Goal: Information Seeking & Learning: Check status

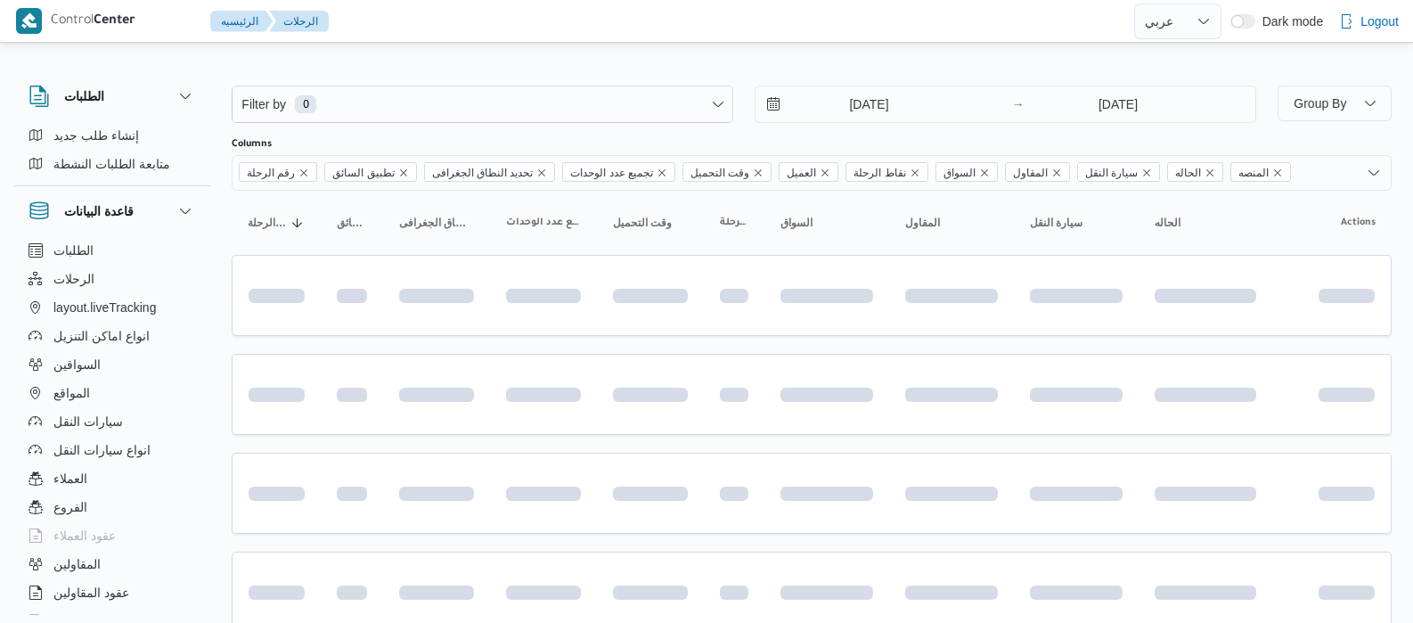
select select "ar"
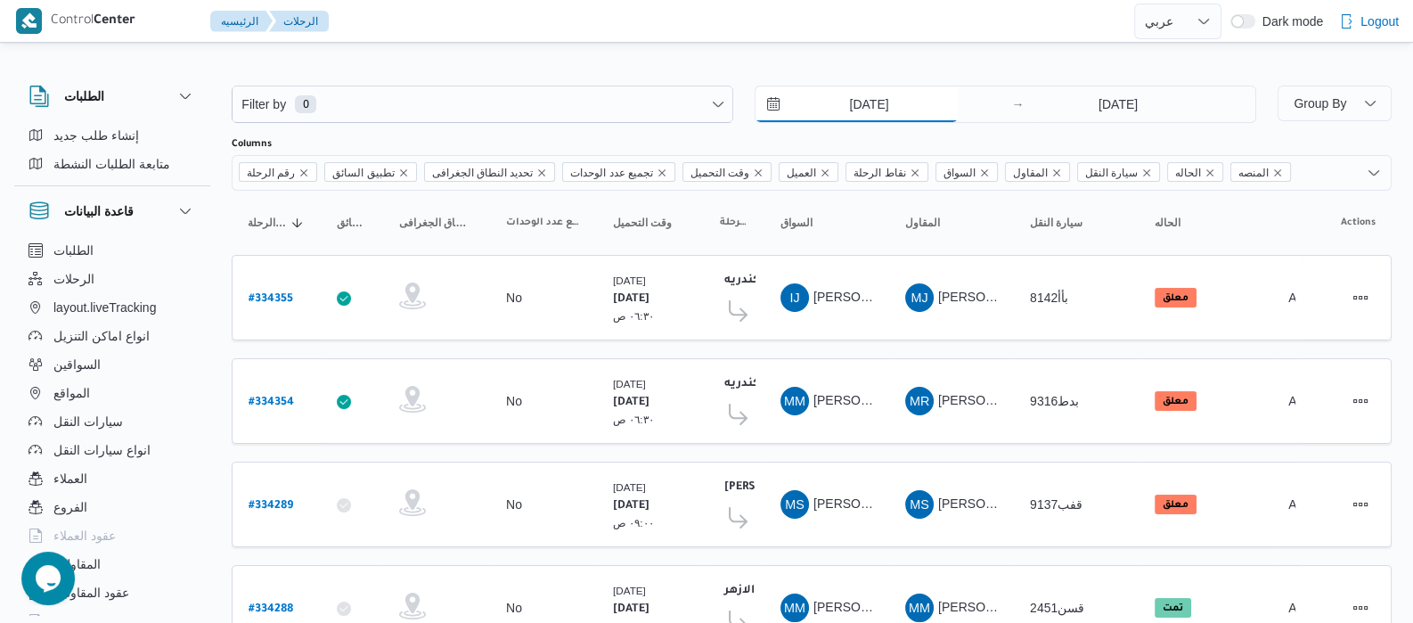
click at [840, 106] on input "[DATE]" at bounding box center [856, 104] width 202 height 36
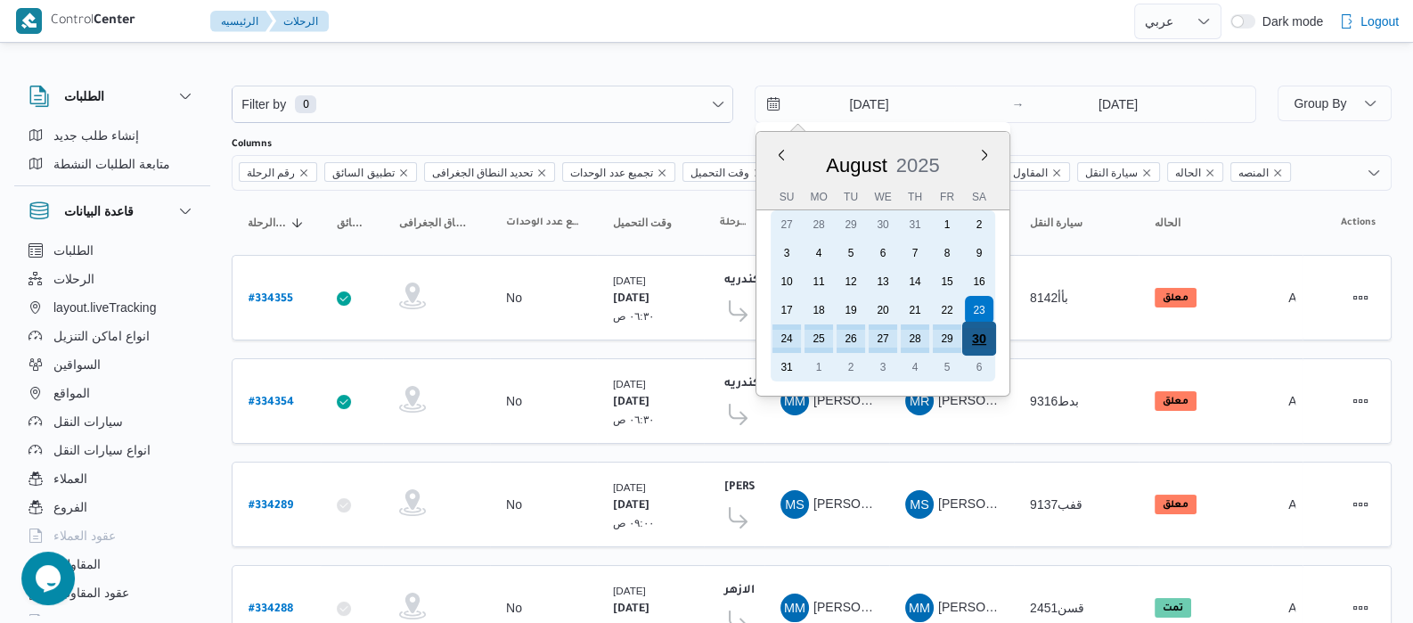
click at [978, 337] on div "30" at bounding box center [979, 339] width 34 height 34
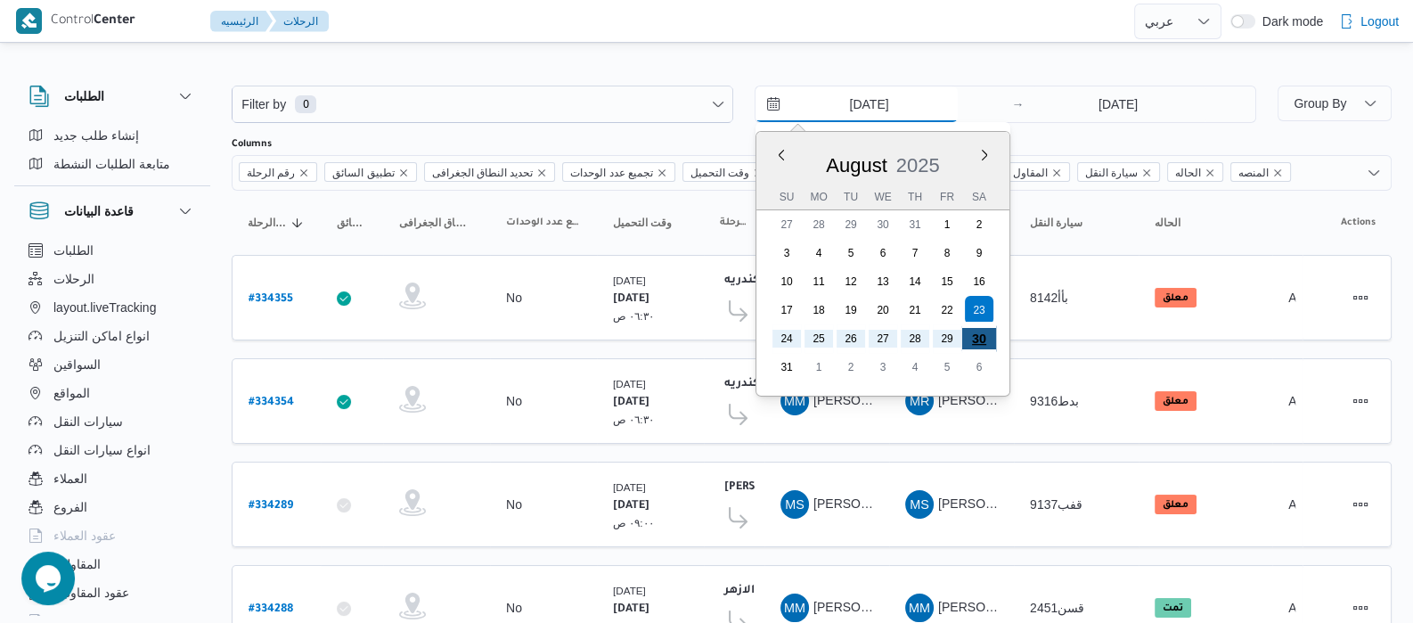
type input "[DATE]"
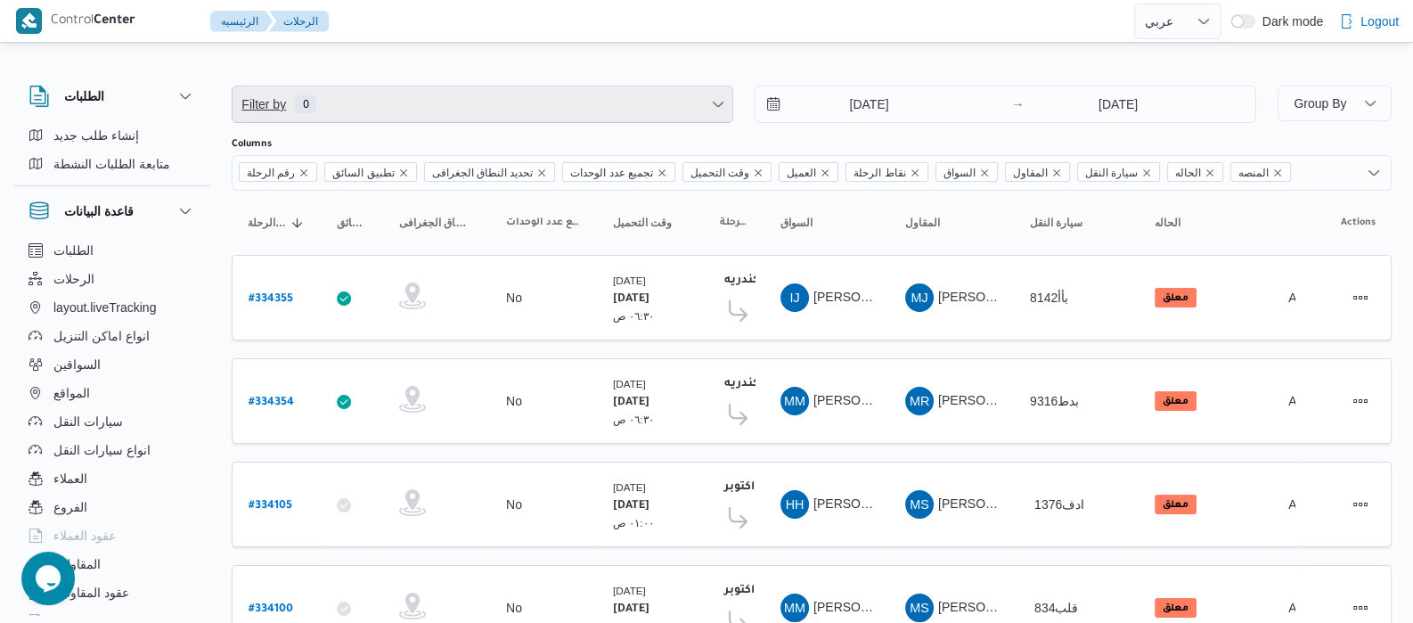
click at [319, 95] on span "Filter by 0" at bounding box center [482, 104] width 500 height 36
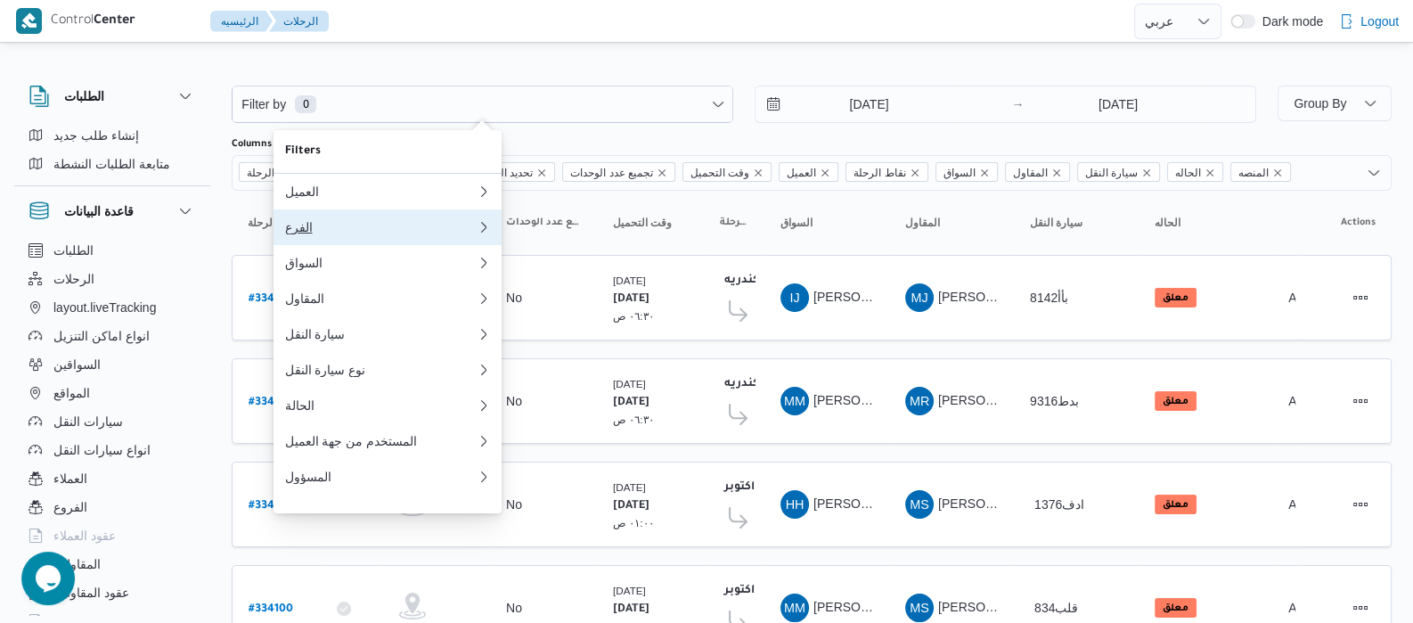
click at [340, 234] on div "الفرع" at bounding box center [380, 227] width 192 height 14
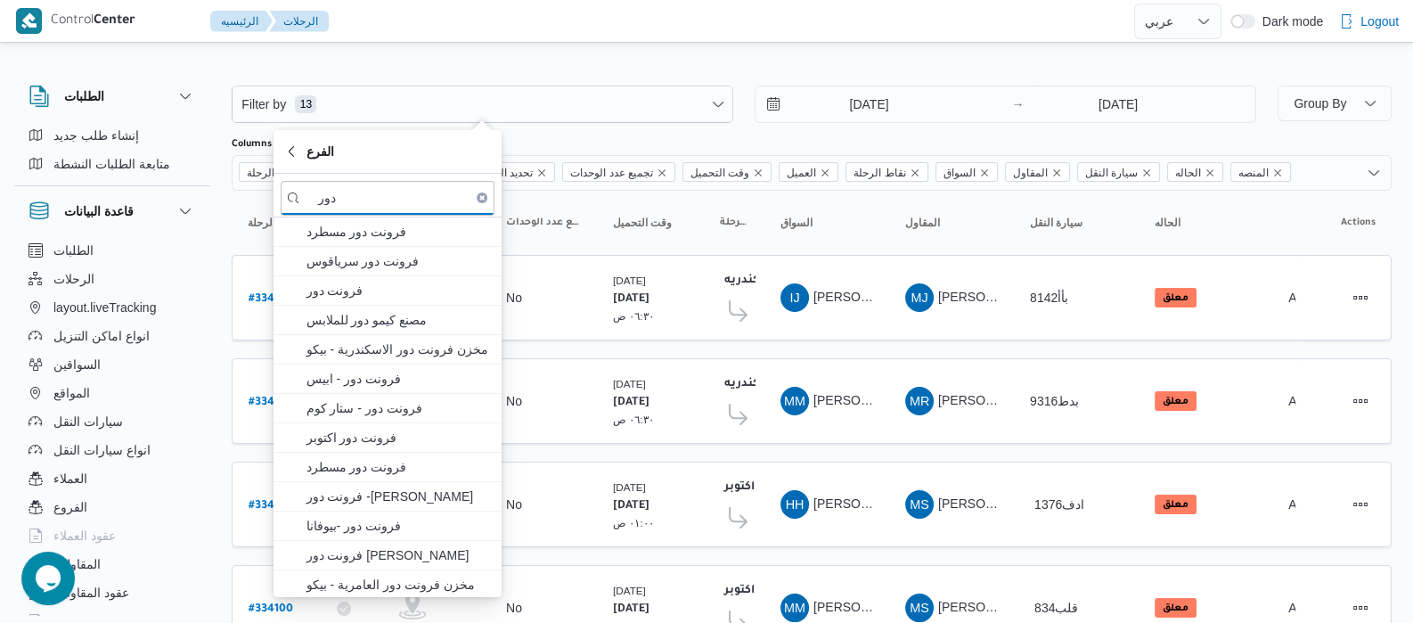
type input "دور"
click at [340, 238] on span "فرونت دور مسطرد" at bounding box center [398, 231] width 185 height 21
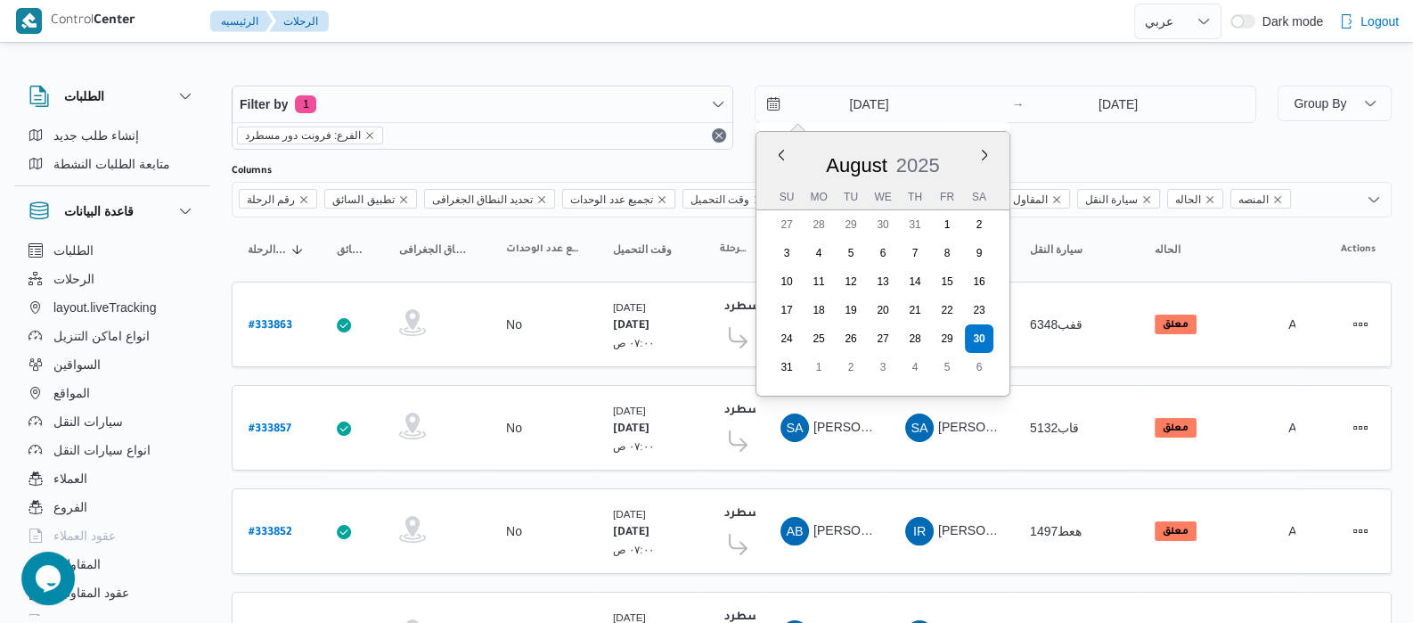
click at [833, 109] on input "[DATE]" at bounding box center [856, 104] width 202 height 36
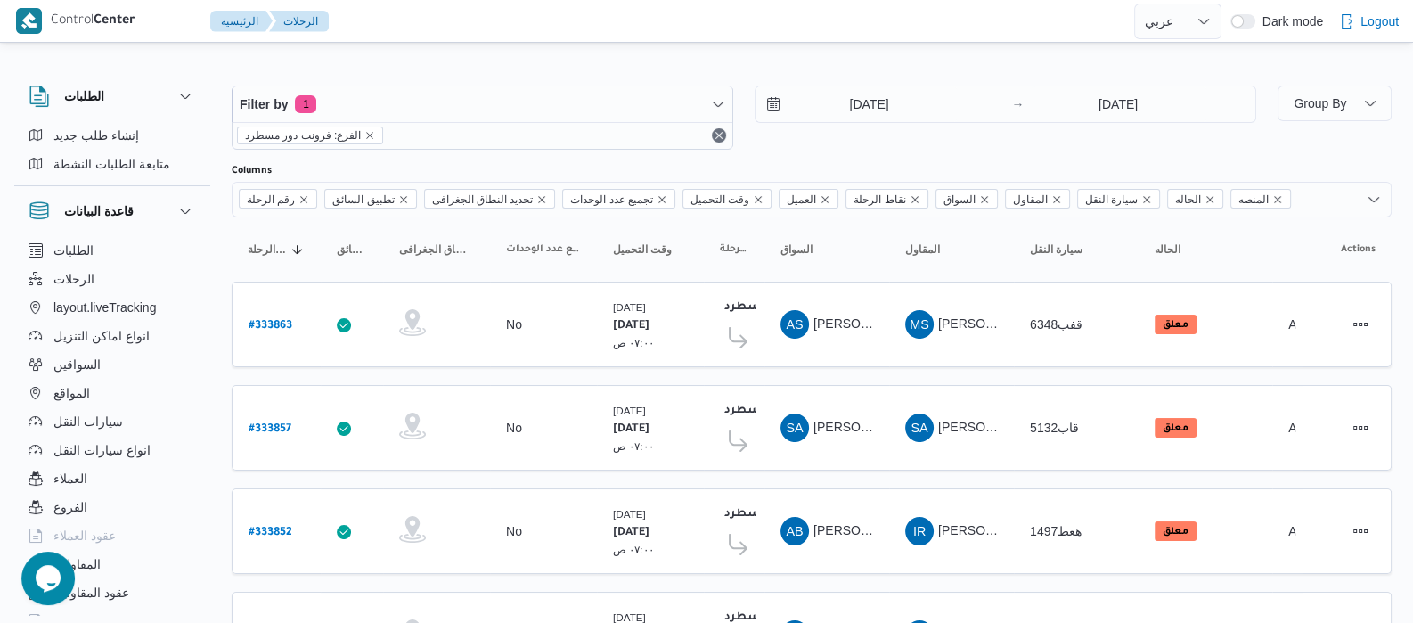
click at [218, 257] on div "الطلبات إنشاء طلب جديد متابعة الطلبات النشطة قاعدة البيانات الطلبات الرحلات lay…" at bounding box center [121, 346] width 214 height 550
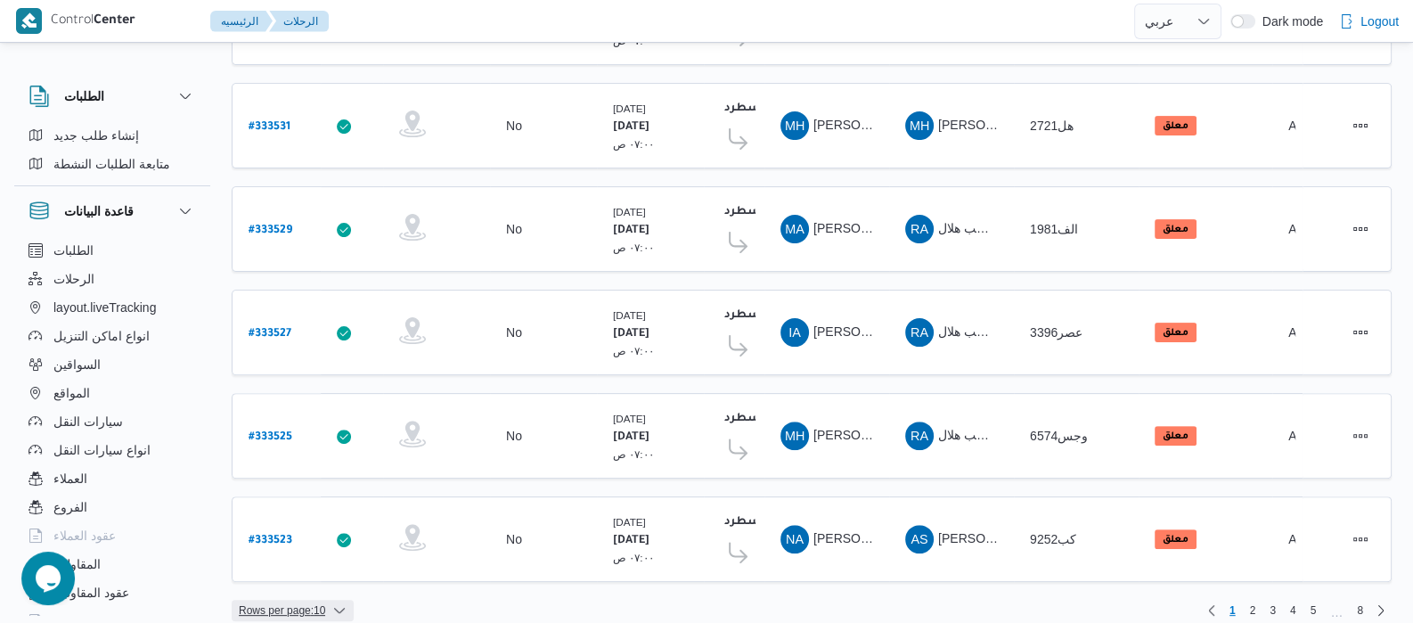
click at [326, 599] on span "Rows per page : 10" at bounding box center [293, 609] width 122 height 21
click at [338, 555] on span "20 rows" at bounding box center [315, 548] width 57 height 14
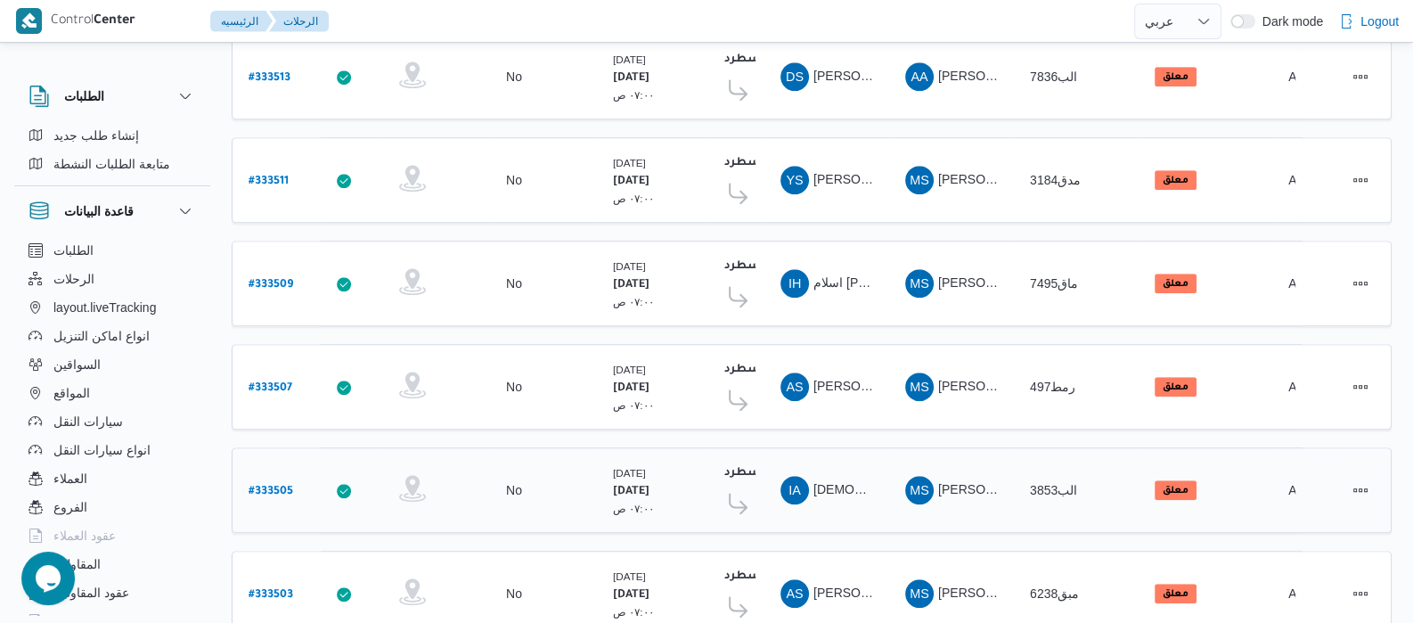
scroll to position [1729, 0]
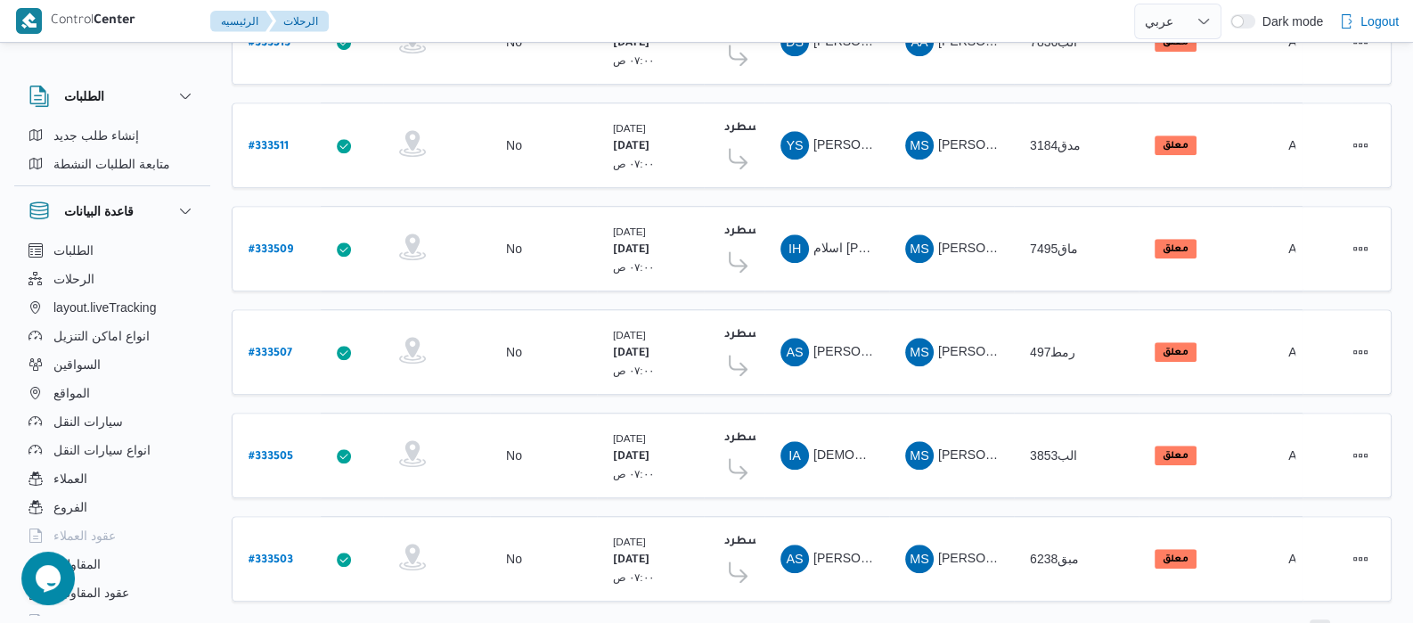
click at [1318, 619] on span "2" at bounding box center [1320, 629] width 6 height 21
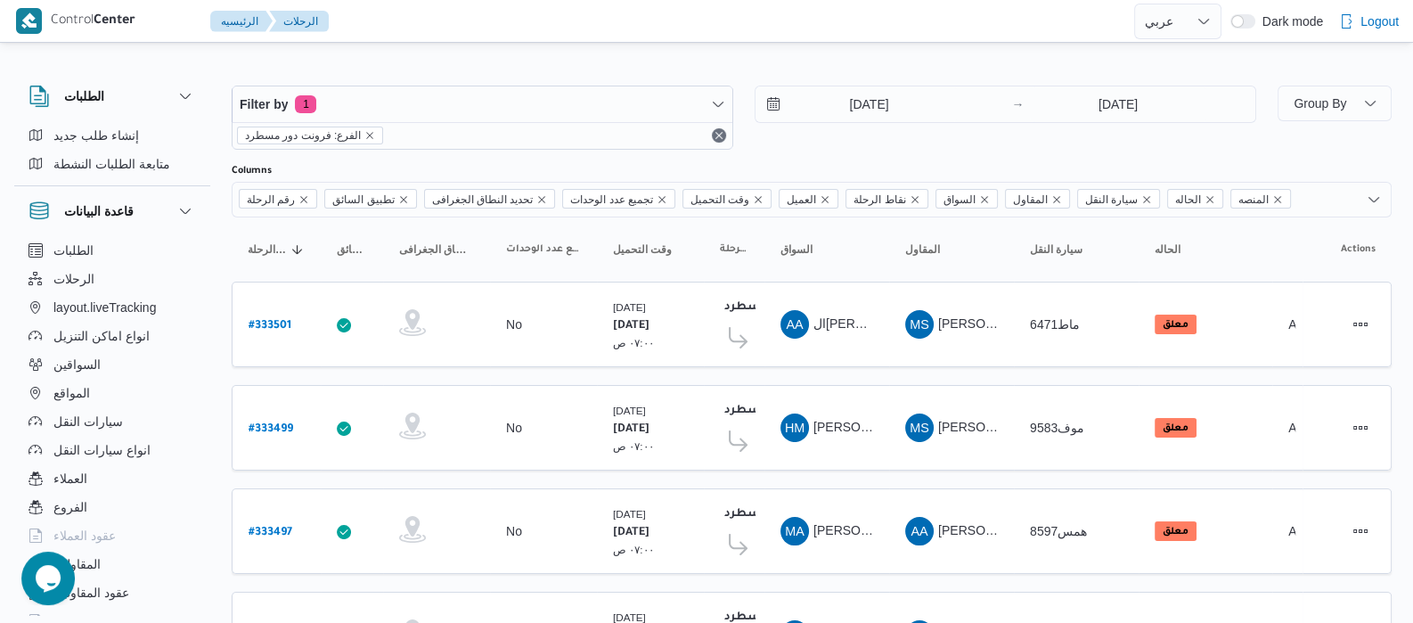
click at [900, 297] on td "المقاول MS [PERSON_NAME]" at bounding box center [951, 324] width 125 height 86
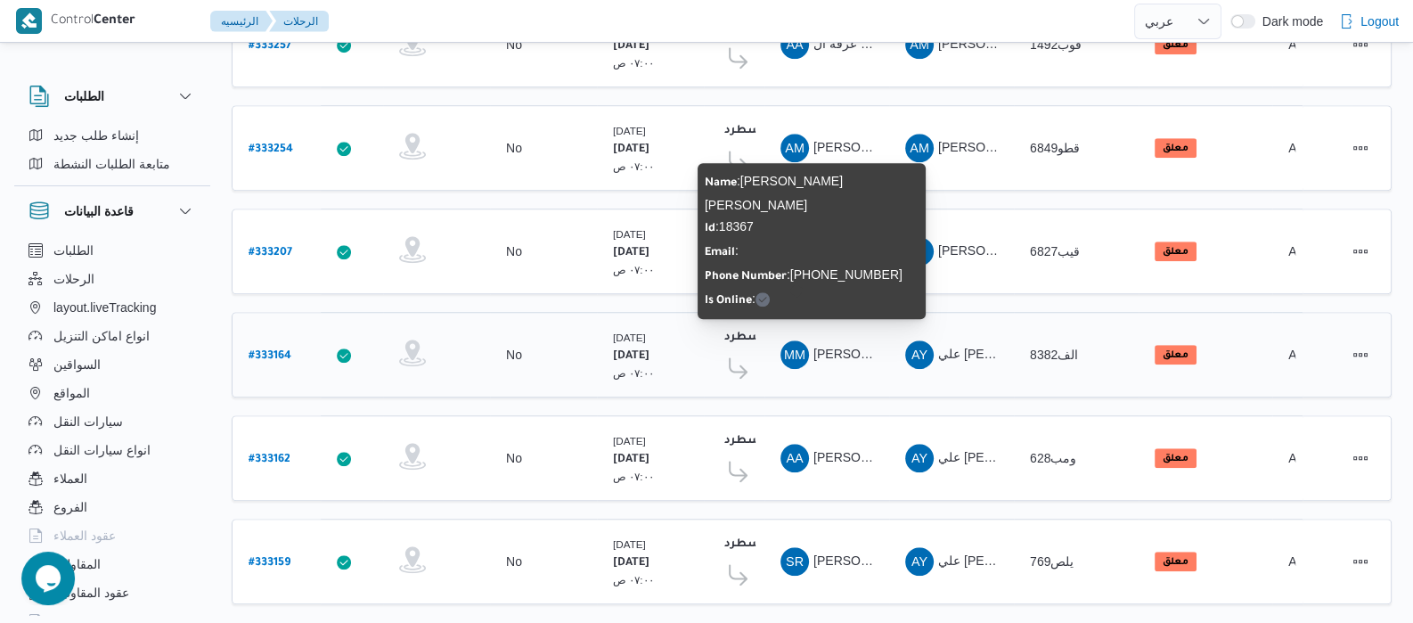
scroll to position [1729, 0]
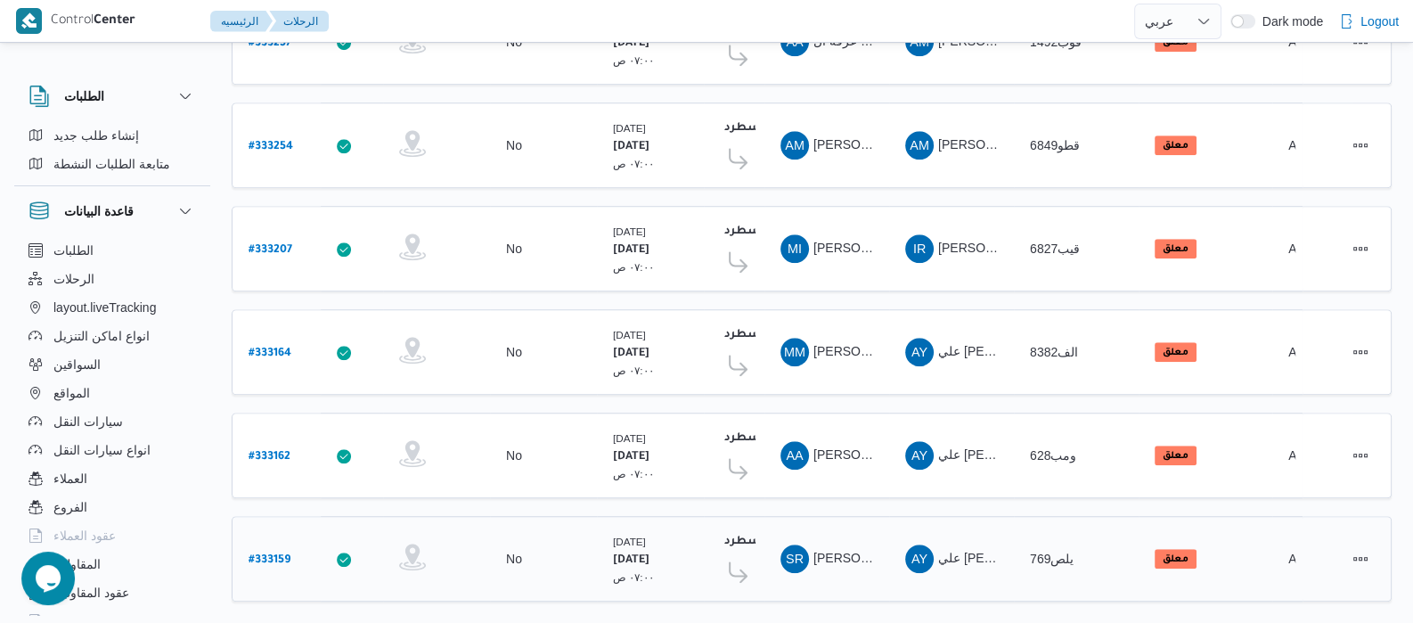
click at [269, 554] on b "# 333159" at bounding box center [270, 560] width 42 height 12
select select "ar"
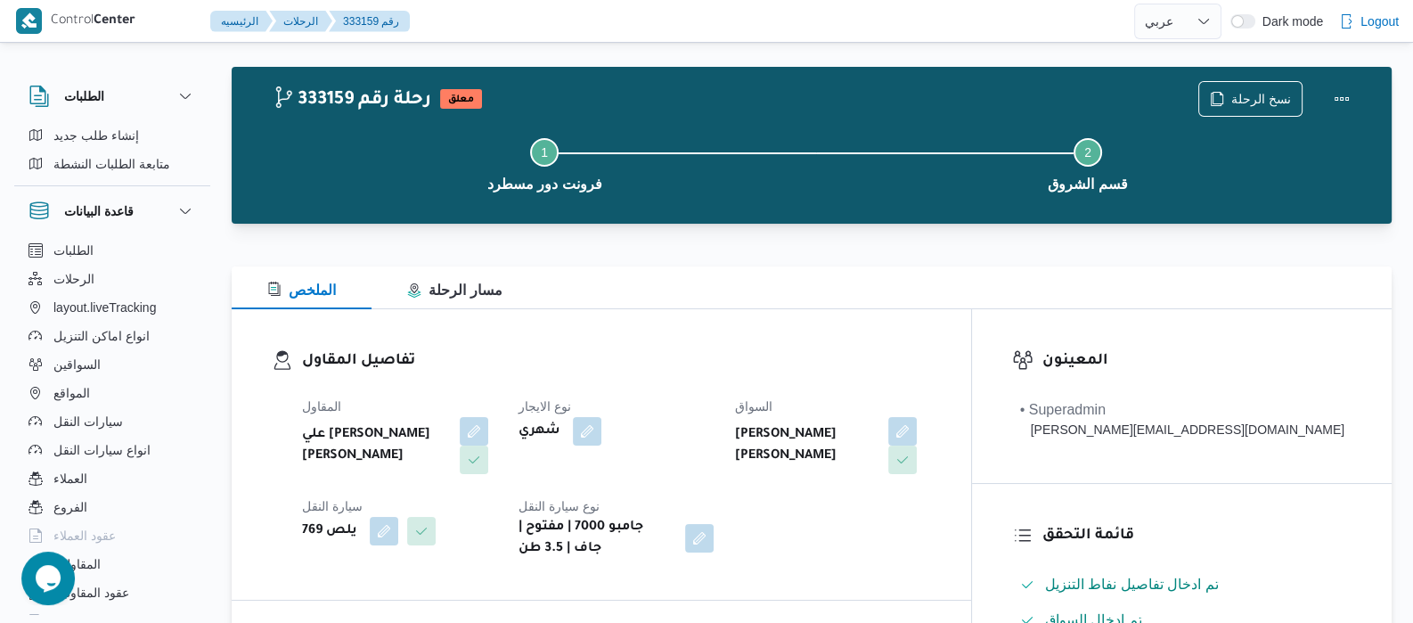
scroll to position [26, 0]
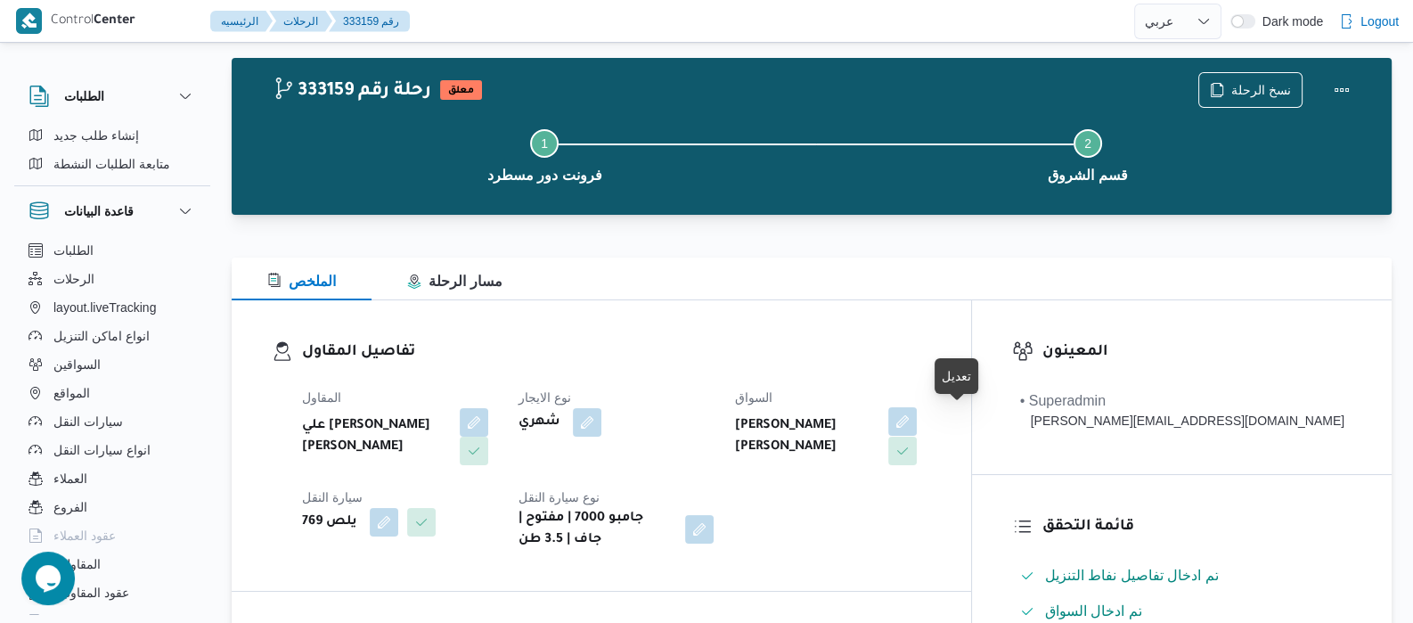
click at [917, 434] on button "button" at bounding box center [902, 421] width 29 height 29
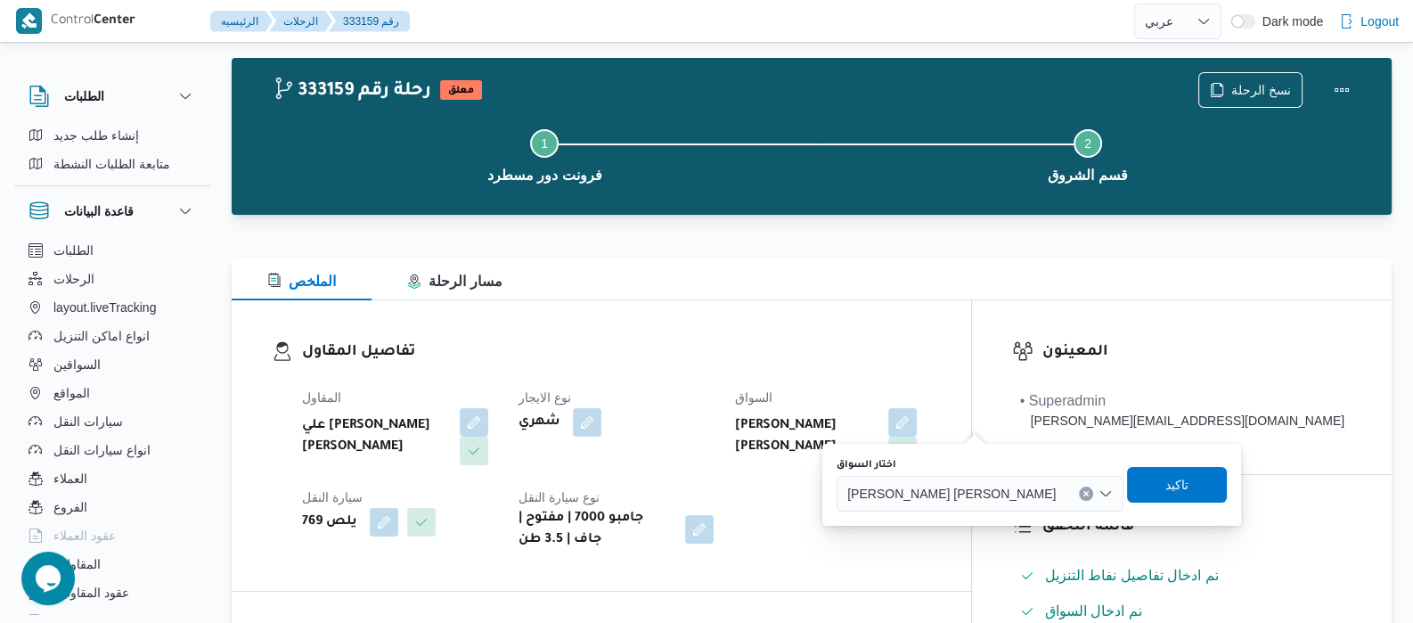
click at [1079, 495] on button "Clear input" at bounding box center [1086, 493] width 14 height 14
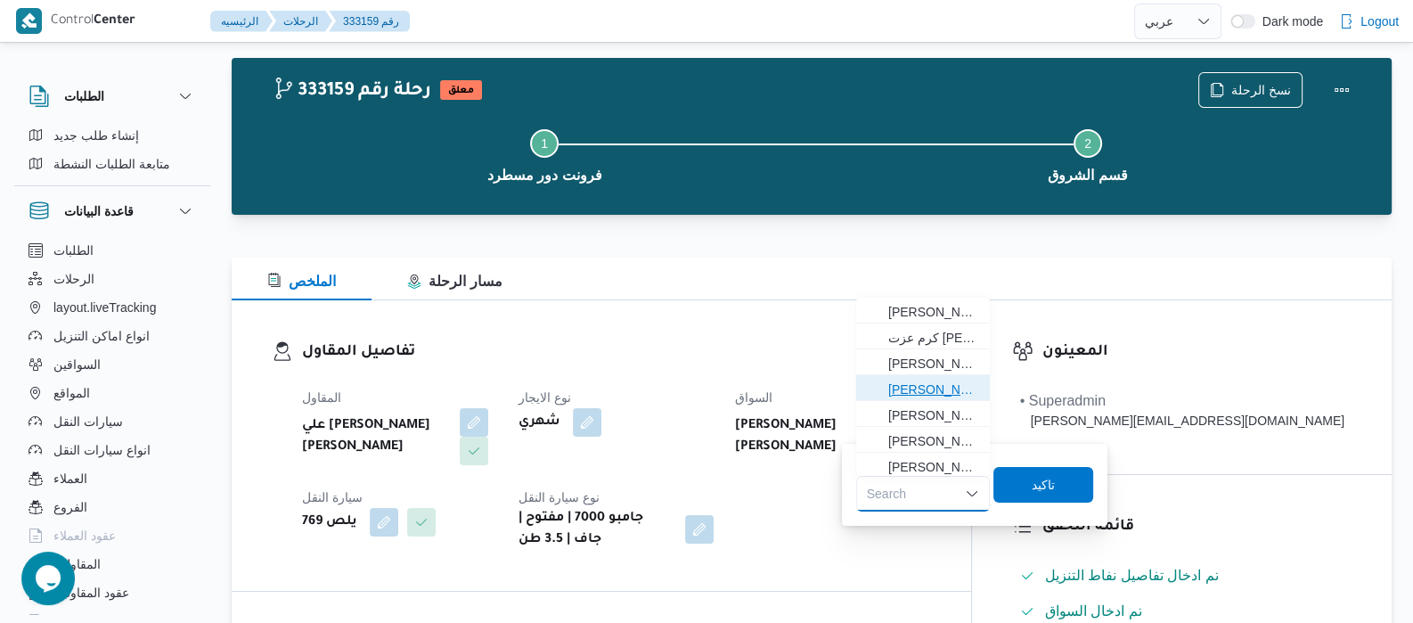
click at [922, 388] on span "[PERSON_NAME] [PERSON_NAME]" at bounding box center [933, 389] width 91 height 21
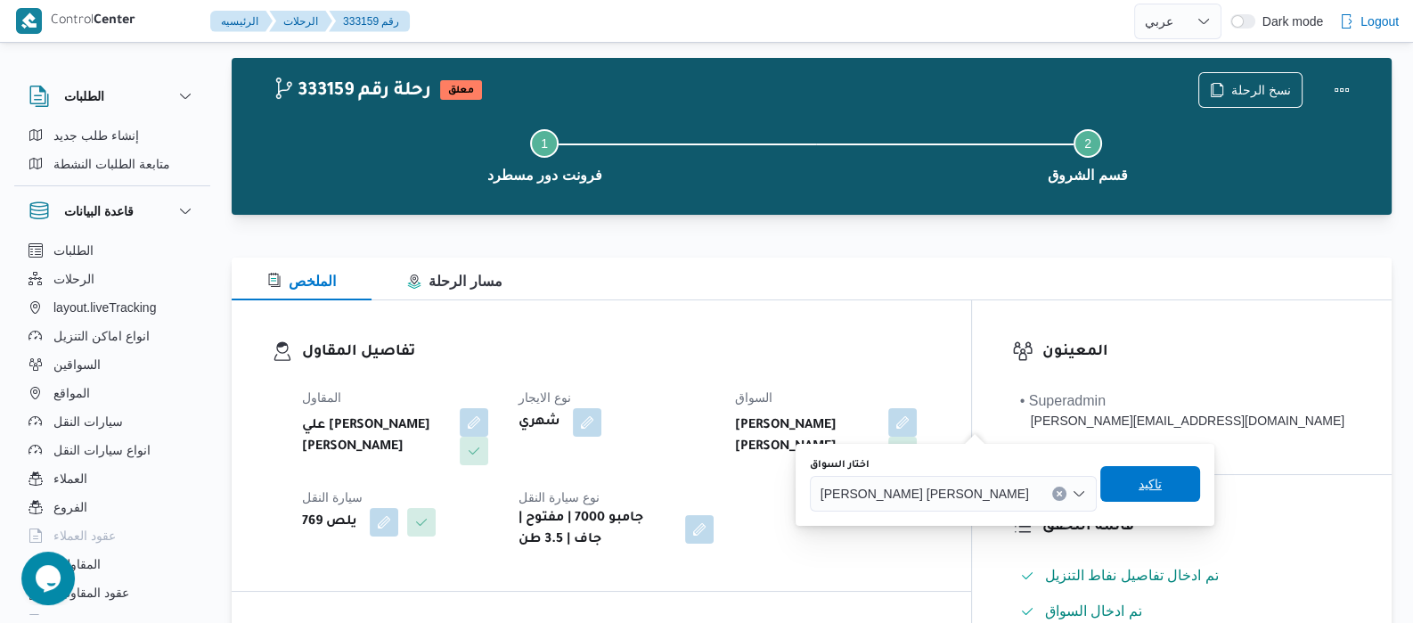
click at [1138, 479] on span "تاكيد" at bounding box center [1149, 483] width 23 height 21
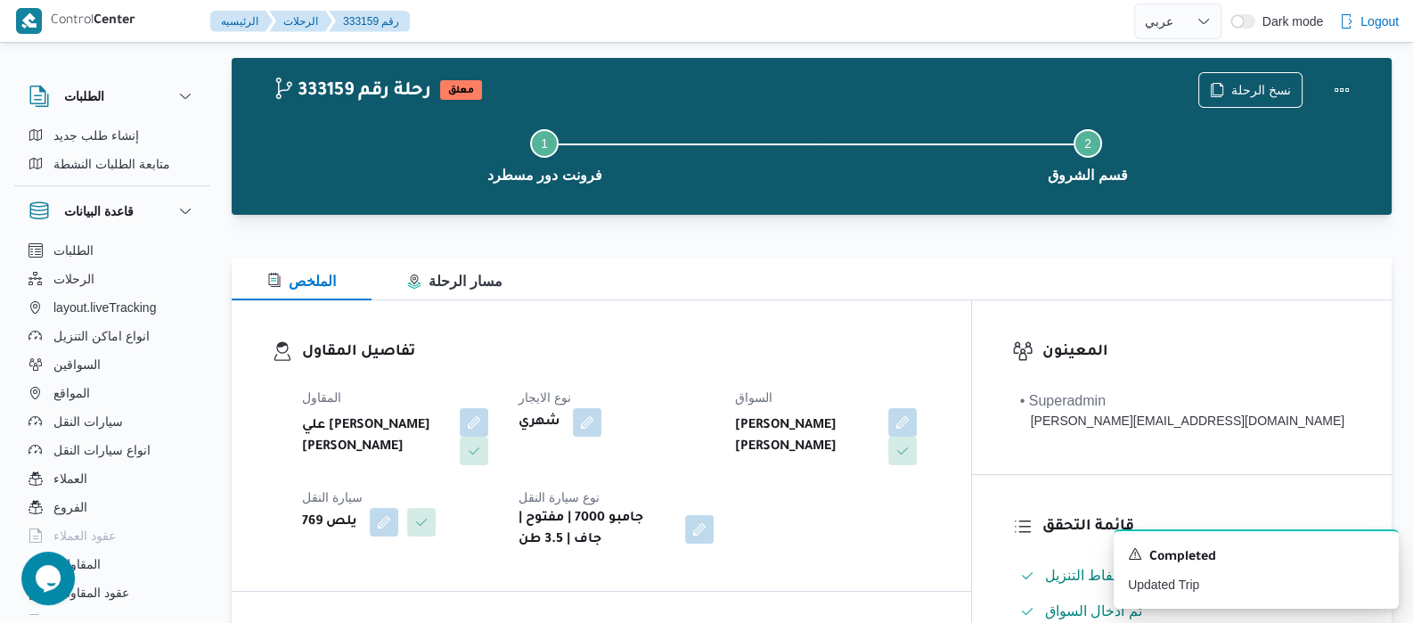
select select "ar"
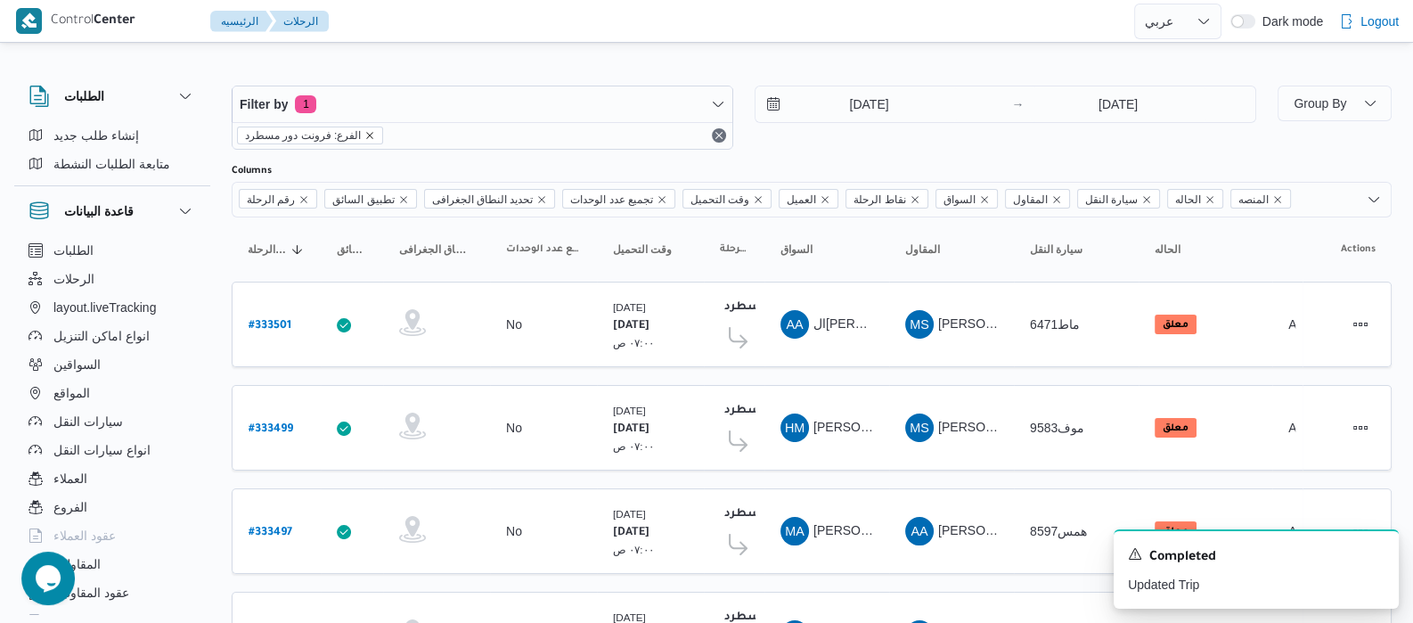
click at [367, 135] on icon "remove selected entity" at bounding box center [370, 135] width 7 height 7
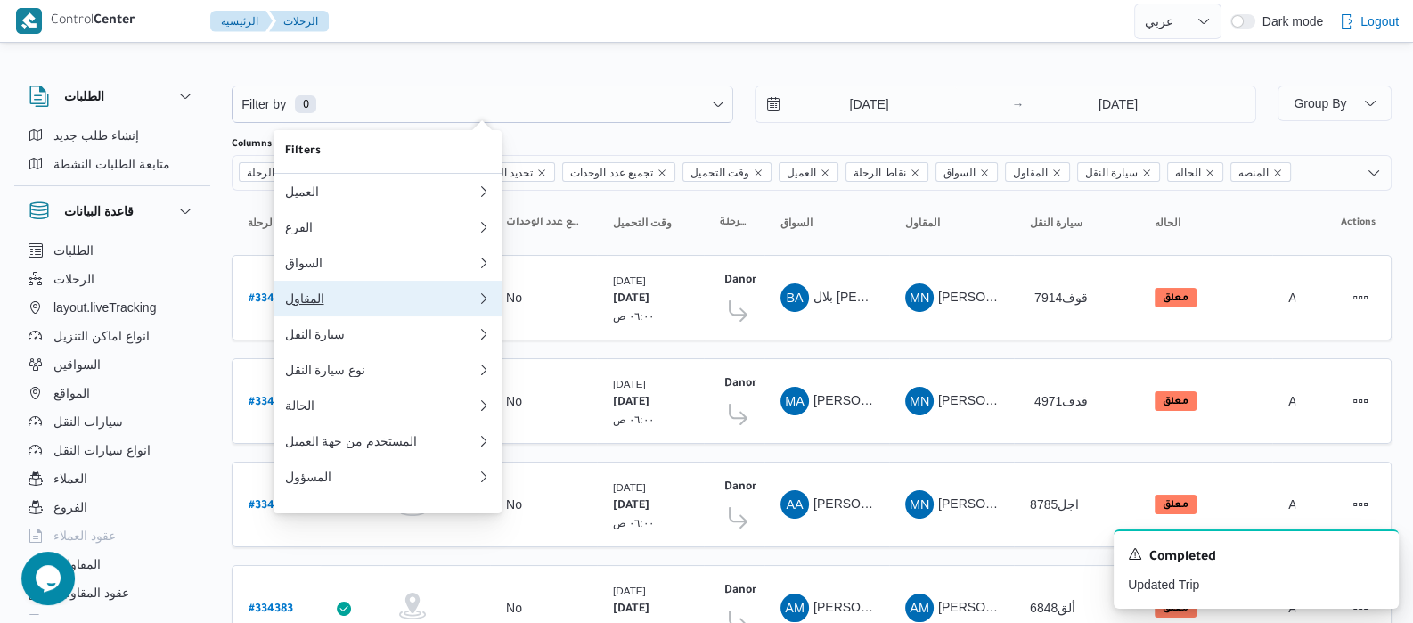
click at [313, 306] on div "المقاول" at bounding box center [380, 298] width 192 height 14
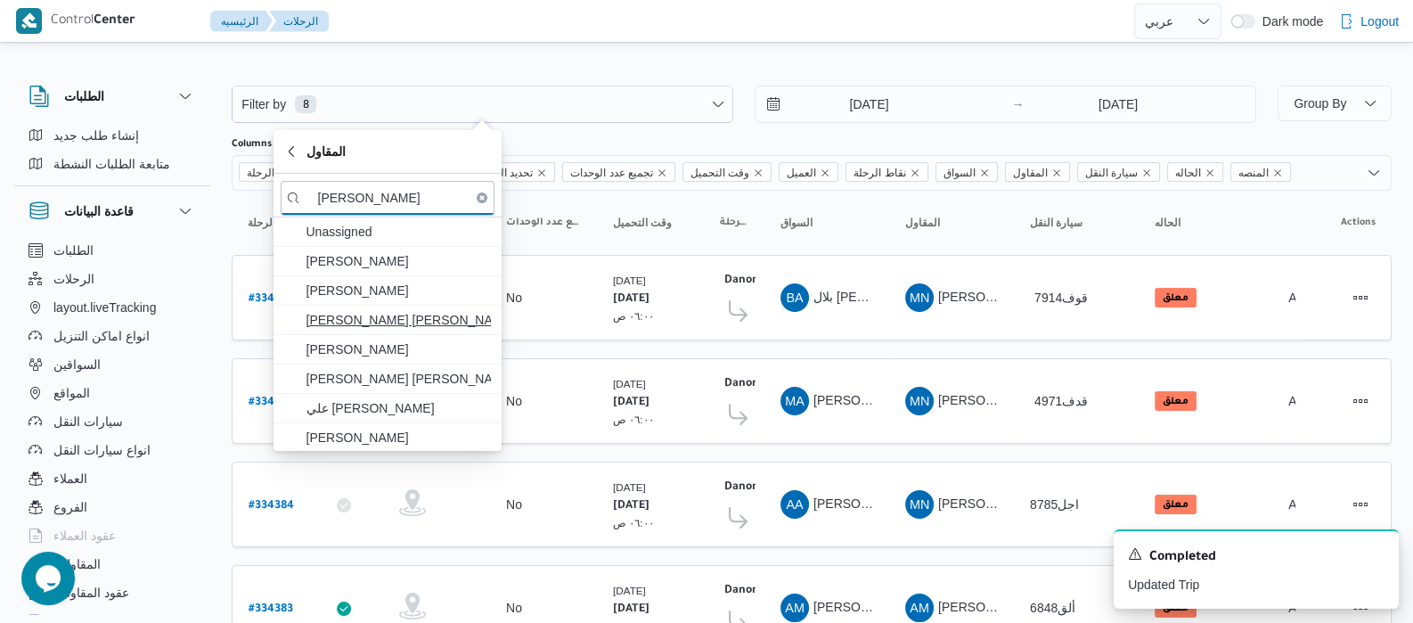
type input "[PERSON_NAME]"
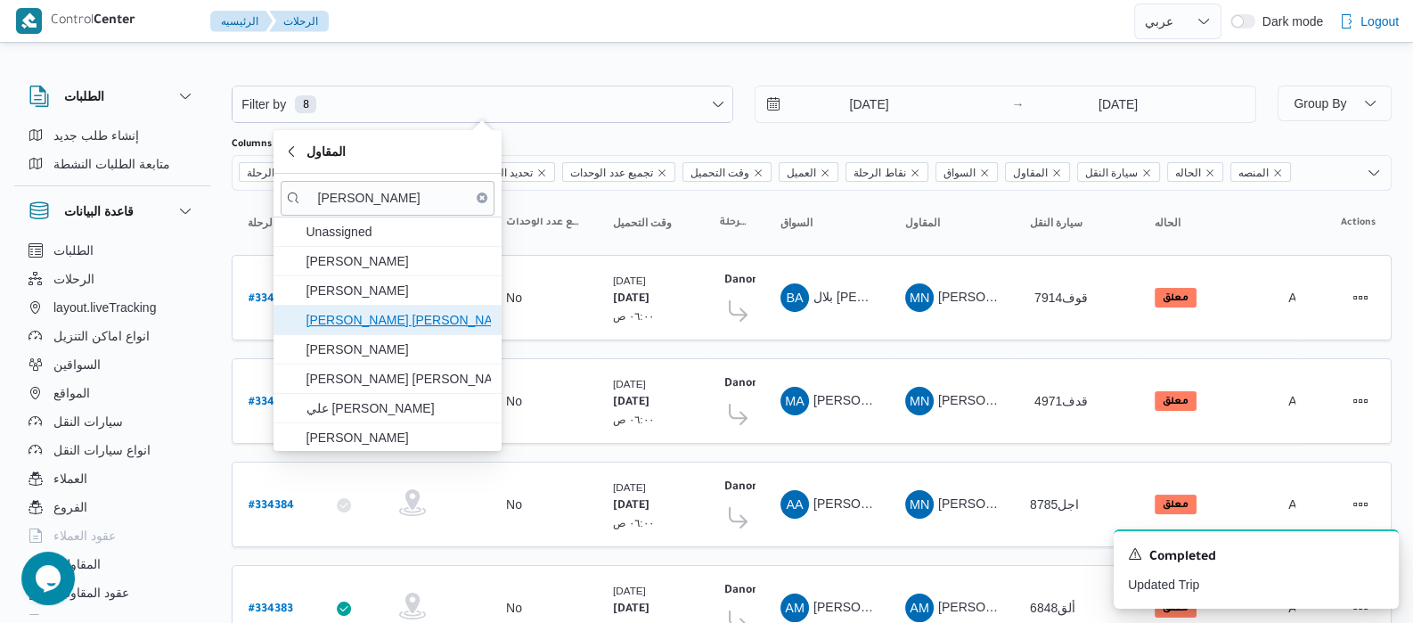
click at [415, 327] on span "[PERSON_NAME] [PERSON_NAME]" at bounding box center [398, 319] width 185 height 21
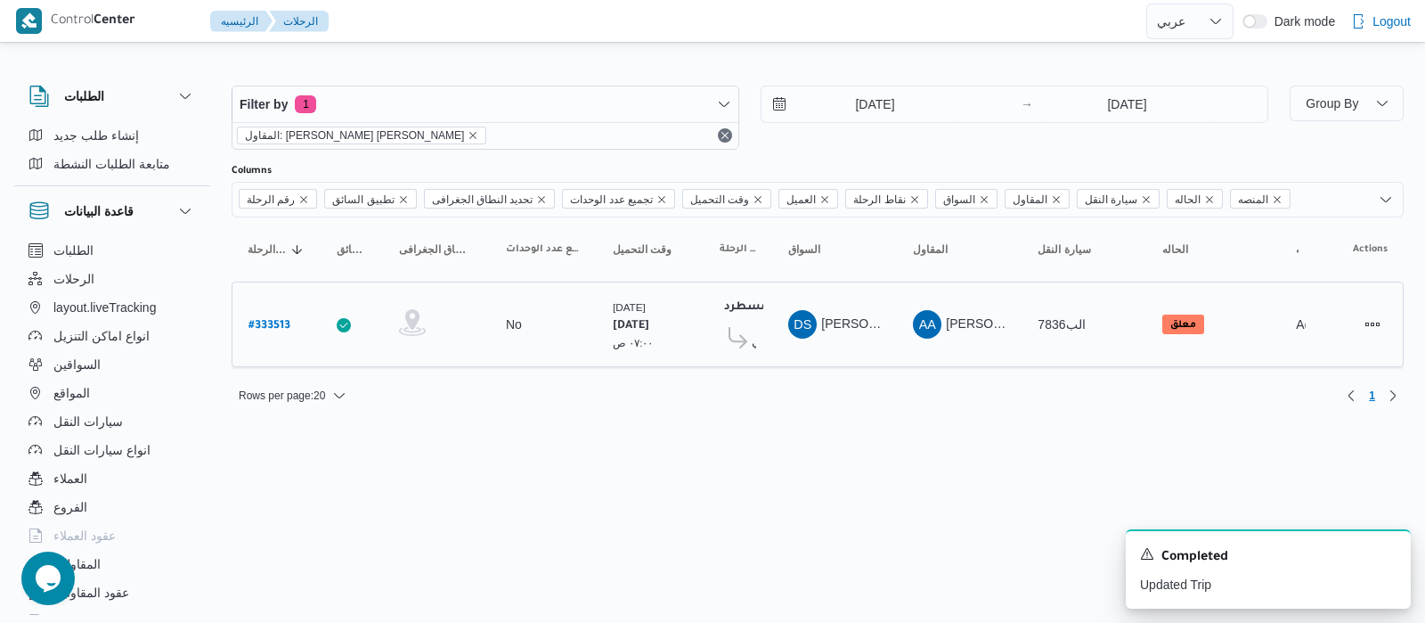
click at [253, 325] on b "# 333513" at bounding box center [270, 326] width 42 height 12
select select "ar"
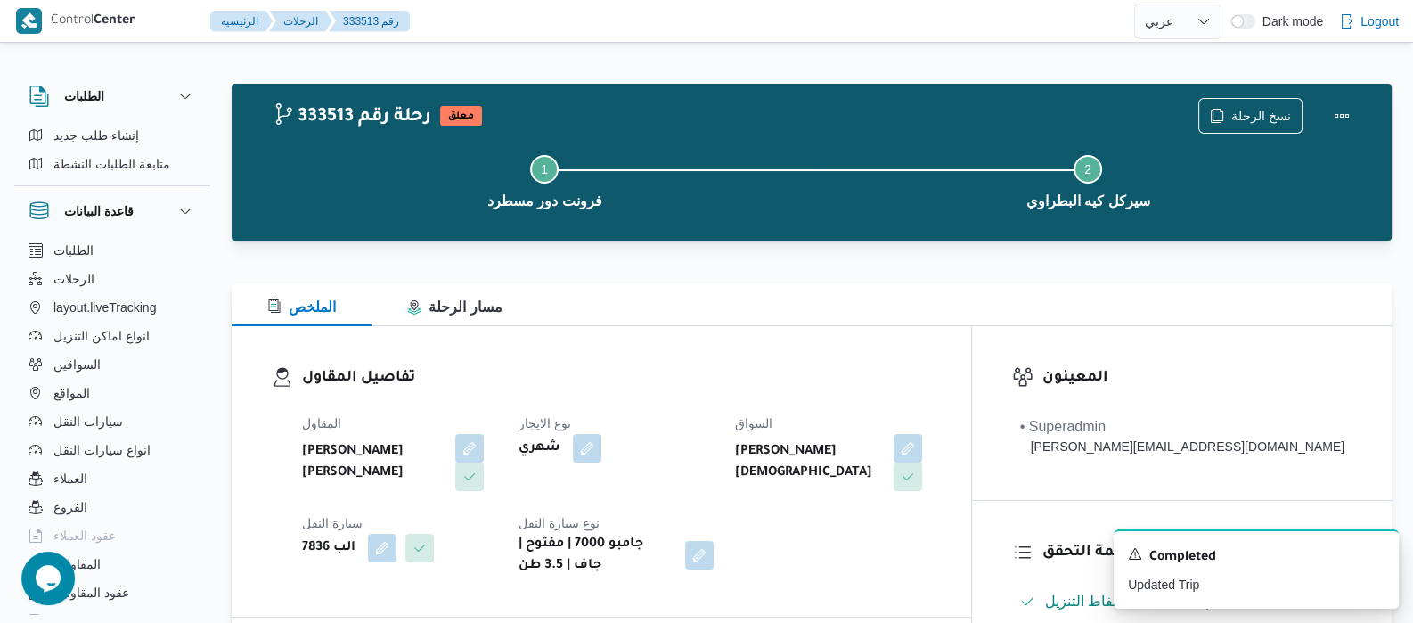
select select "ar"
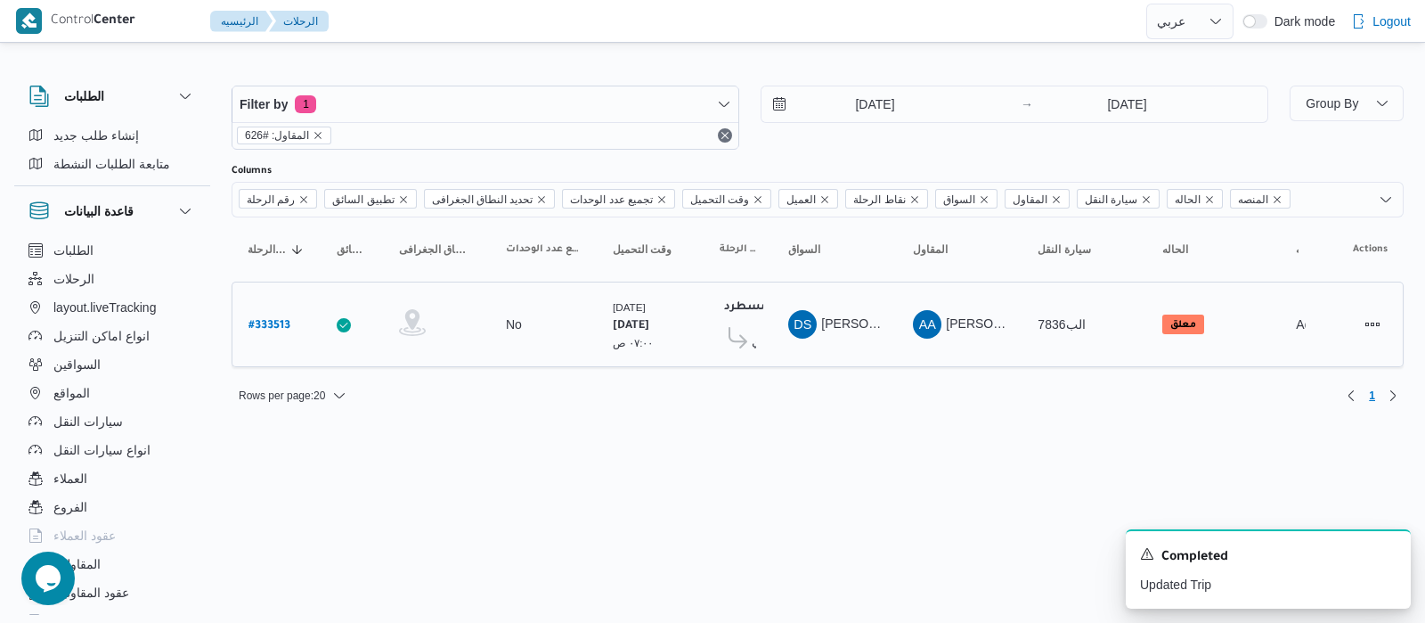
click at [273, 322] on b "# 333513" at bounding box center [270, 326] width 42 height 12
select select "ar"
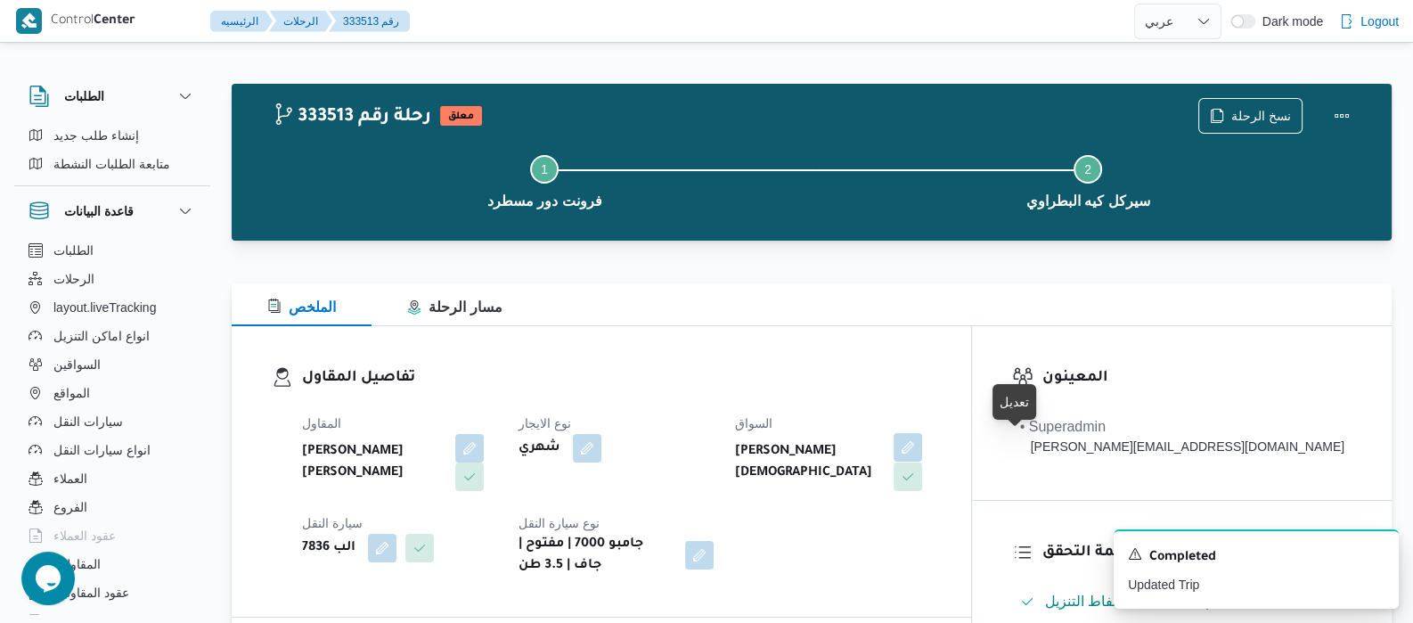
click at [922, 455] on button "button" at bounding box center [907, 447] width 29 height 29
click at [1061, 548] on div "A new notification appears Completed Updated Trip" at bounding box center [1234, 569] width 356 height 108
select select "ar"
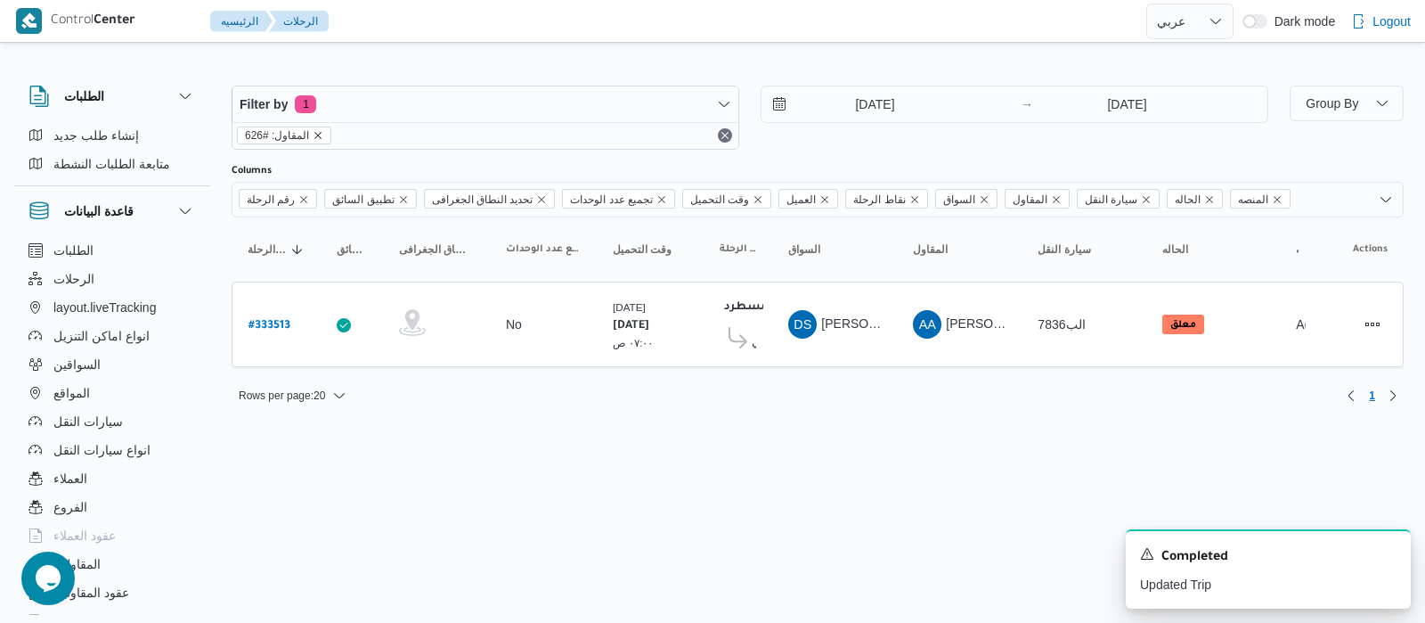
click at [316, 137] on icon "remove selected entity" at bounding box center [318, 135] width 11 height 11
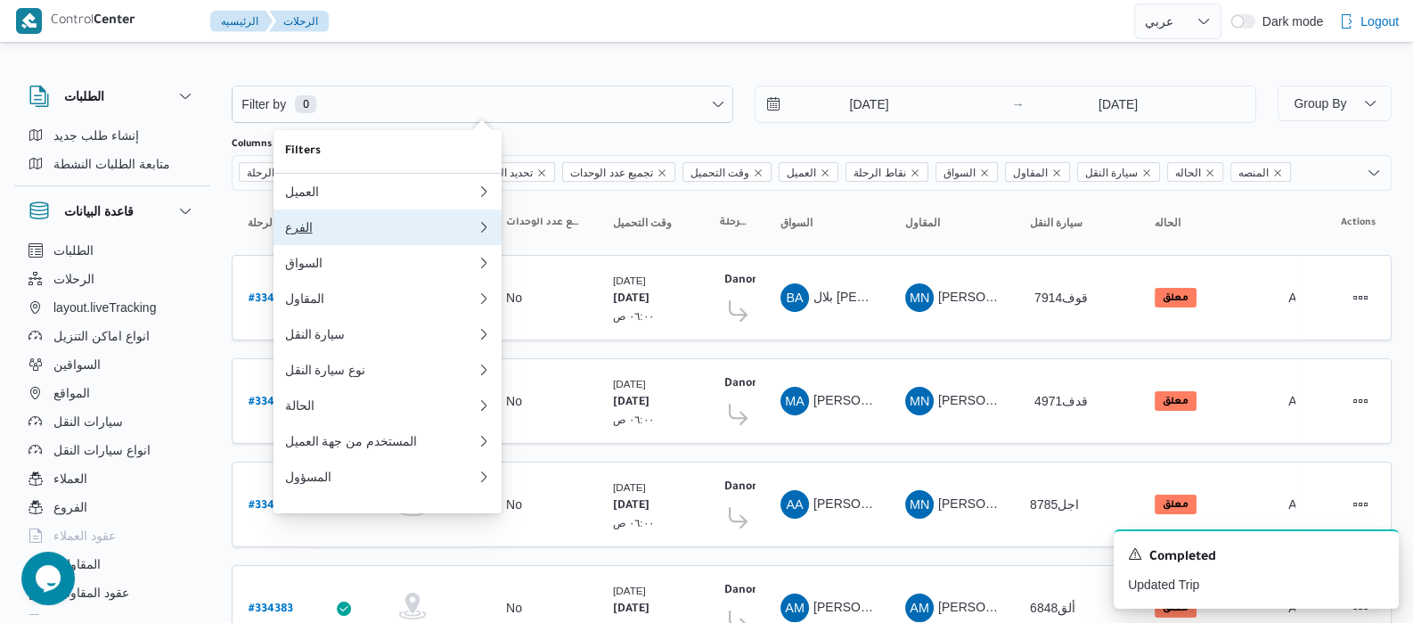
click at [308, 225] on div "الفرع" at bounding box center [380, 227] width 192 height 14
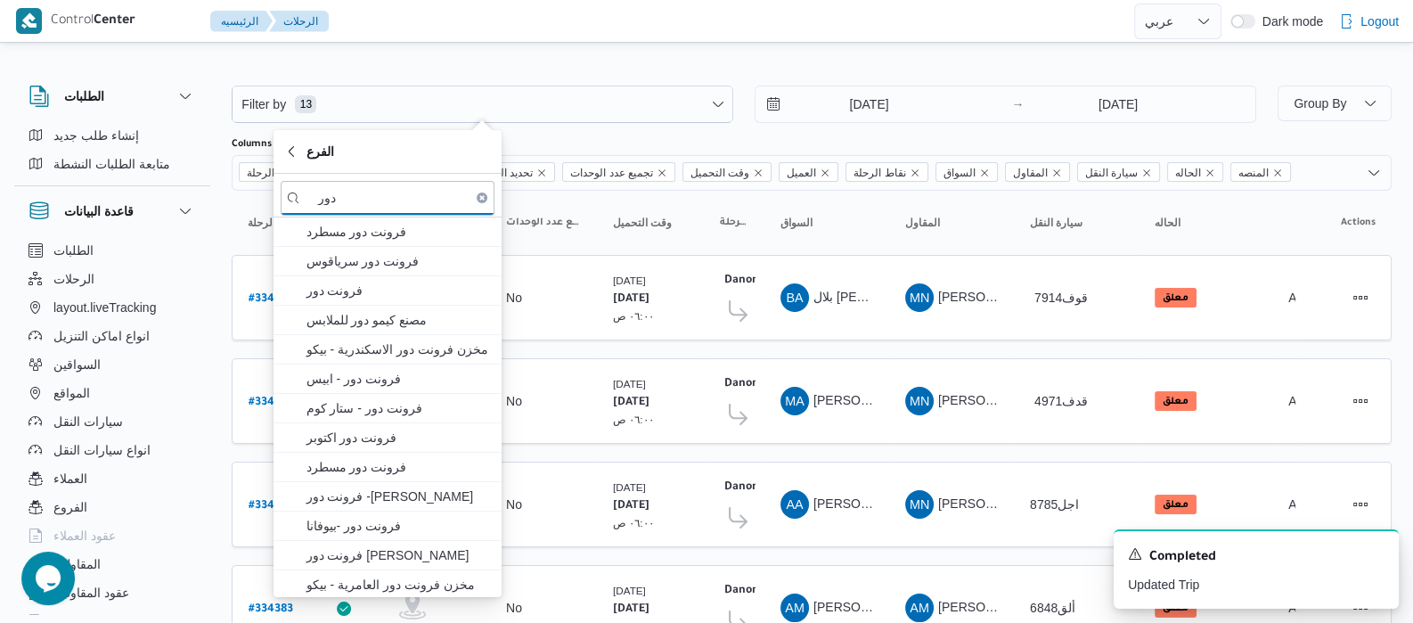
type input "دور"
click at [308, 225] on span "فرونت دور مسطرد" at bounding box center [398, 231] width 185 height 21
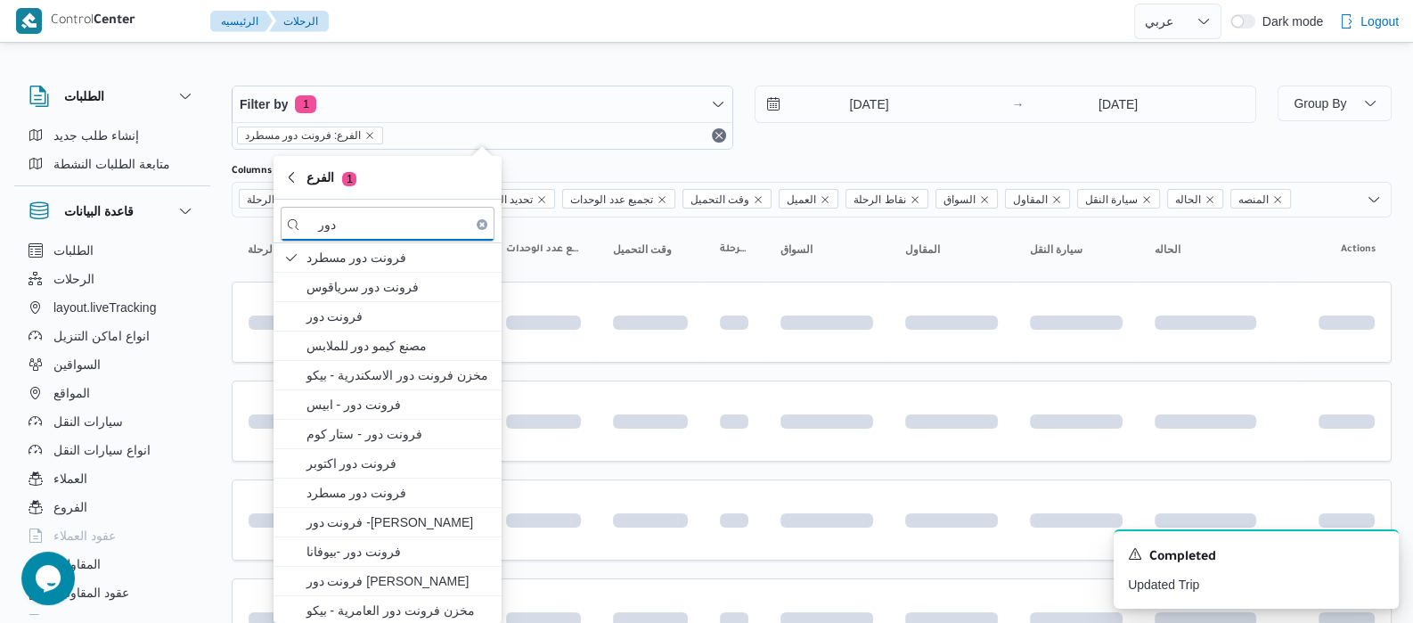
click at [223, 241] on div "الطلبات إنشاء طلب جديد متابعة الطلبات النشطة قاعدة البيانات الطلبات الرحلات lay…" at bounding box center [121, 346] width 214 height 550
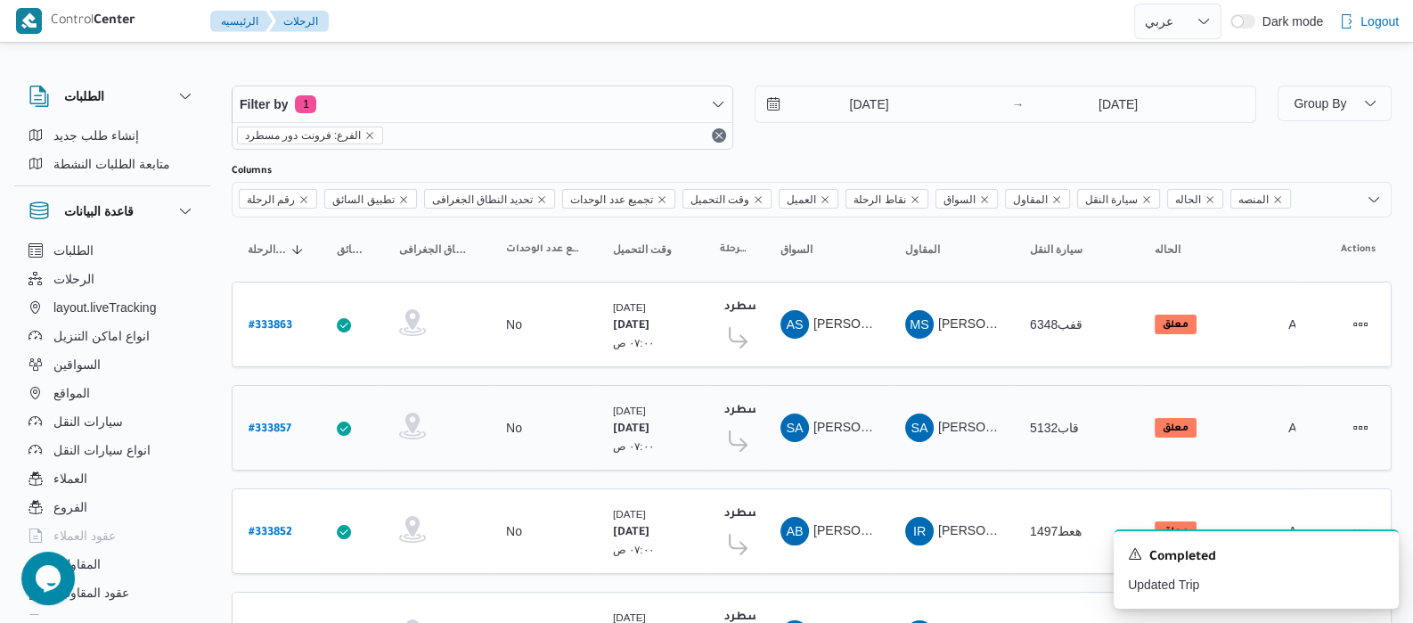
scroll to position [1729, 0]
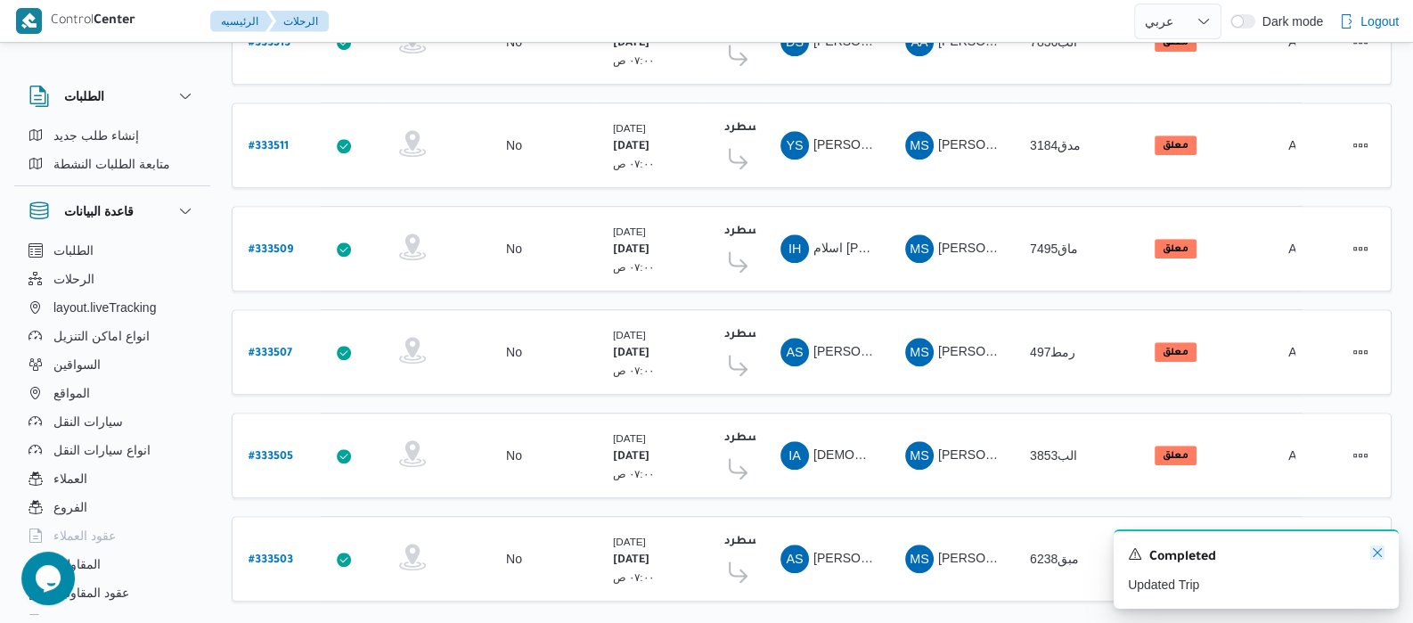
click at [1380, 554] on icon "Dismiss toast" at bounding box center [1377, 552] width 14 height 14
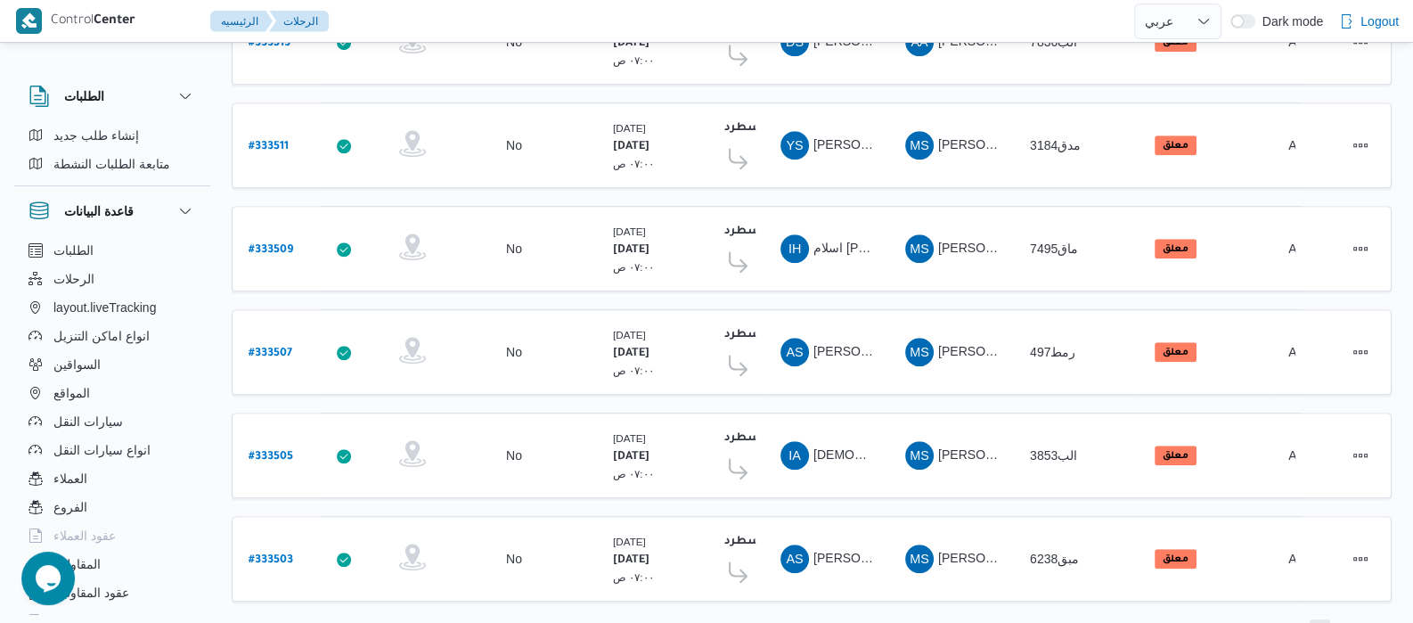
click at [1319, 619] on span "2" at bounding box center [1320, 629] width 6 height 21
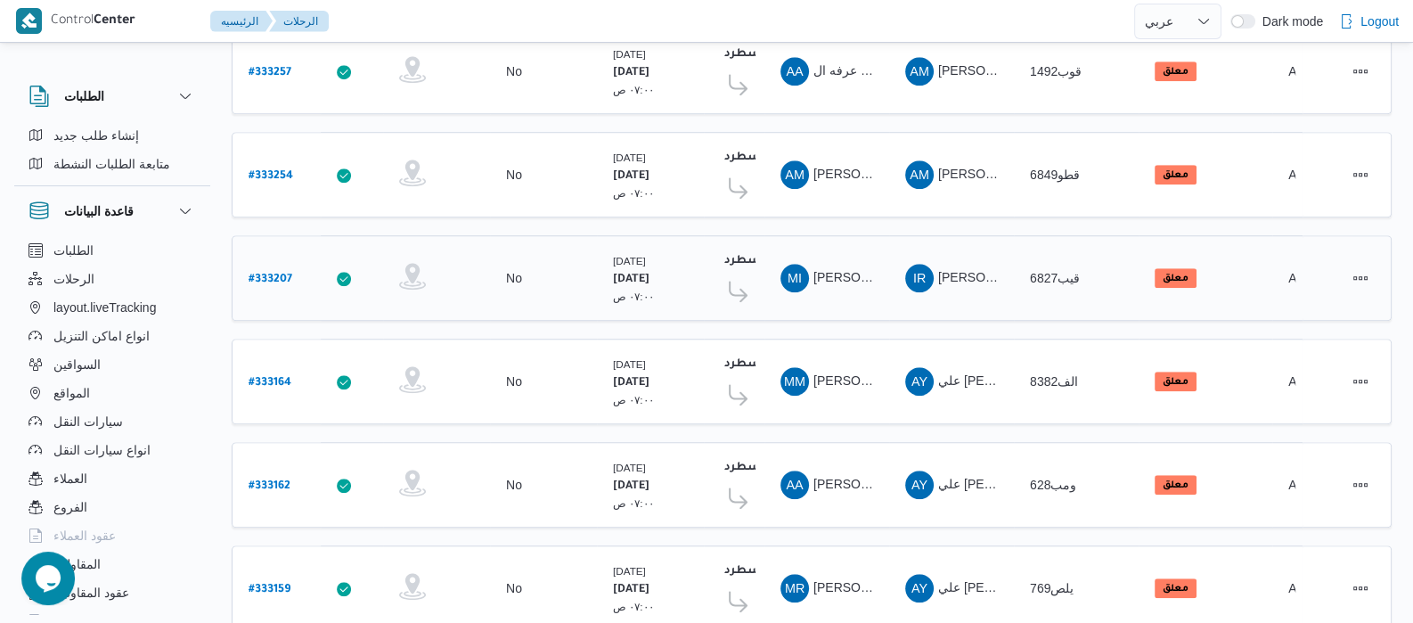
scroll to position [1729, 0]
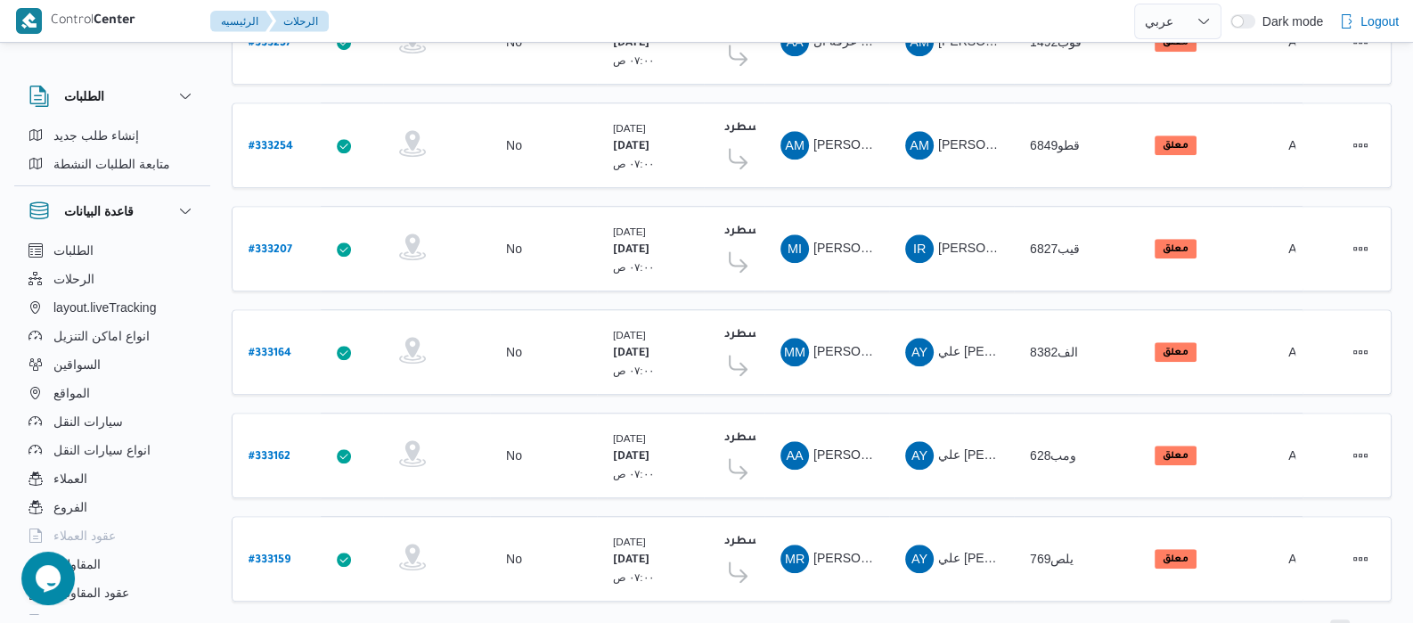
click at [1341, 619] on span "3" at bounding box center [1340, 629] width 6 height 21
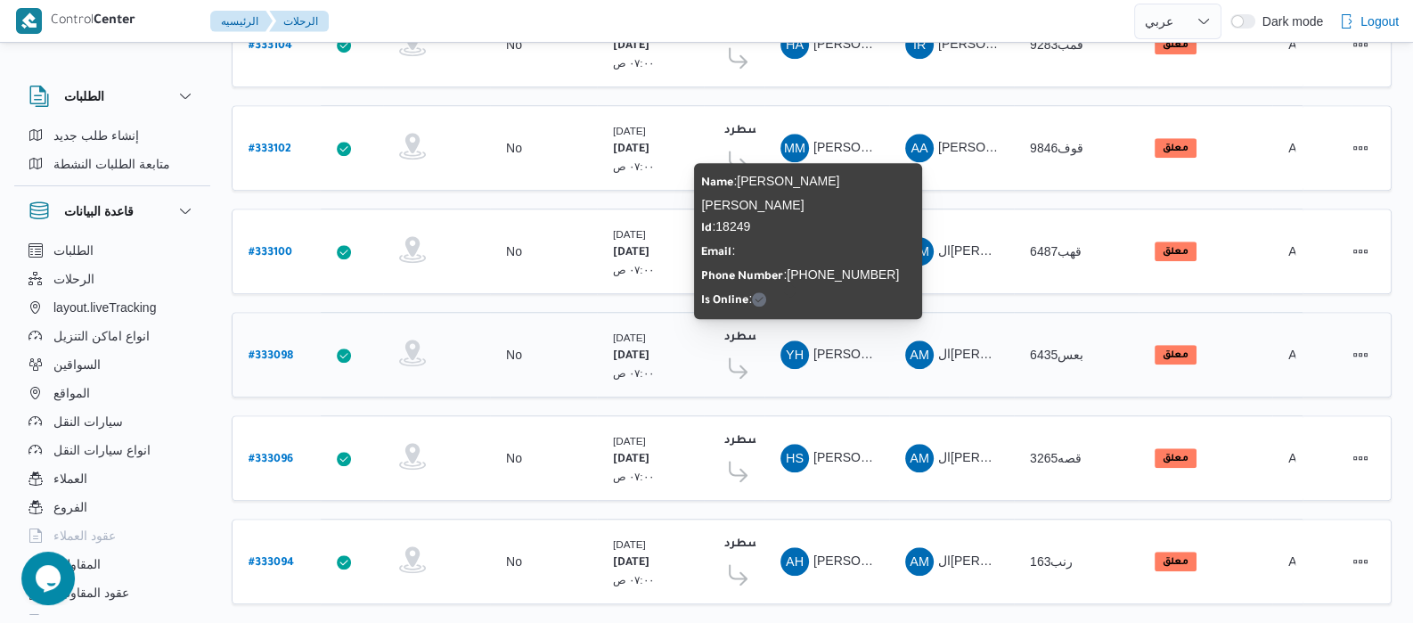
scroll to position [1729, 0]
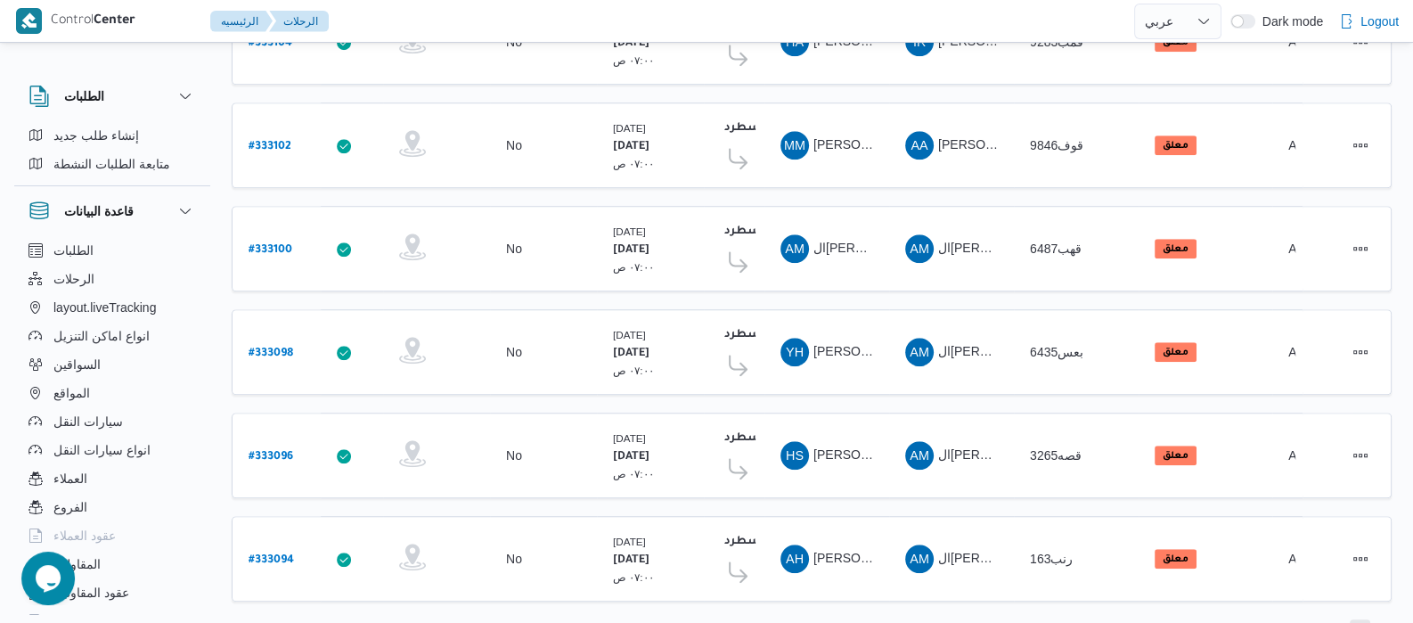
click at [1357, 619] on span "4" at bounding box center [1360, 629] width 6 height 21
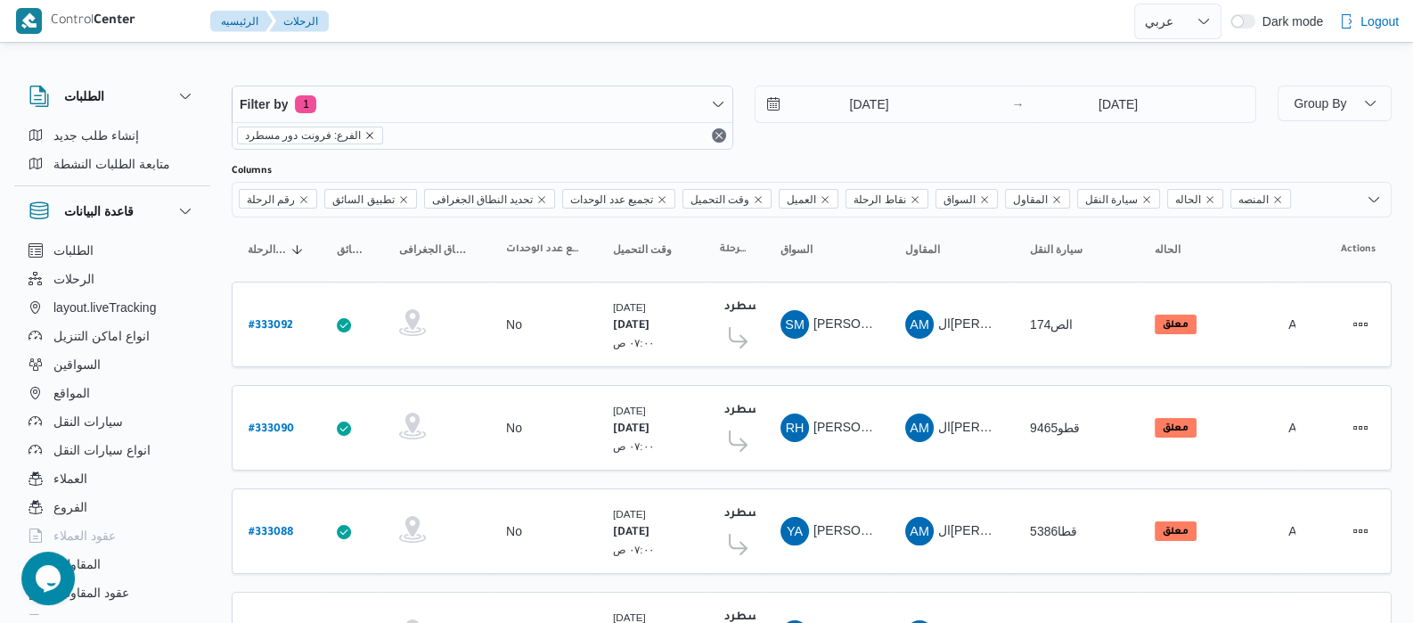
click at [364, 135] on icon "remove selected entity" at bounding box center [369, 135] width 11 height 11
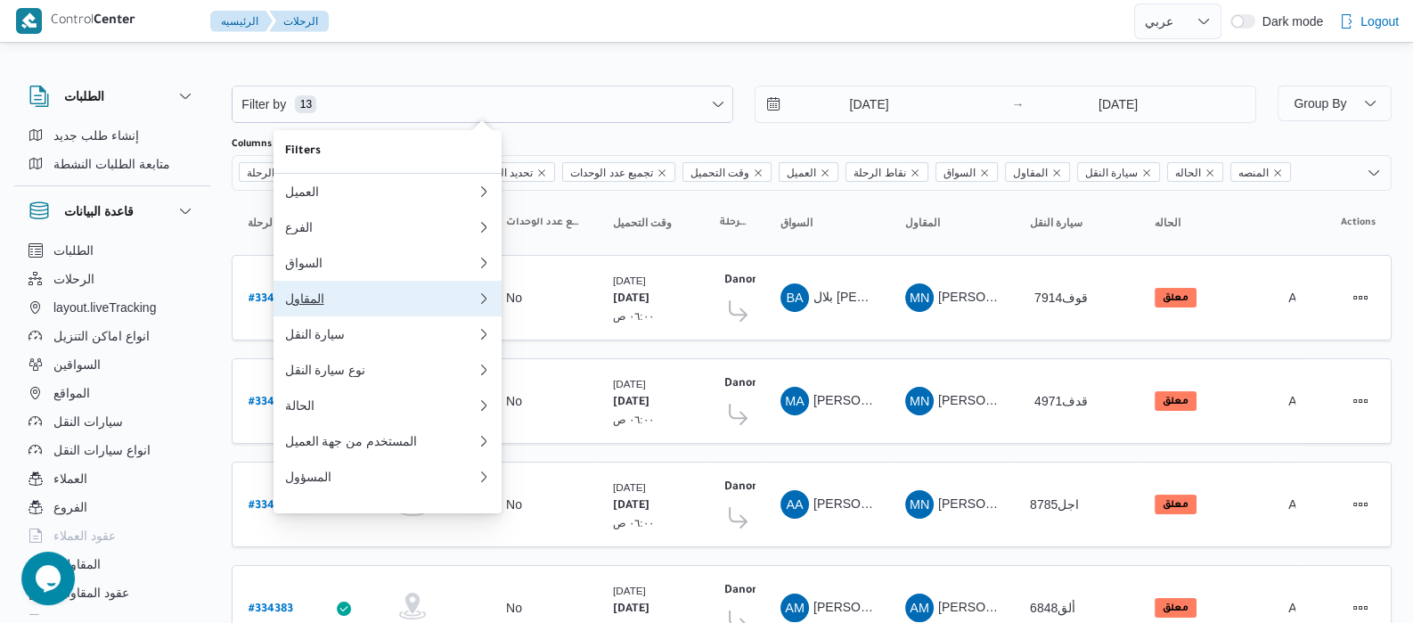
click at [314, 304] on div "المقاول" at bounding box center [376, 298] width 185 height 14
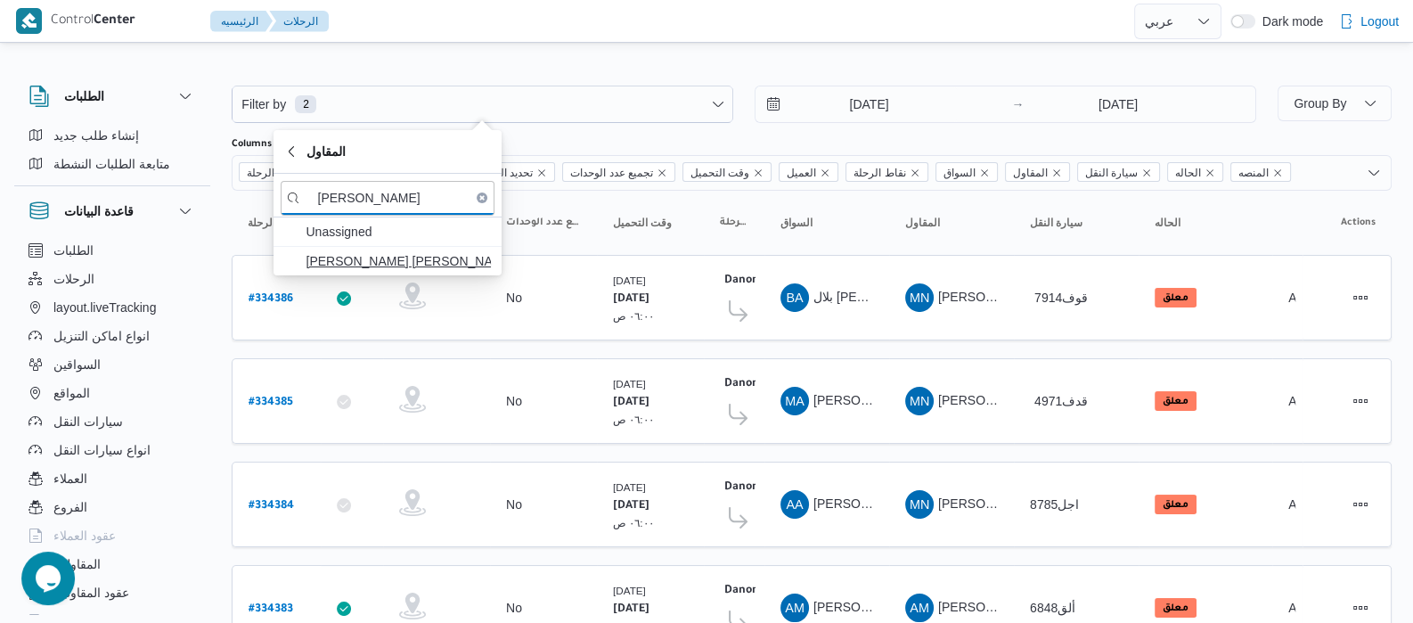
type input "[PERSON_NAME]"
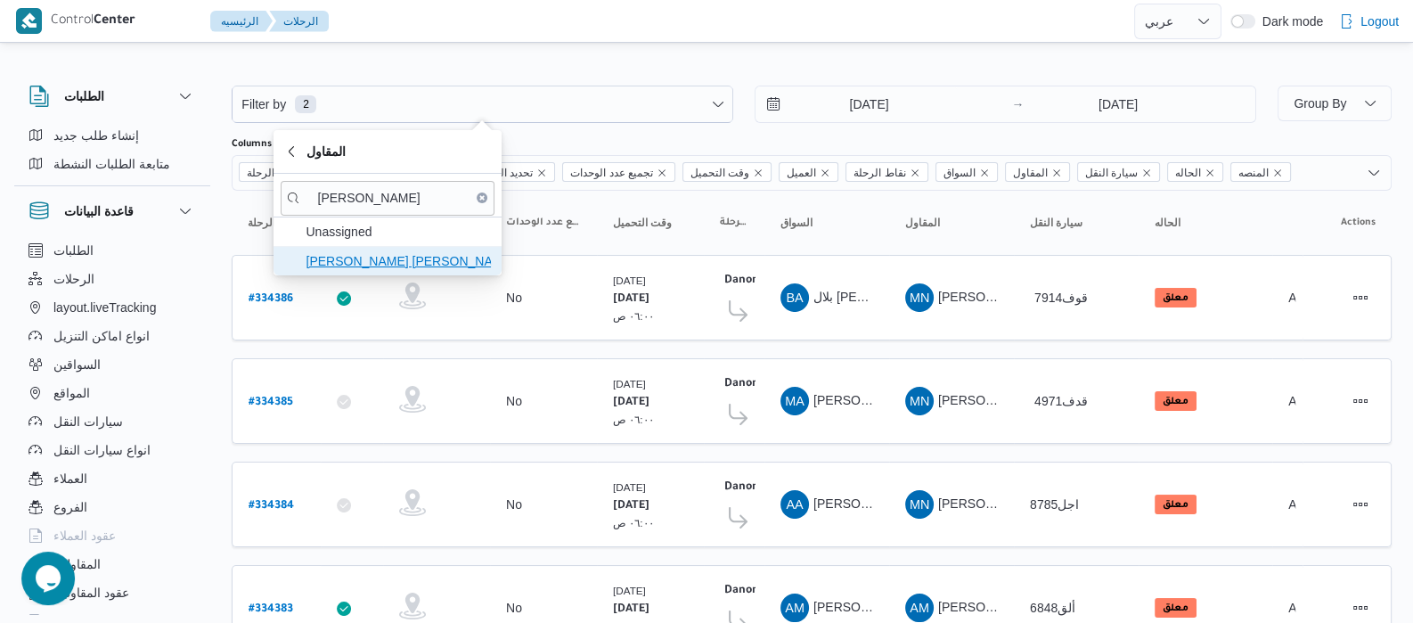
click at [341, 267] on span "[PERSON_NAME] [PERSON_NAME]" at bounding box center [398, 260] width 185 height 21
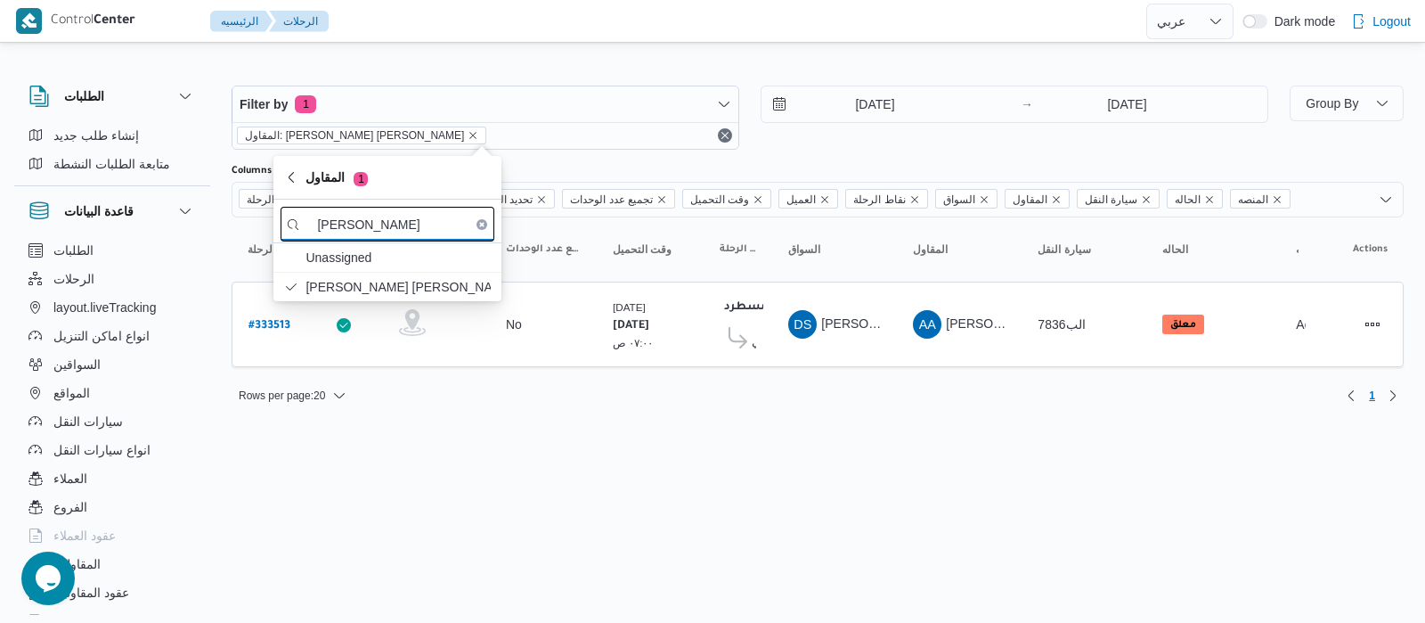
click at [383, 226] on input "[PERSON_NAME]" at bounding box center [388, 224] width 214 height 35
type input "ع"
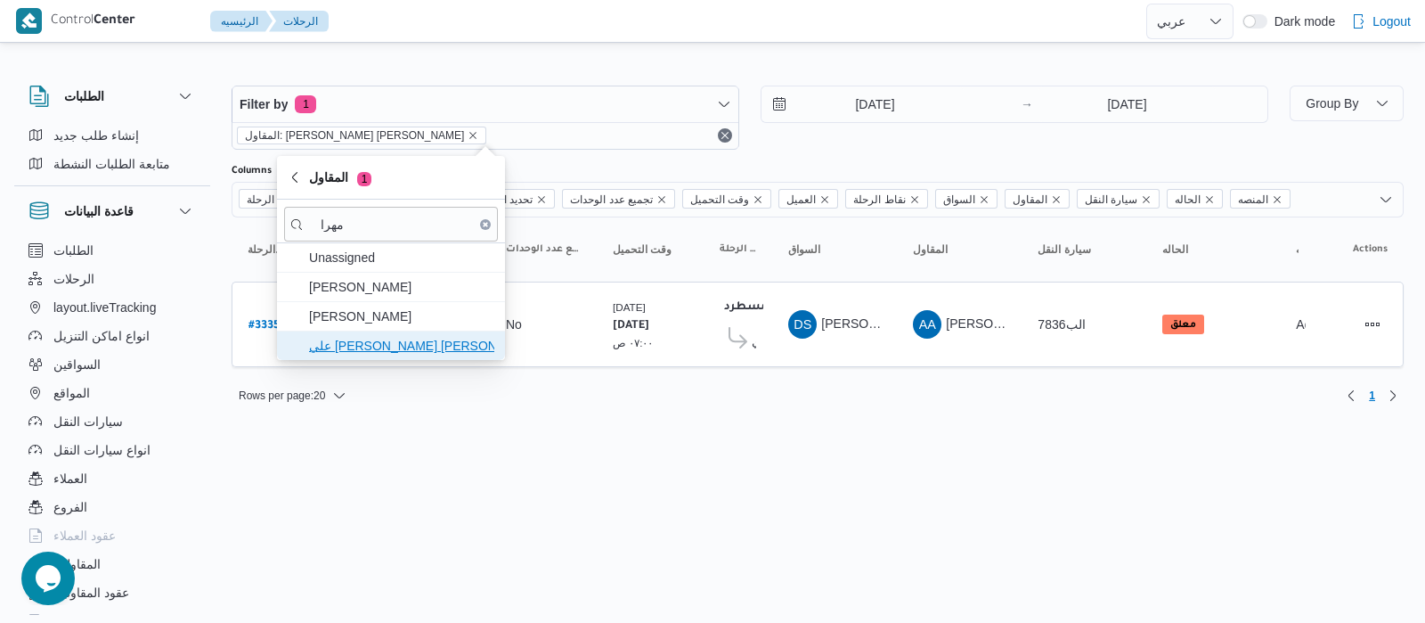
click at [393, 347] on span "علي [PERSON_NAME] [PERSON_NAME]" at bounding box center [401, 345] width 185 height 21
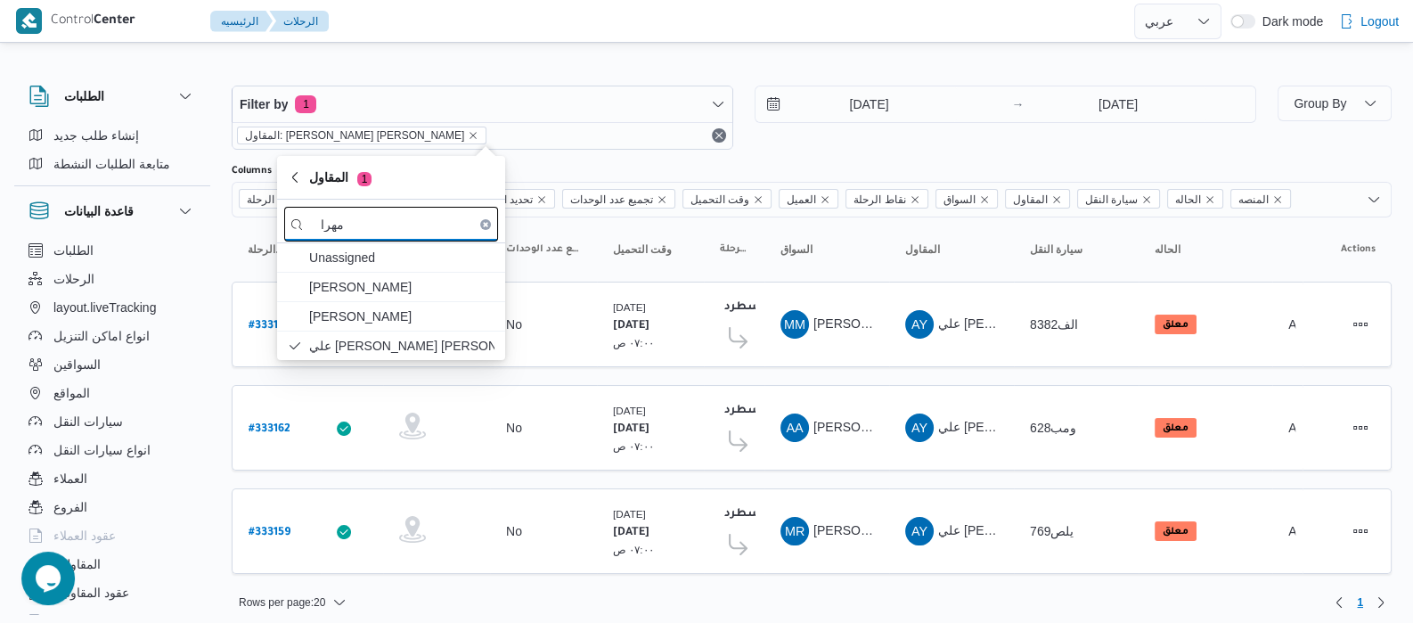
click at [378, 232] on input "مهرا" at bounding box center [391, 224] width 214 height 35
type input "م"
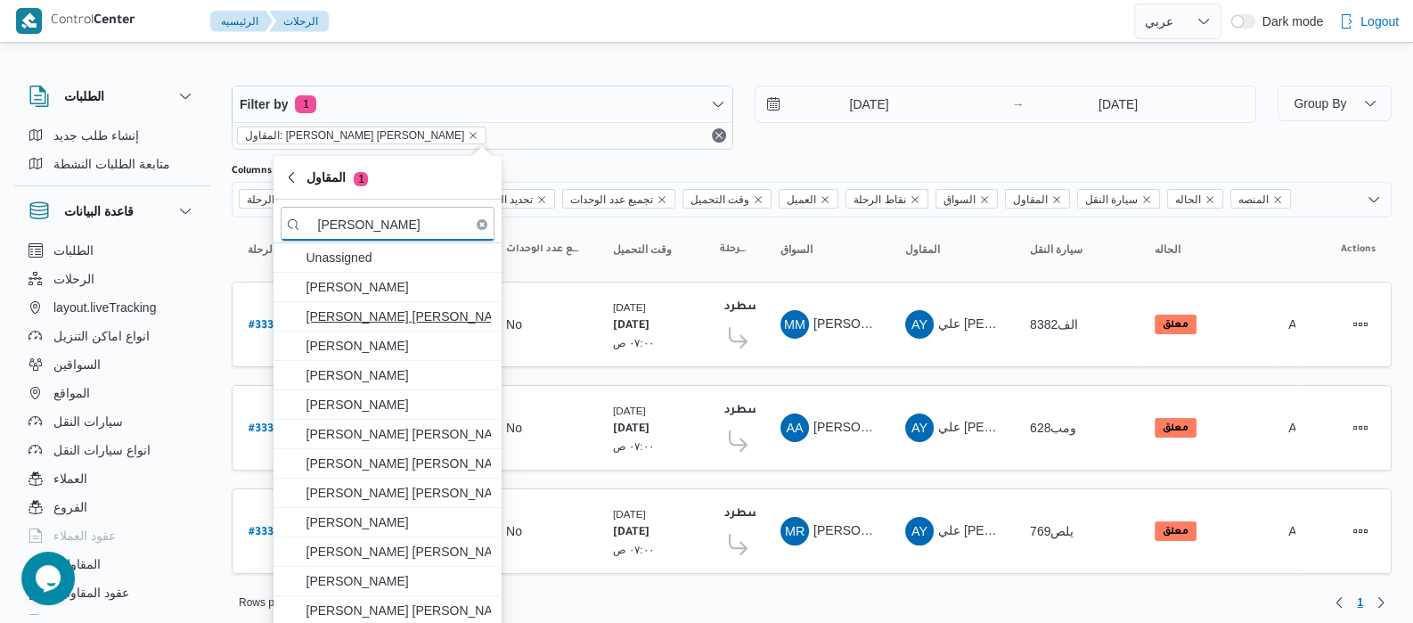
type input "[PERSON_NAME]"
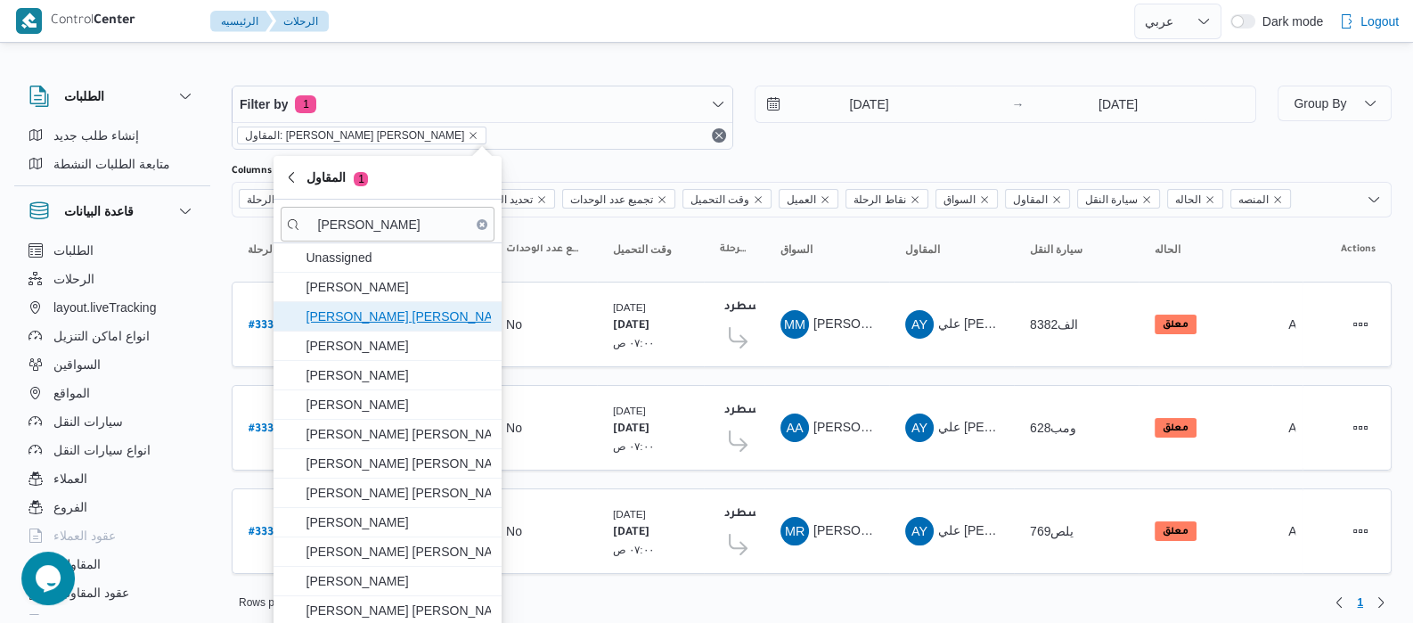
click at [370, 316] on span "[PERSON_NAME] [PERSON_NAME]" at bounding box center [398, 316] width 185 height 21
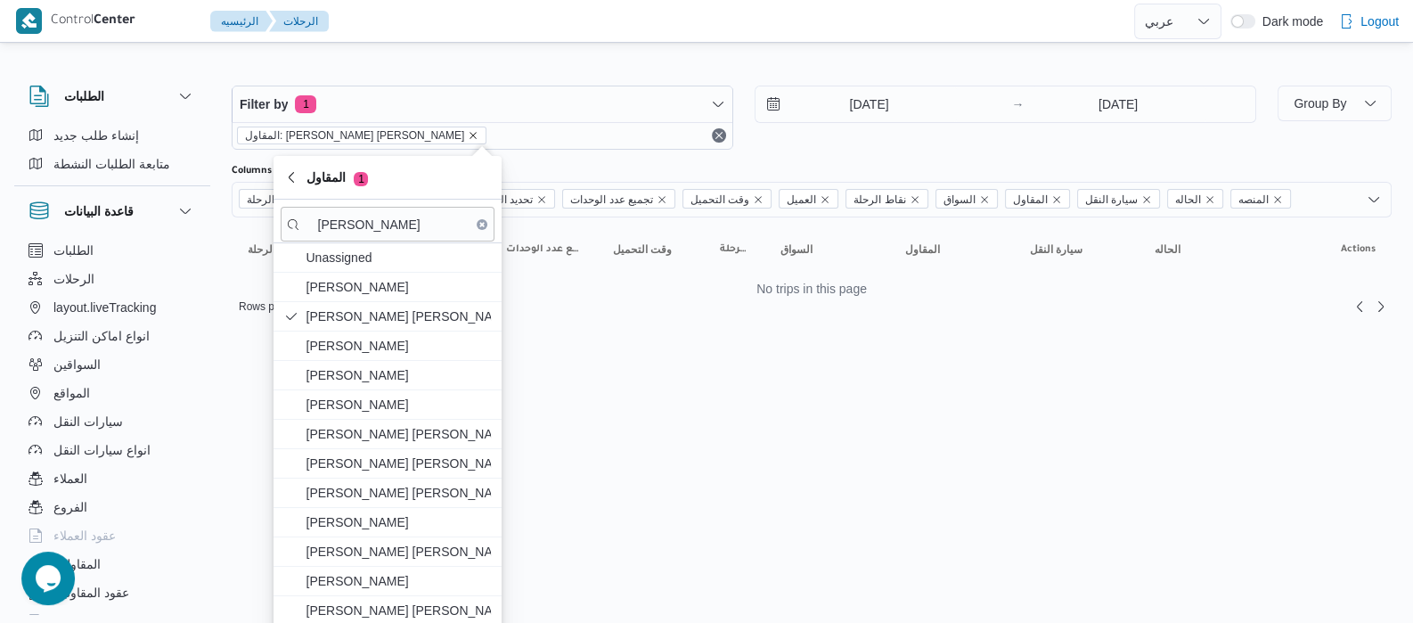
click at [468, 133] on icon "remove selected entity" at bounding box center [473, 135] width 11 height 11
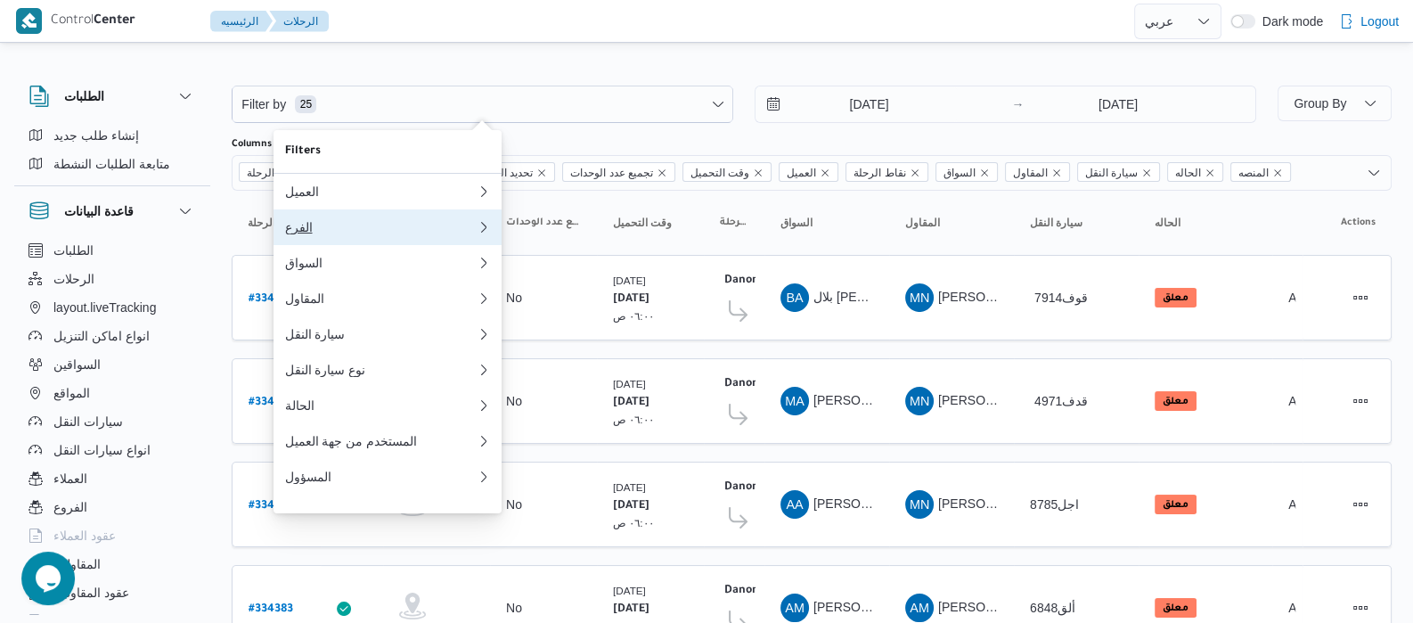
click at [346, 233] on div "الفرع" at bounding box center [376, 227] width 185 height 14
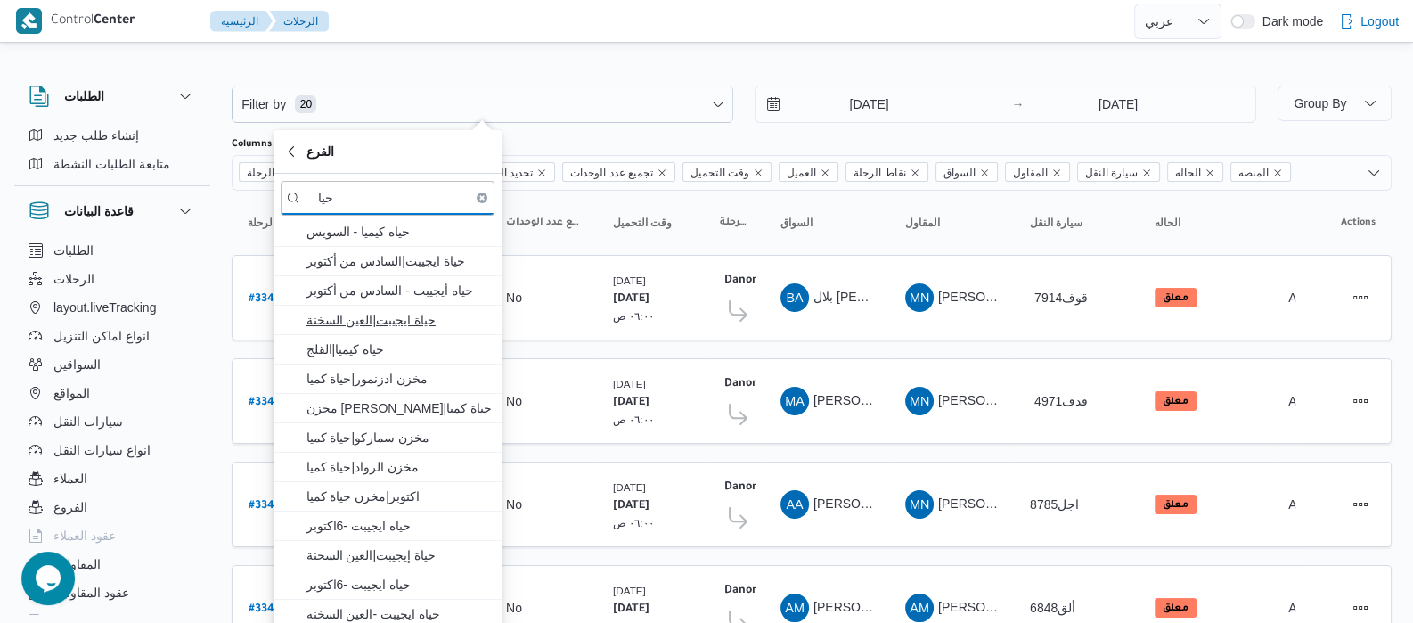
type input "حيا"
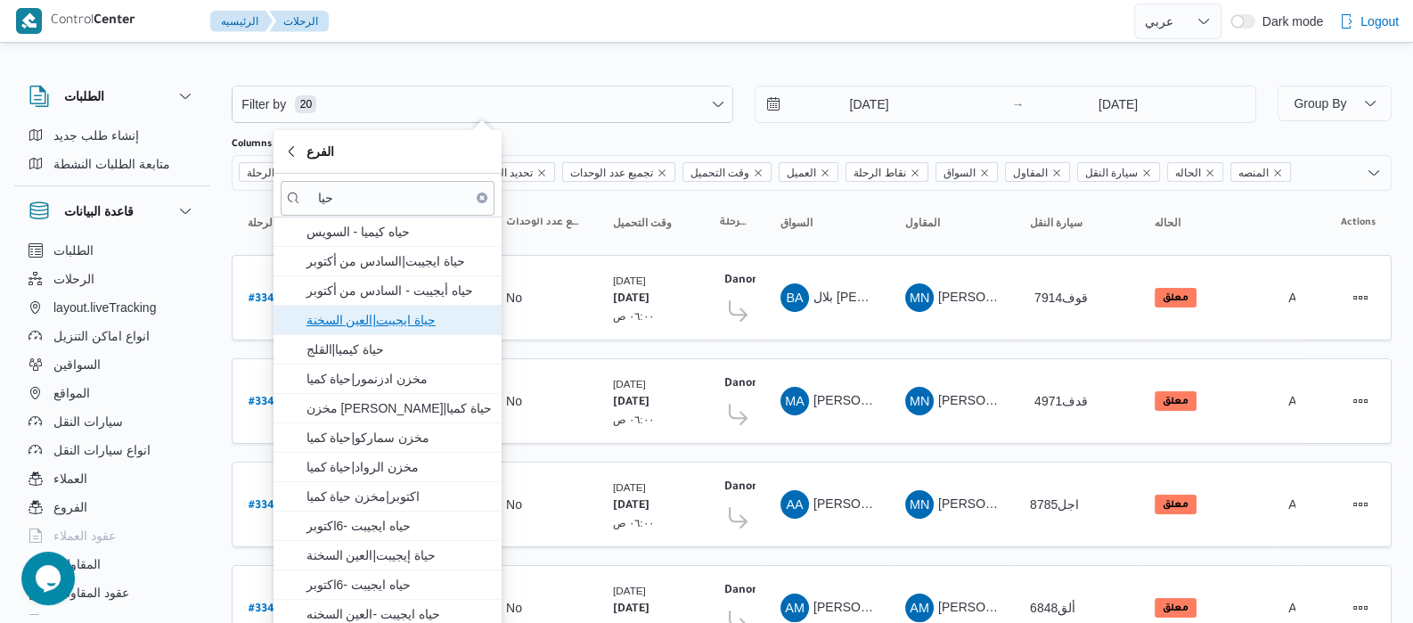
click at [379, 319] on span "حياة ايجيبت|العين السخنة" at bounding box center [398, 319] width 185 height 21
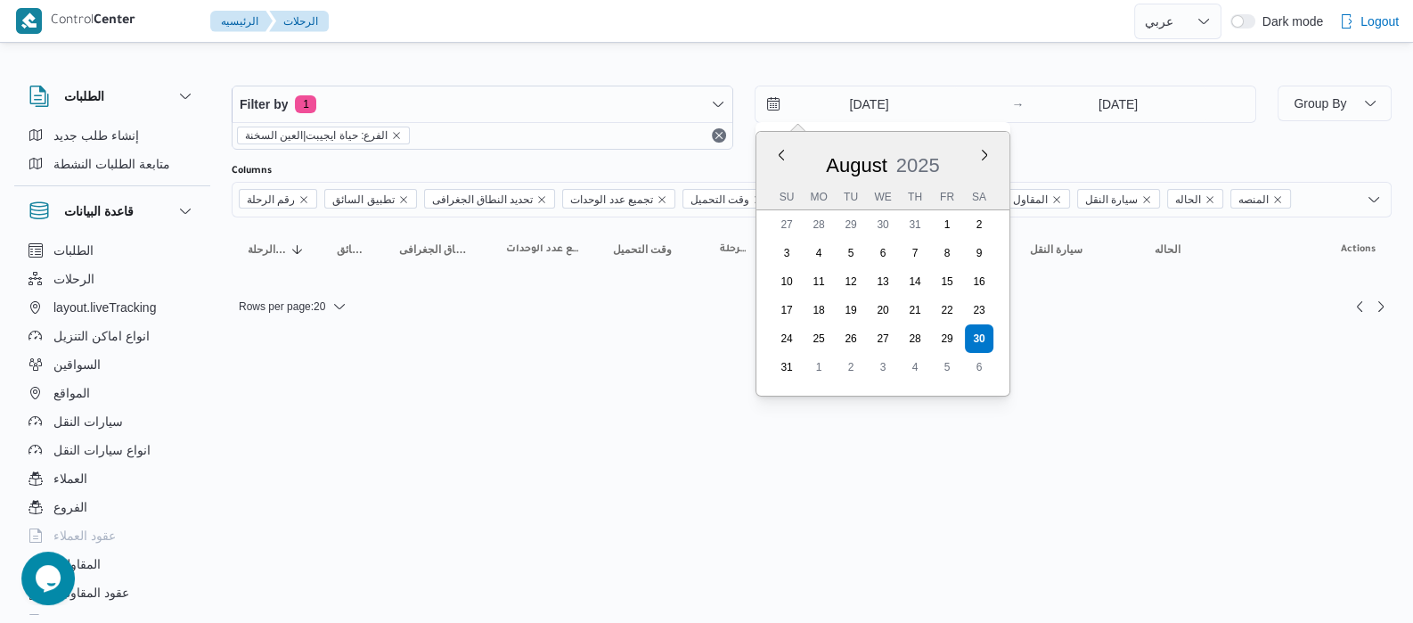
click at [834, 106] on input "[DATE]" at bounding box center [856, 104] width 202 height 36
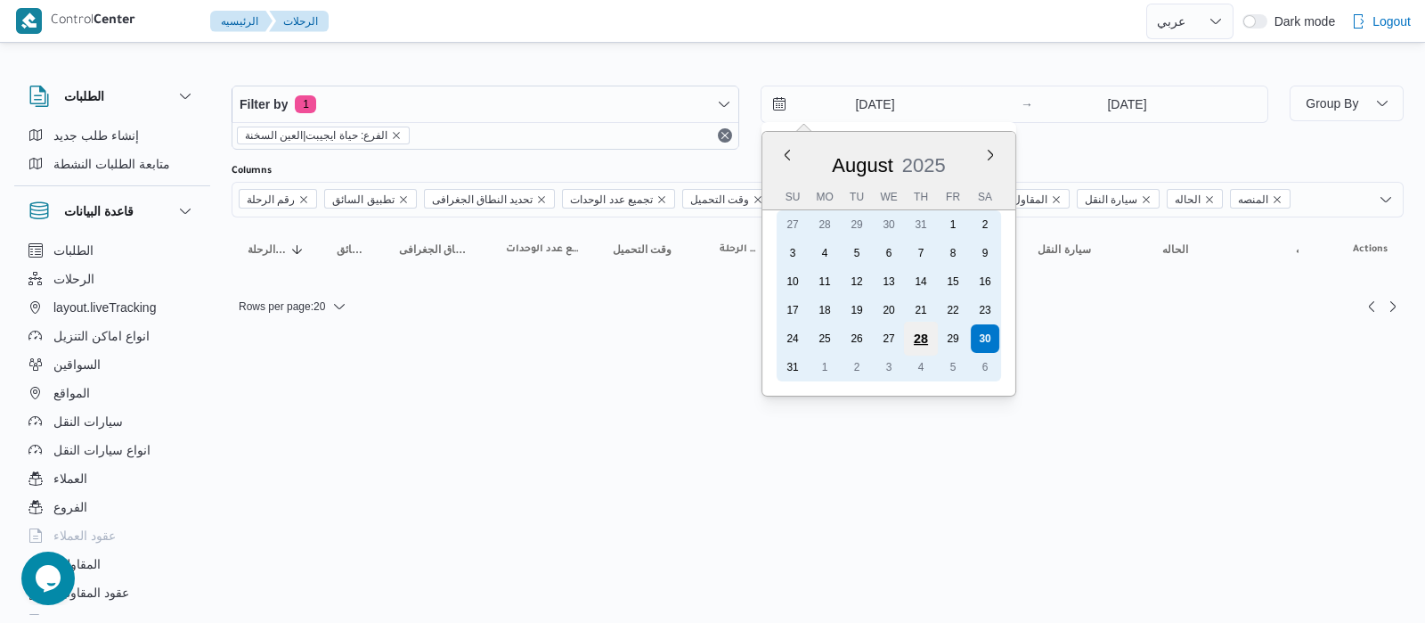
click at [922, 340] on div "28" at bounding box center [921, 339] width 34 height 34
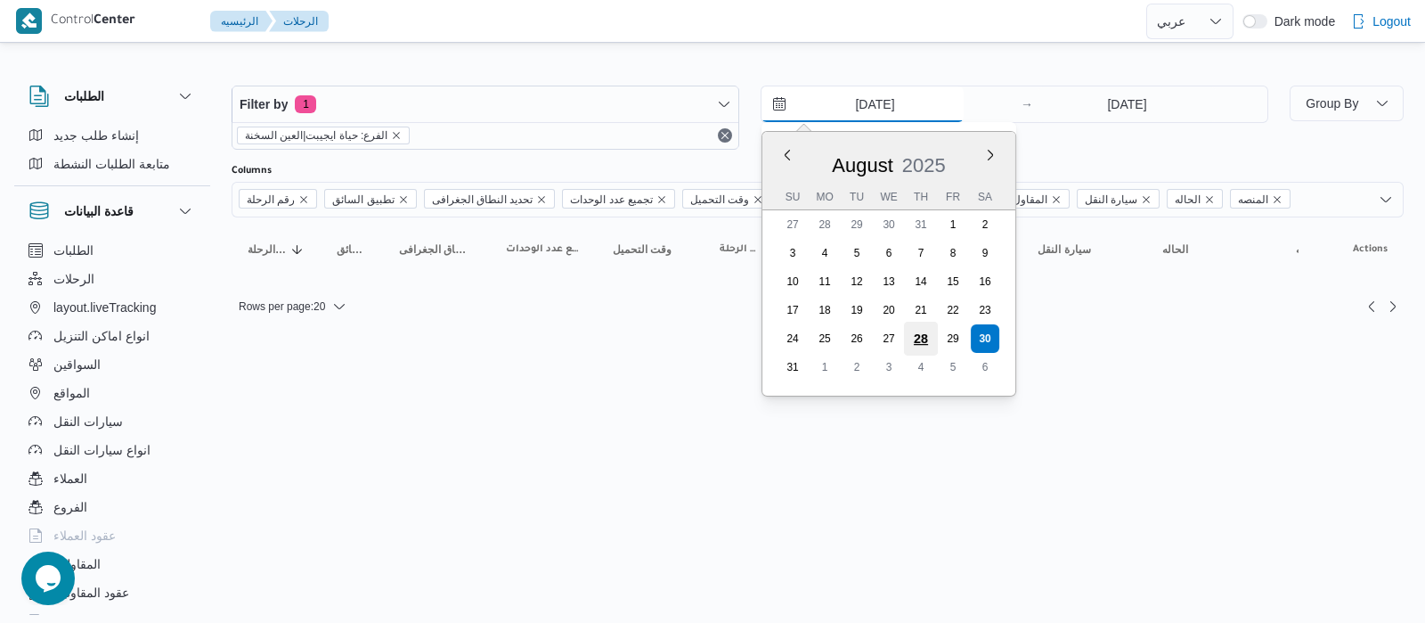
type input "[DATE]"
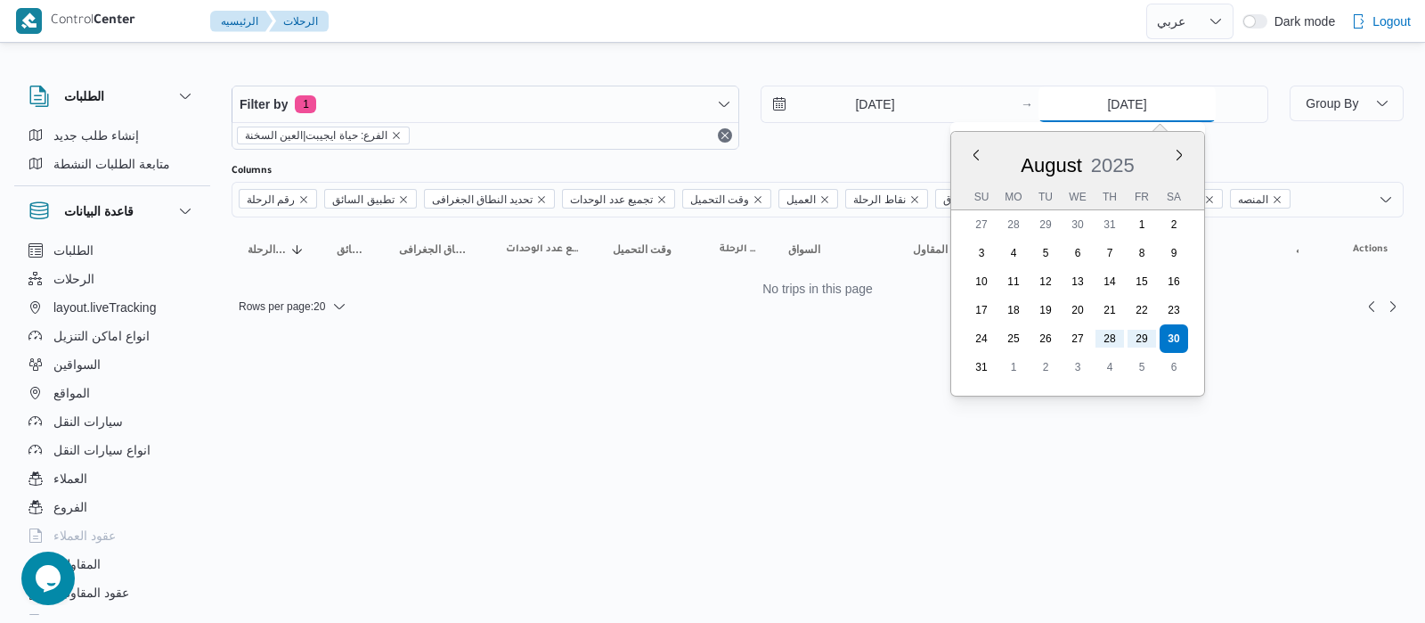
click at [1103, 112] on input "[DATE]" at bounding box center [1127, 104] width 177 height 36
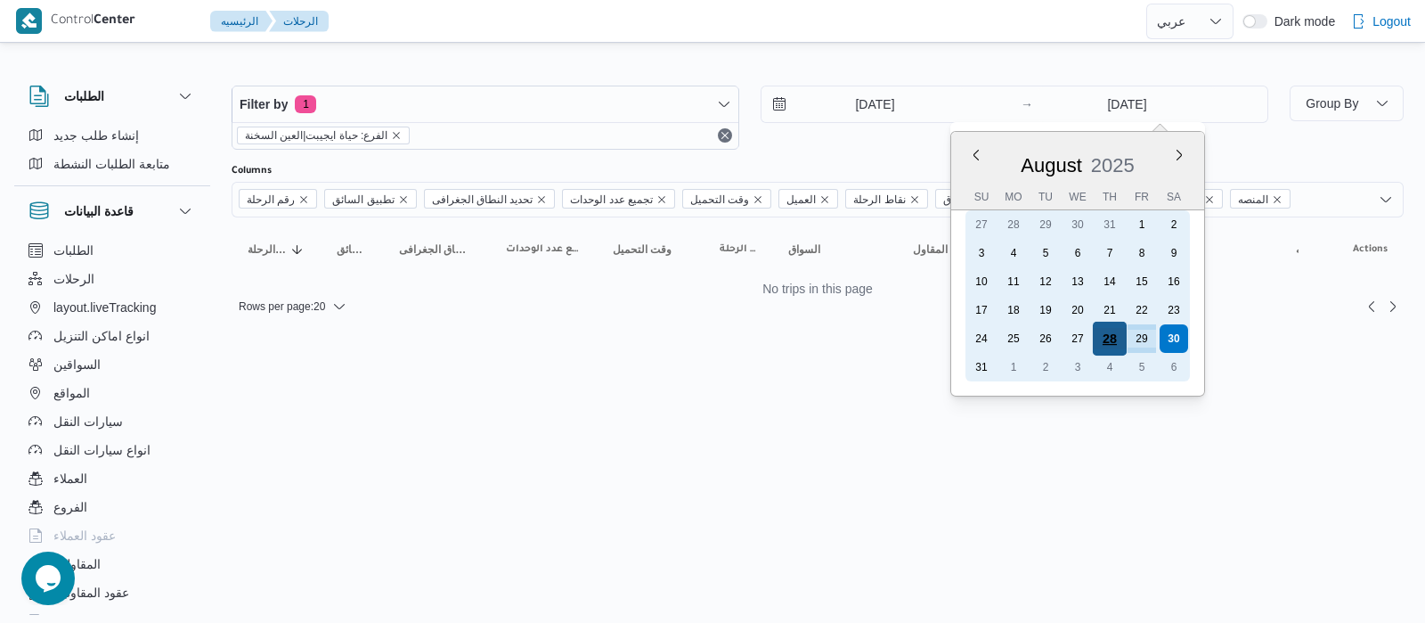
click at [1105, 339] on div "28" at bounding box center [1110, 339] width 34 height 34
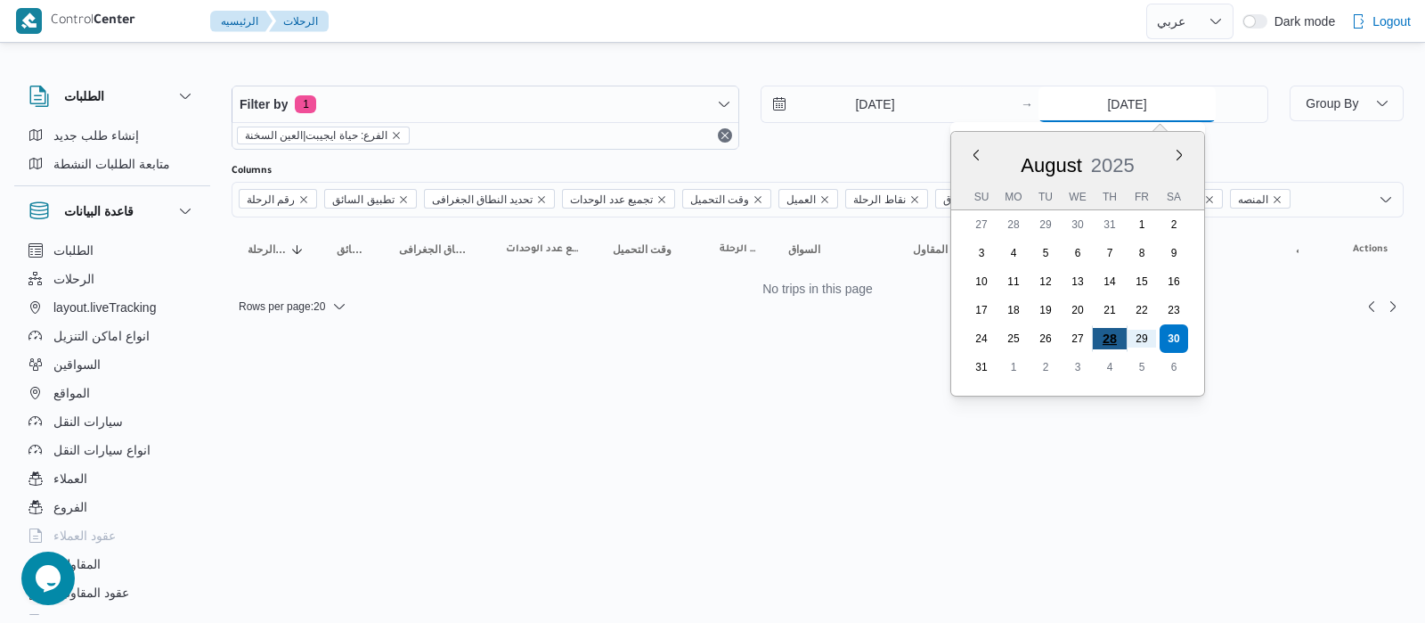
type input "[DATE]"
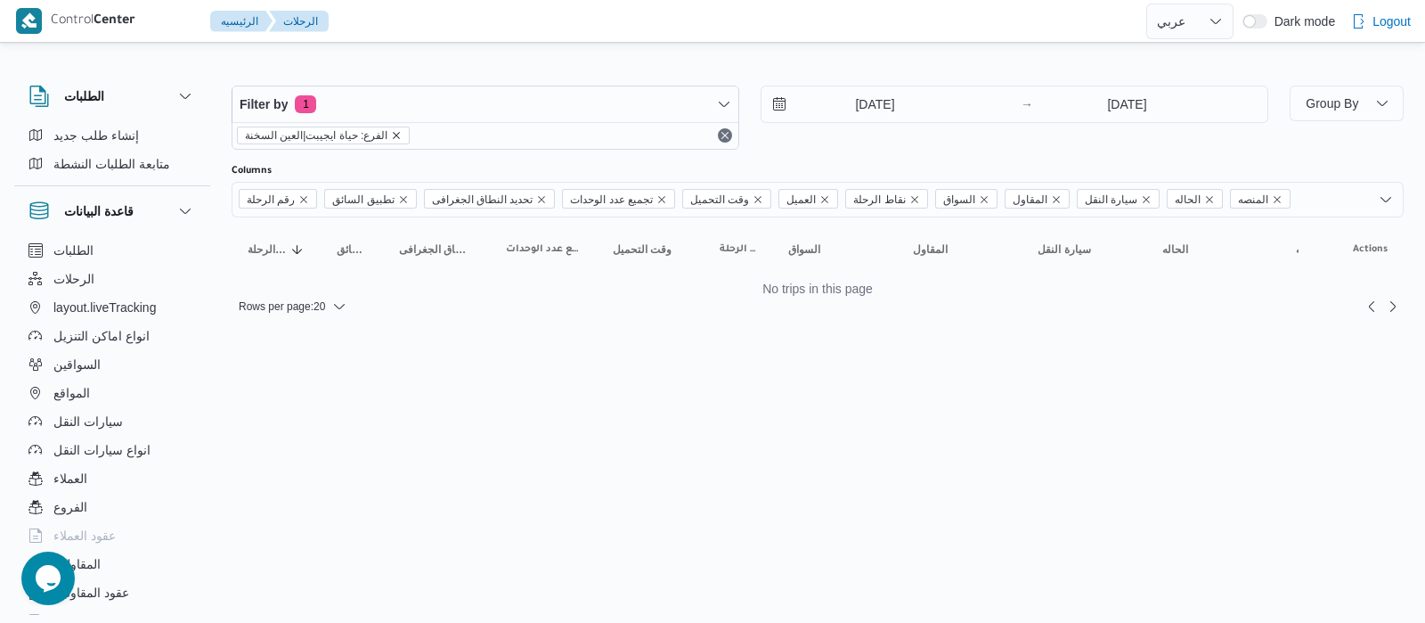
click at [394, 136] on icon "remove selected entity" at bounding box center [397, 135] width 7 height 7
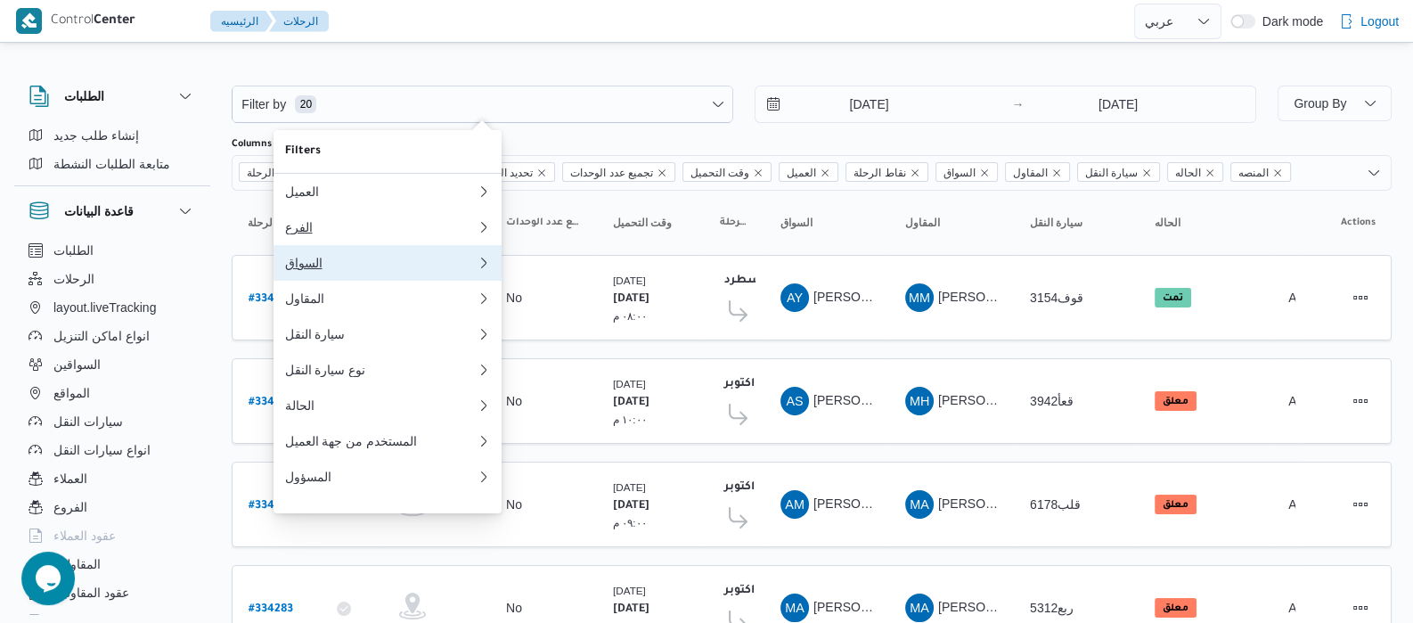
drag, startPoint x: 319, startPoint y: 250, endPoint x: 317, endPoint y: 223, distance: 27.7
click at [317, 223] on div "العميل الفرع 0 السواق المقاول 0 سيارة النقل نوع سيارة النقل الحالة المستخدم من …" at bounding box center [387, 334] width 228 height 321
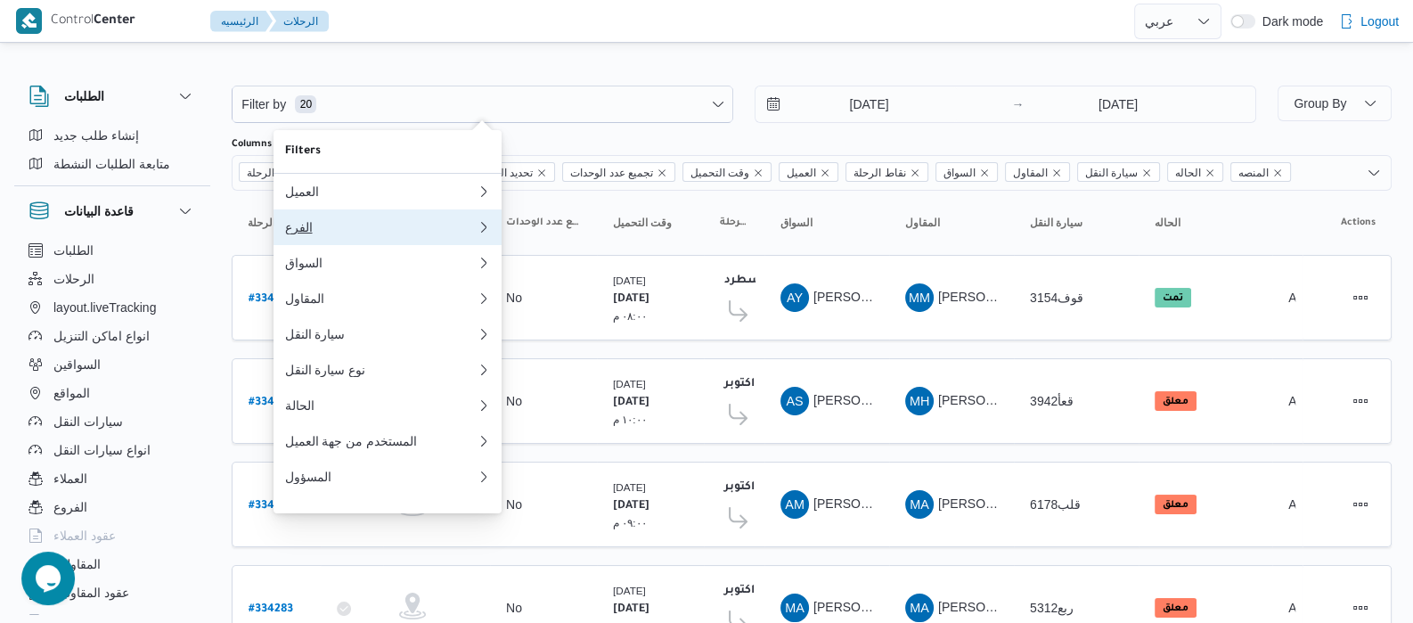
click at [317, 223] on div "الفرع" at bounding box center [376, 227] width 185 height 14
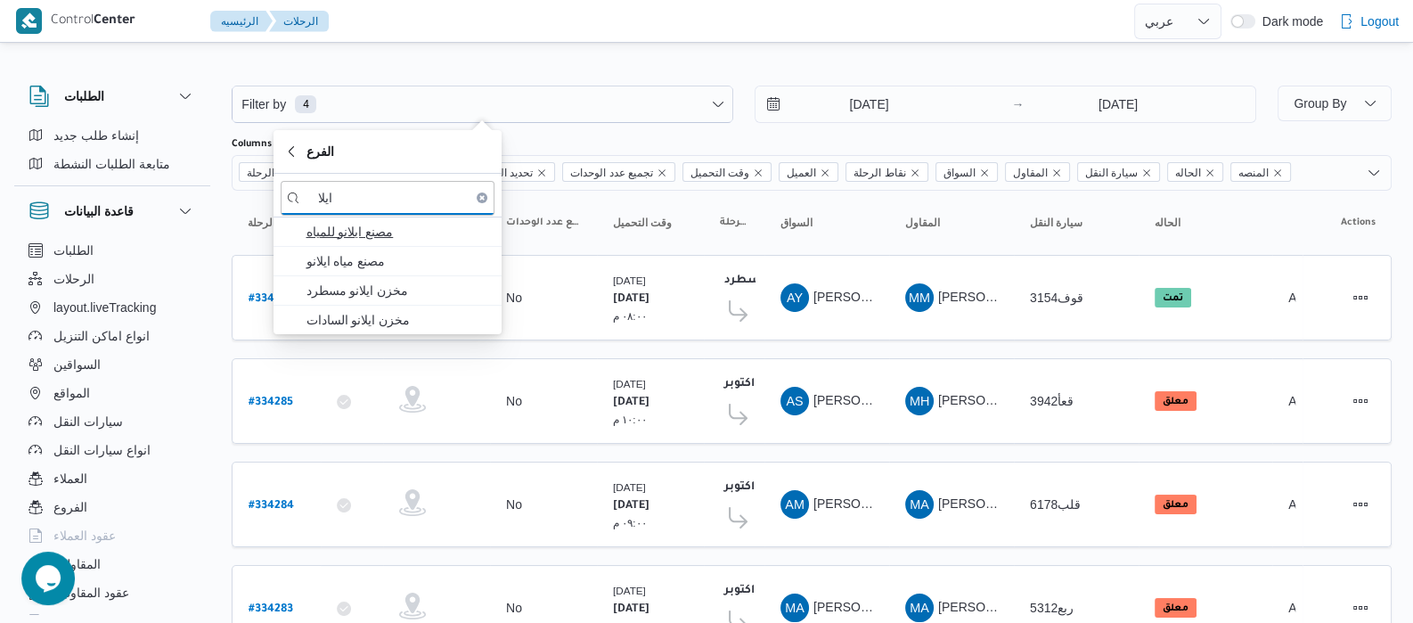
type input "ايلا"
click at [349, 241] on span "مصنع ايلانو للمياه" at bounding box center [398, 231] width 185 height 21
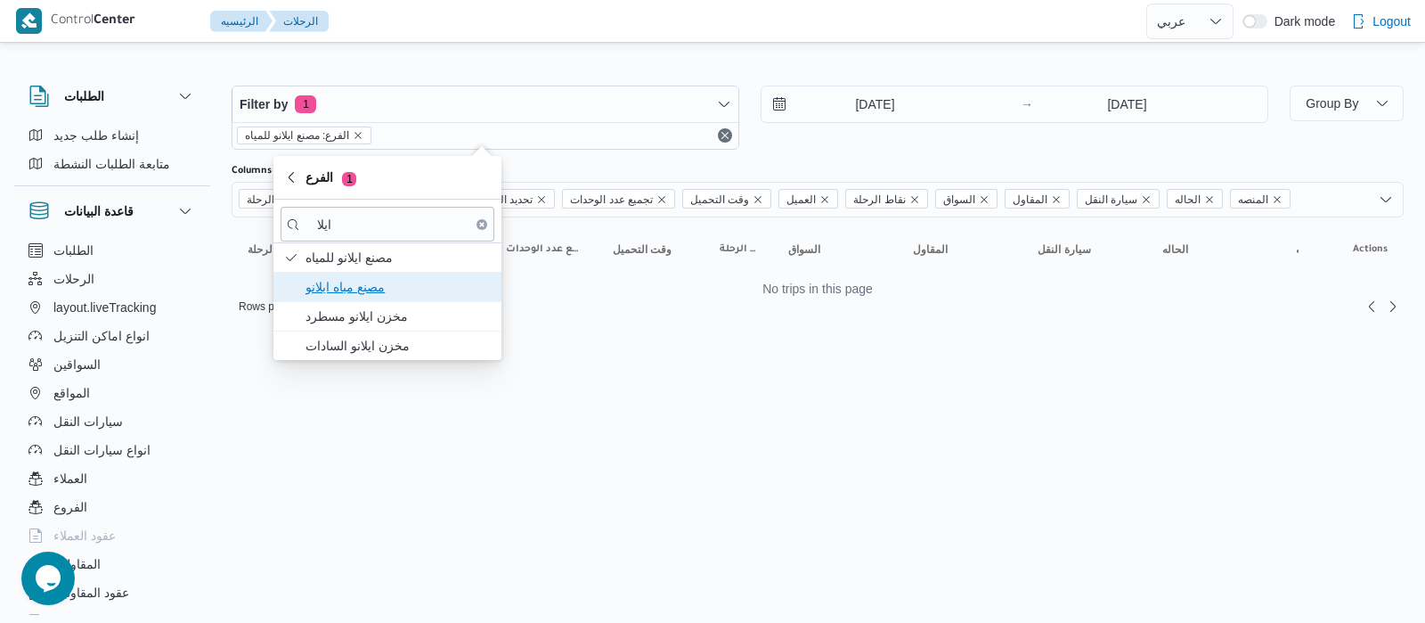
click at [354, 296] on span "مصنع مياه ايلانو" at bounding box center [398, 286] width 185 height 21
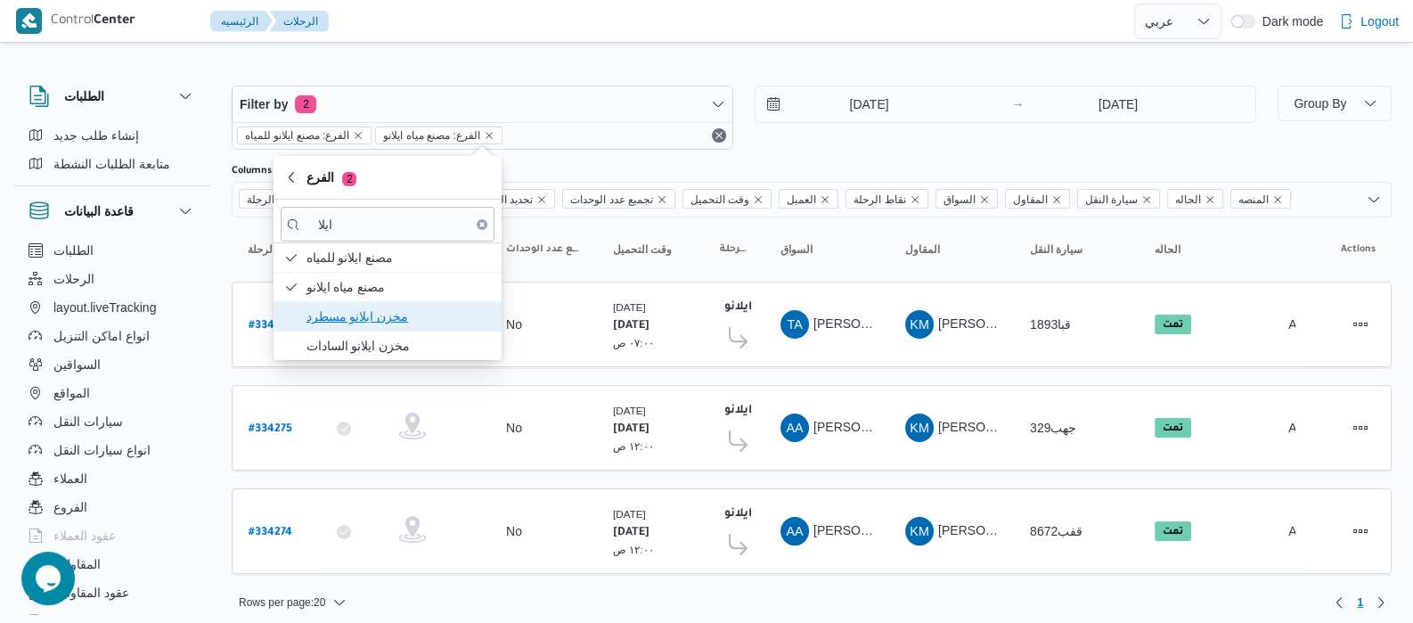
click at [357, 321] on span "مخزن ايلانو مسطرد" at bounding box center [398, 316] width 185 height 21
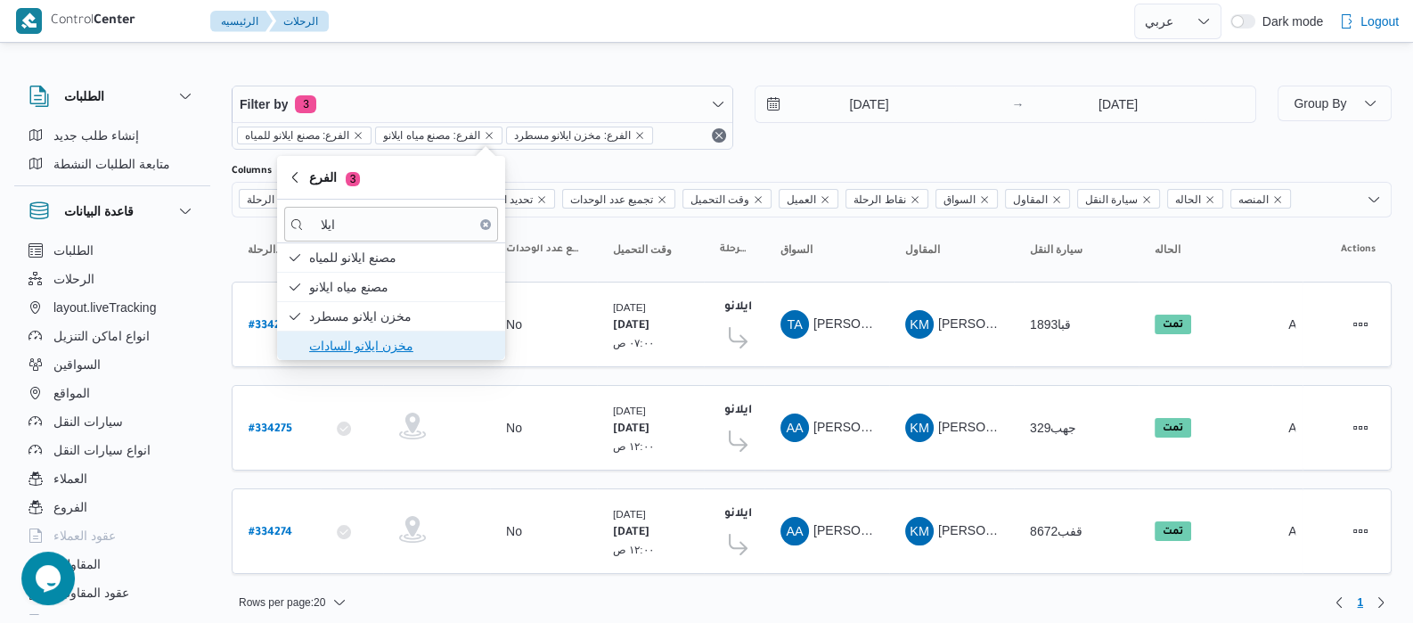
click at [376, 353] on span "مخزن ايلانو السادات" at bounding box center [401, 345] width 185 height 21
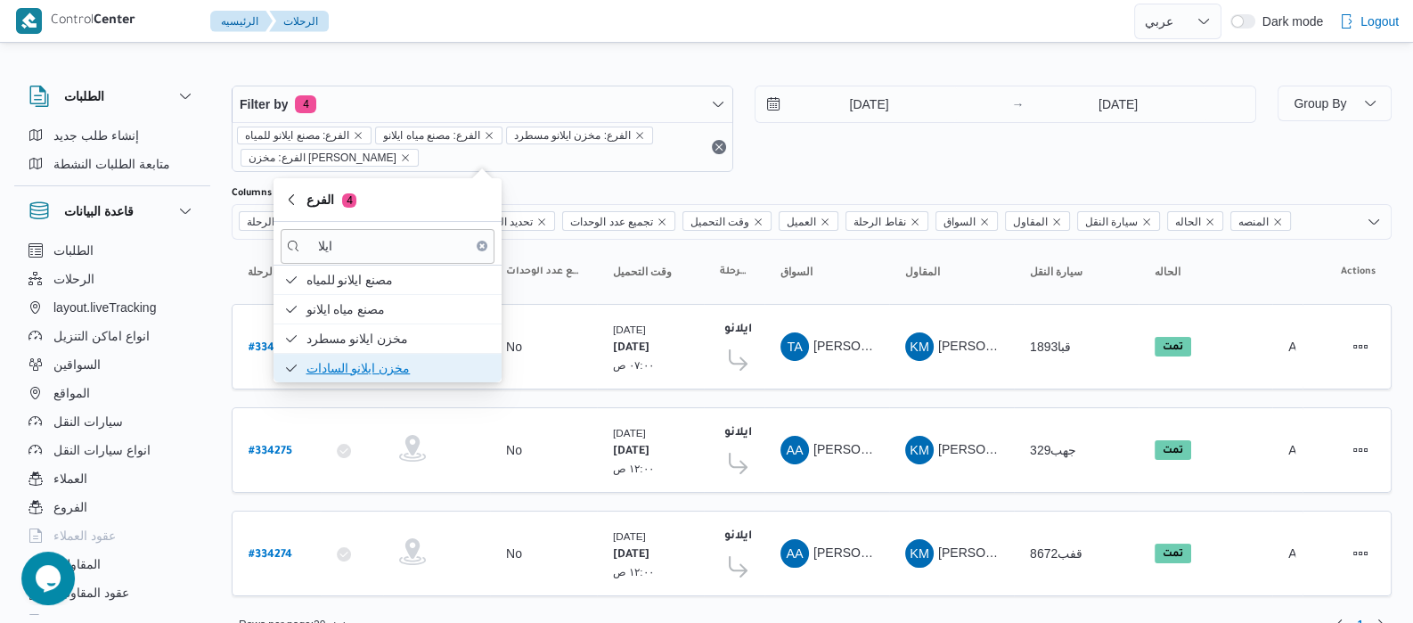
click at [376, 354] on span "مخزن ايلانو السادات" at bounding box center [388, 368] width 214 height 29
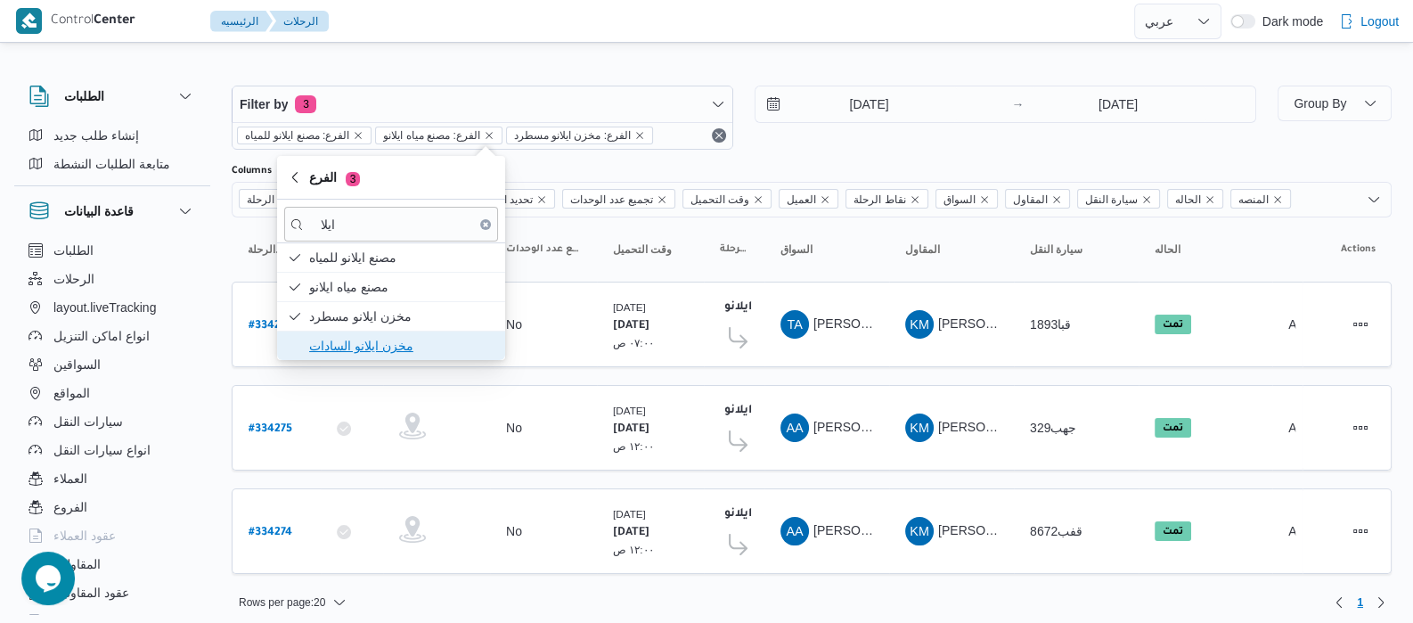
click at [370, 349] on span "مخزن ايلانو السادات" at bounding box center [401, 345] width 185 height 21
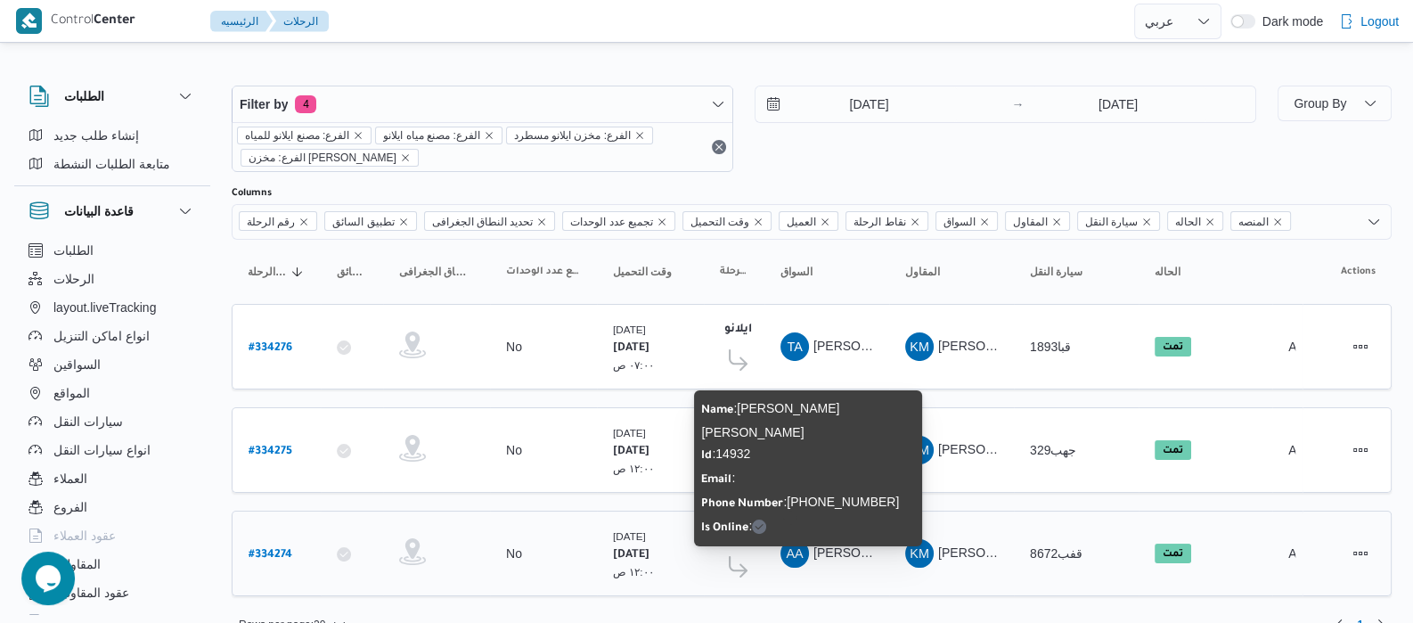
click at [843, 545] on span "[PERSON_NAME] [PERSON_NAME]" at bounding box center [917, 552] width 208 height 14
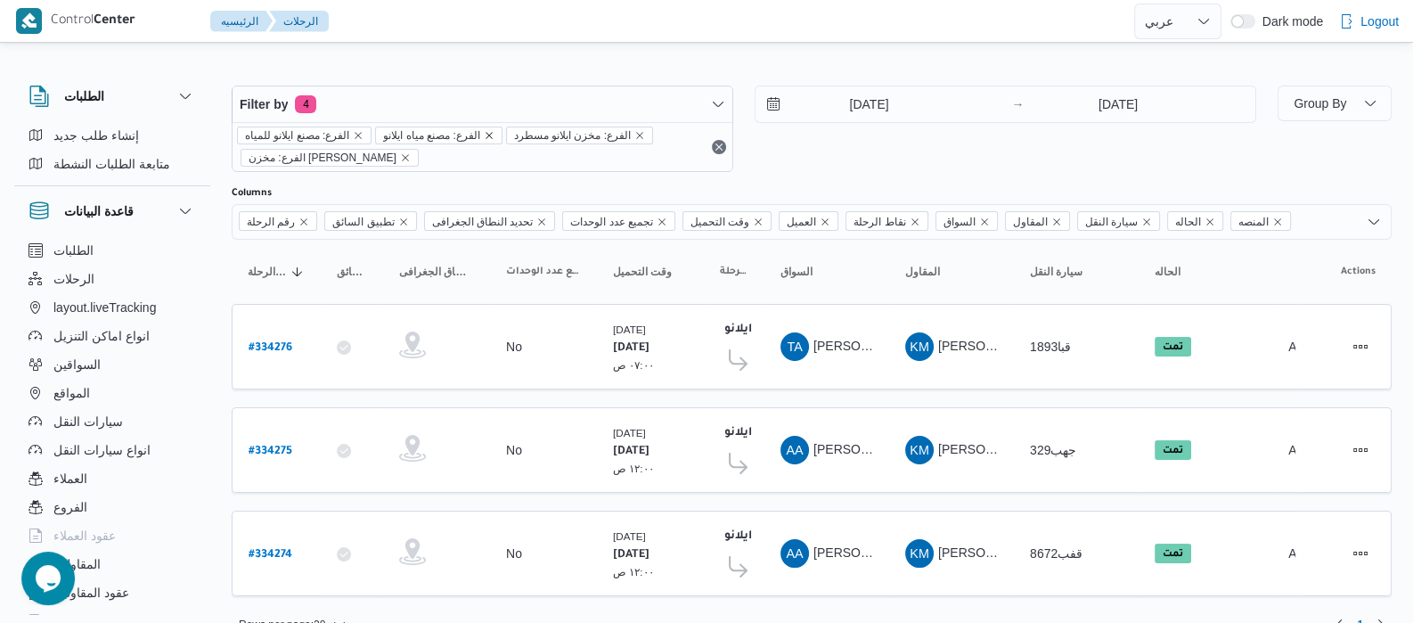
click at [493, 135] on icon "remove selected entity" at bounding box center [489, 135] width 11 height 11
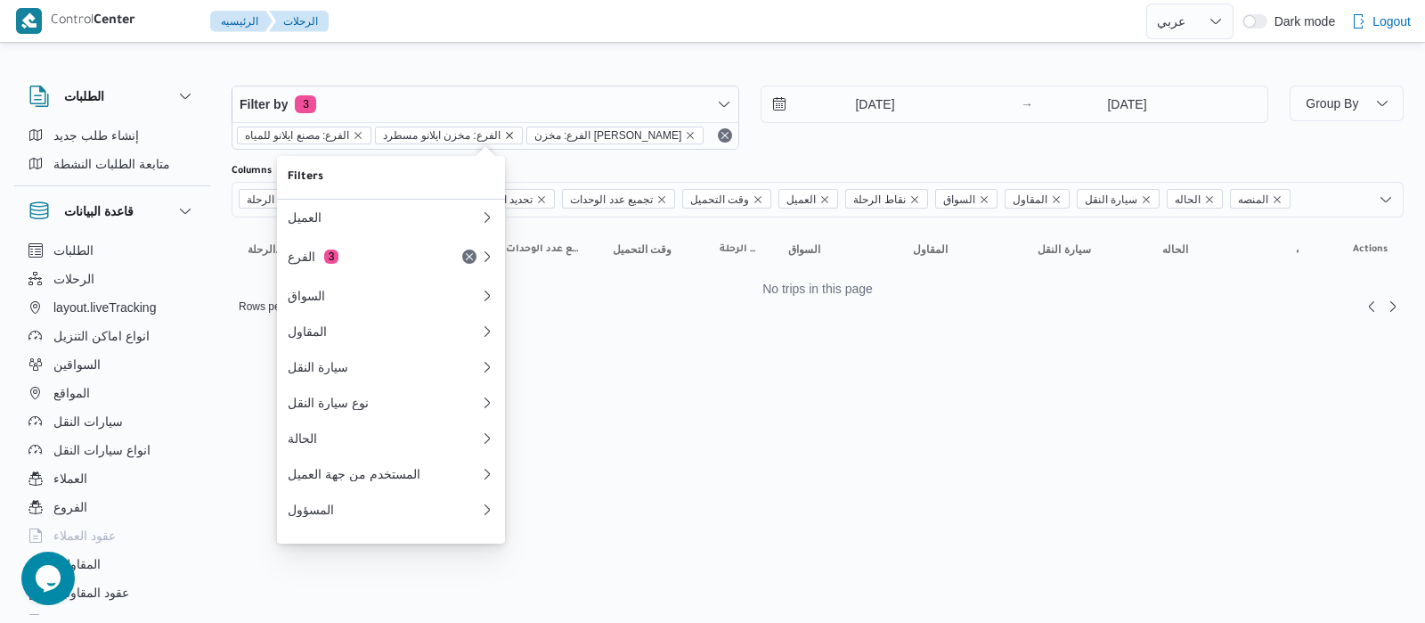
click at [504, 135] on icon "remove selected entity" at bounding box center [509, 135] width 11 height 11
click at [534, 135] on icon "remove selected entity" at bounding box center [539, 135] width 11 height 11
click at [357, 131] on icon "remove selected entity" at bounding box center [358, 135] width 11 height 11
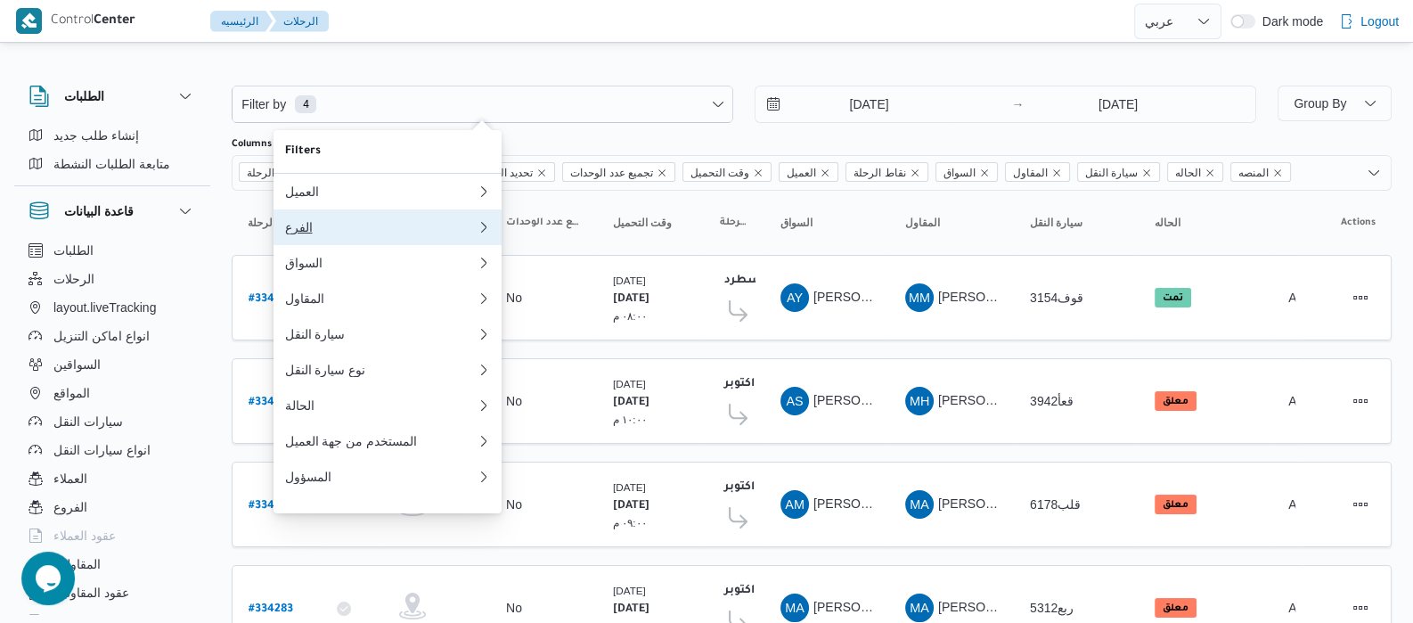
click at [336, 227] on div "الفرع" at bounding box center [376, 227] width 185 height 14
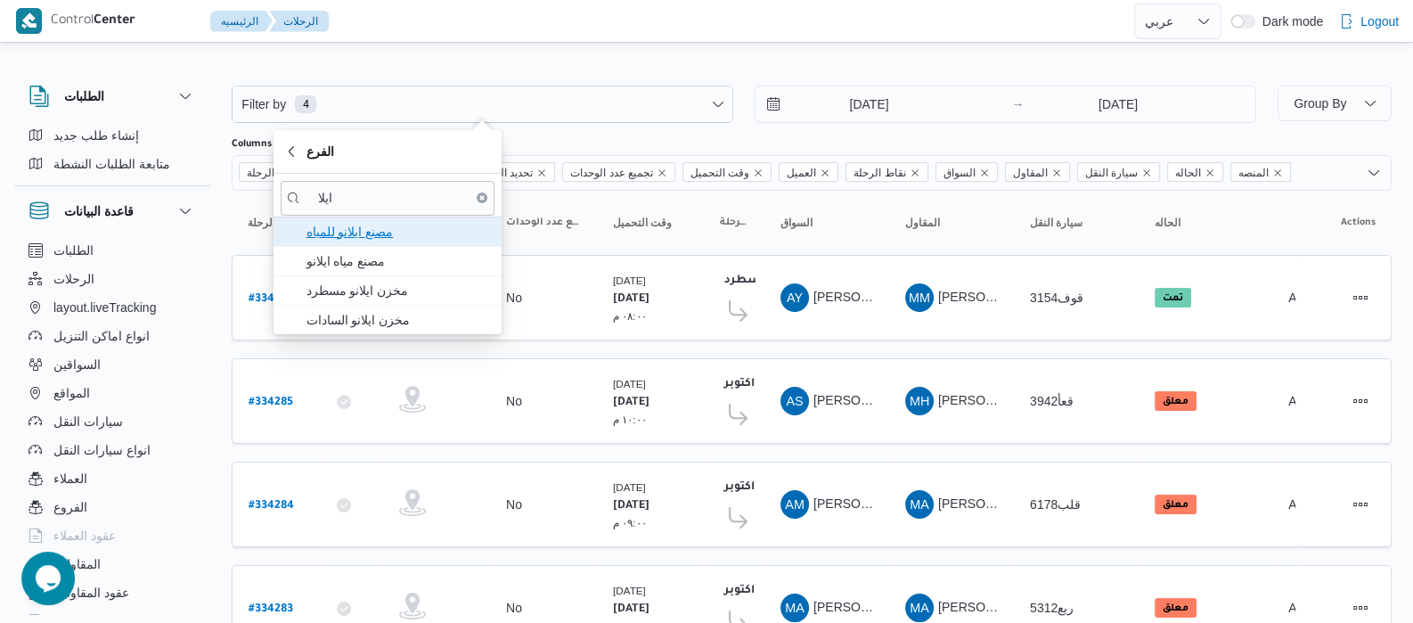
click at [336, 227] on span "مصنع ايلانو للمياه" at bounding box center [398, 231] width 185 height 21
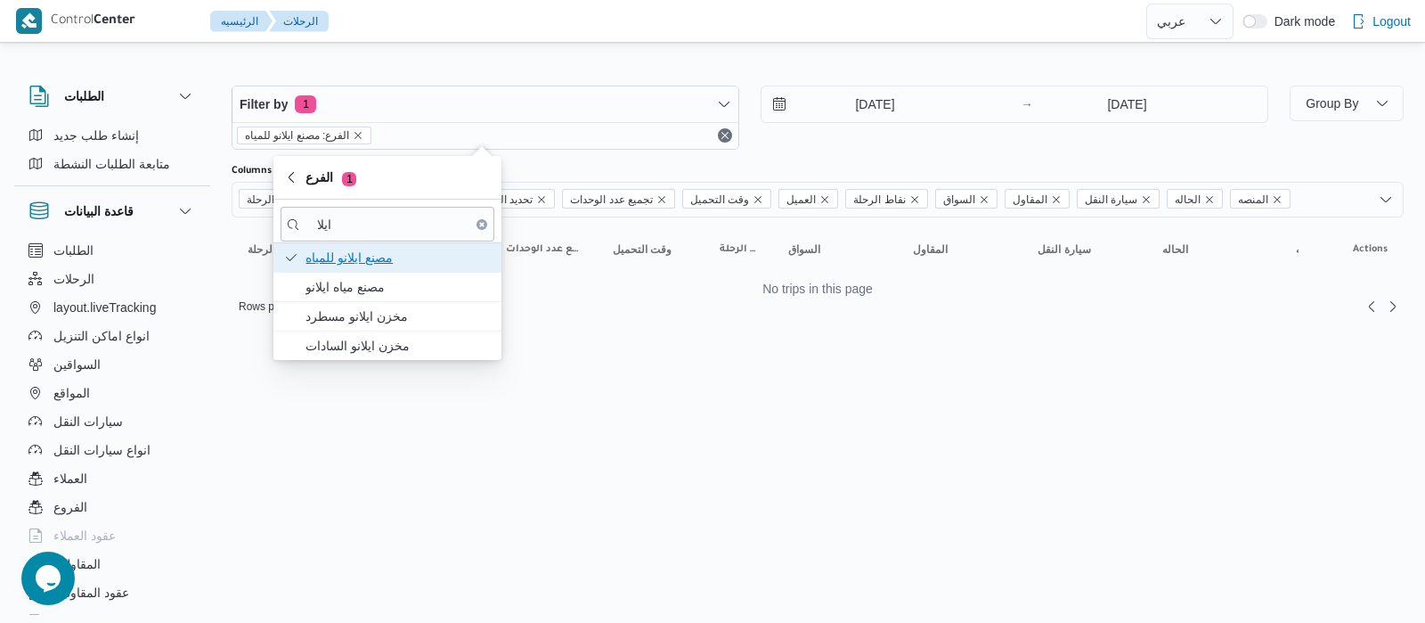
click at [352, 265] on span "مصنع ايلانو للمياه" at bounding box center [398, 257] width 185 height 21
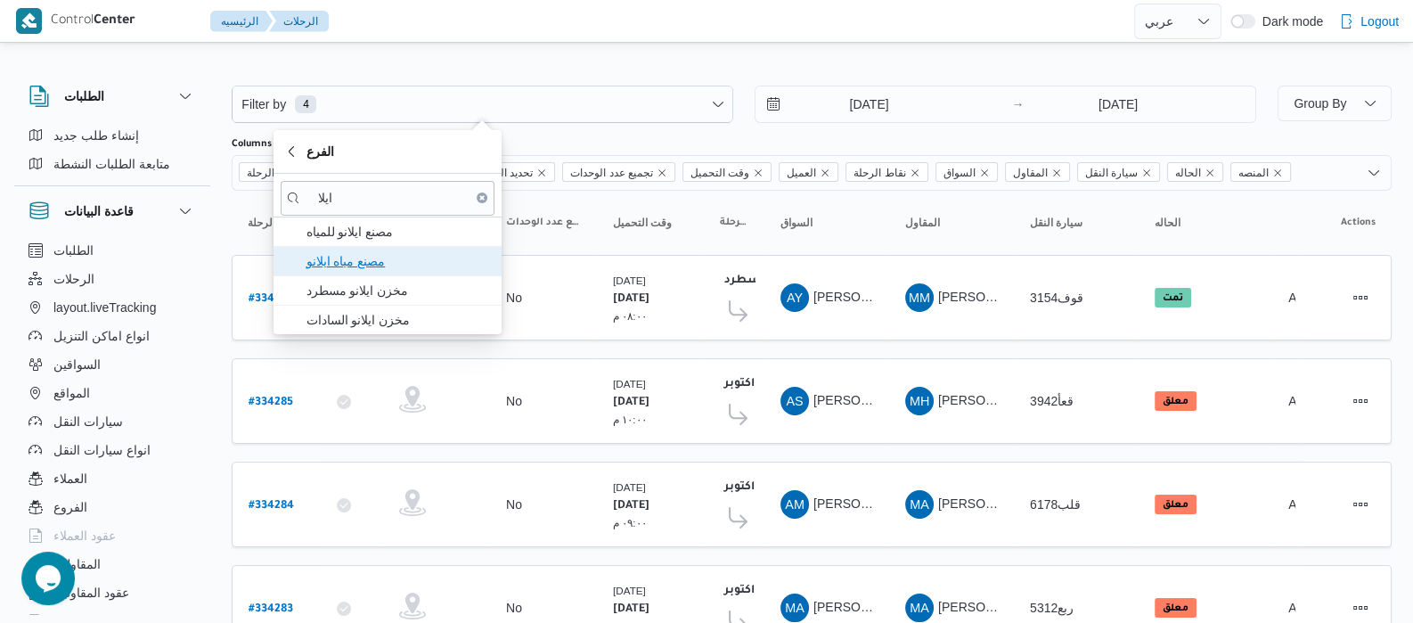
click at [341, 252] on span "مصنع مياه ايلانو" at bounding box center [398, 260] width 185 height 21
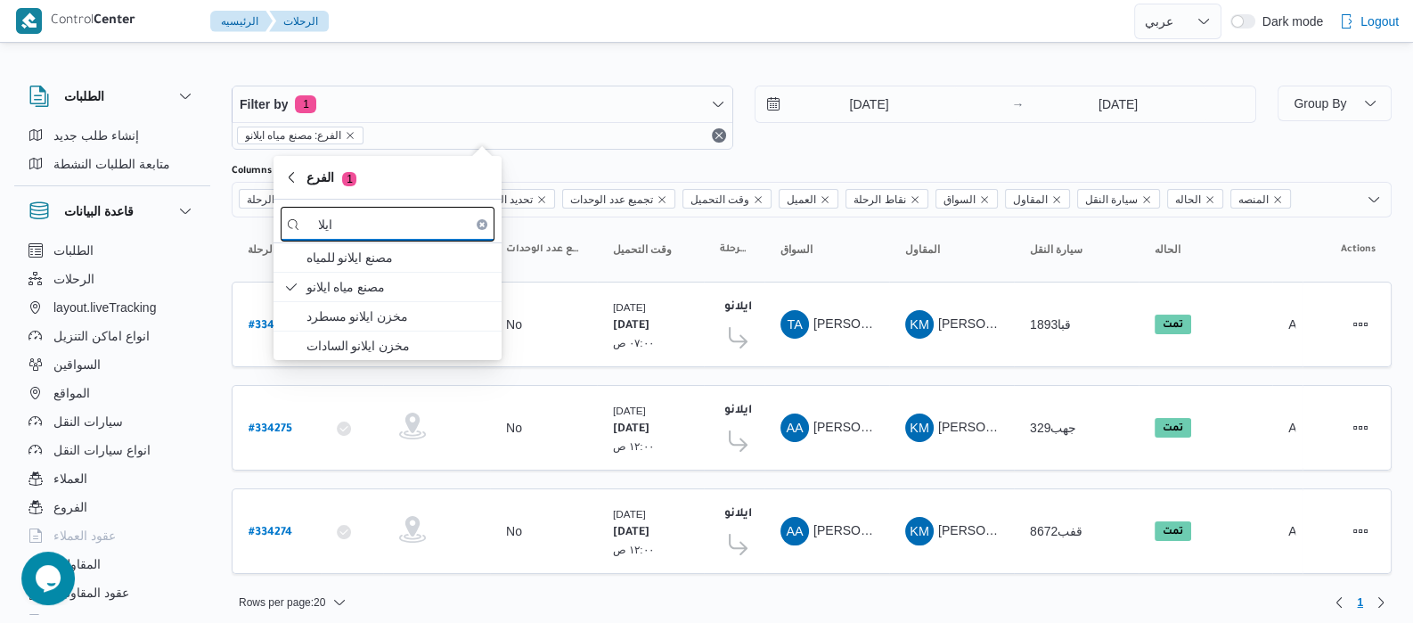
click at [402, 218] on input "ايلا" at bounding box center [388, 224] width 214 height 35
type input "ا"
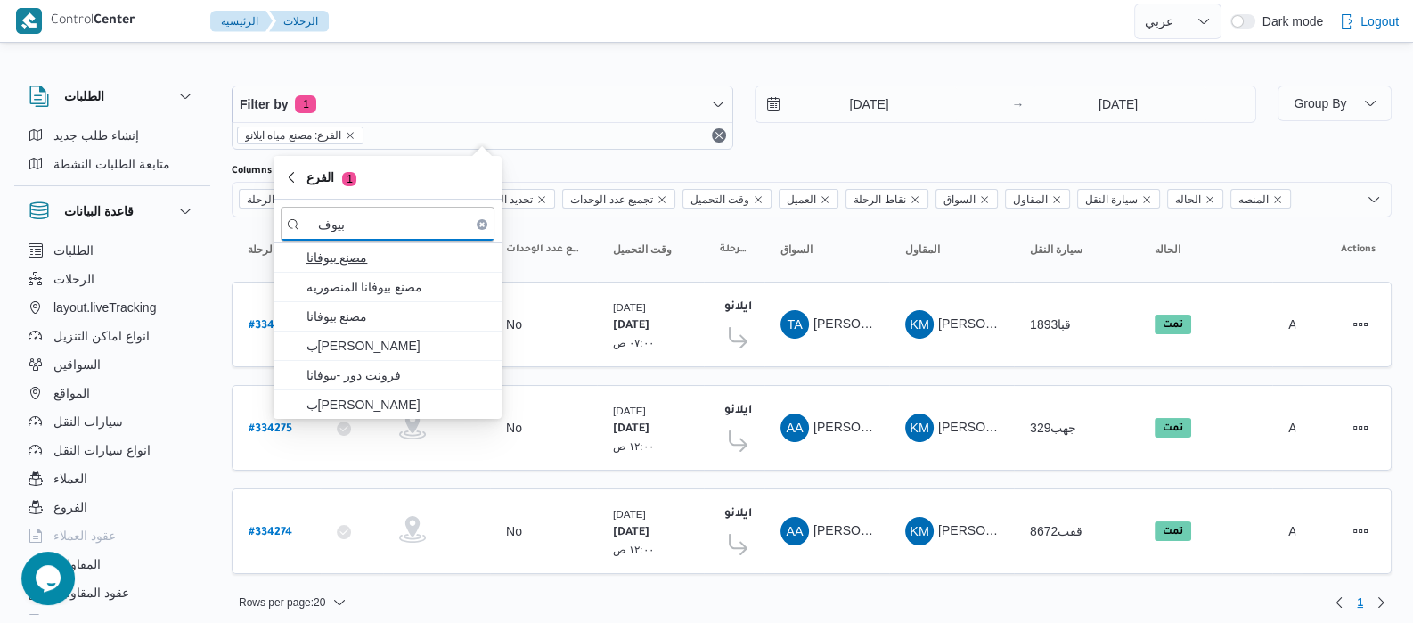
type input "بيوف"
click at [340, 262] on span "مصنع بيوفانا" at bounding box center [398, 257] width 185 height 21
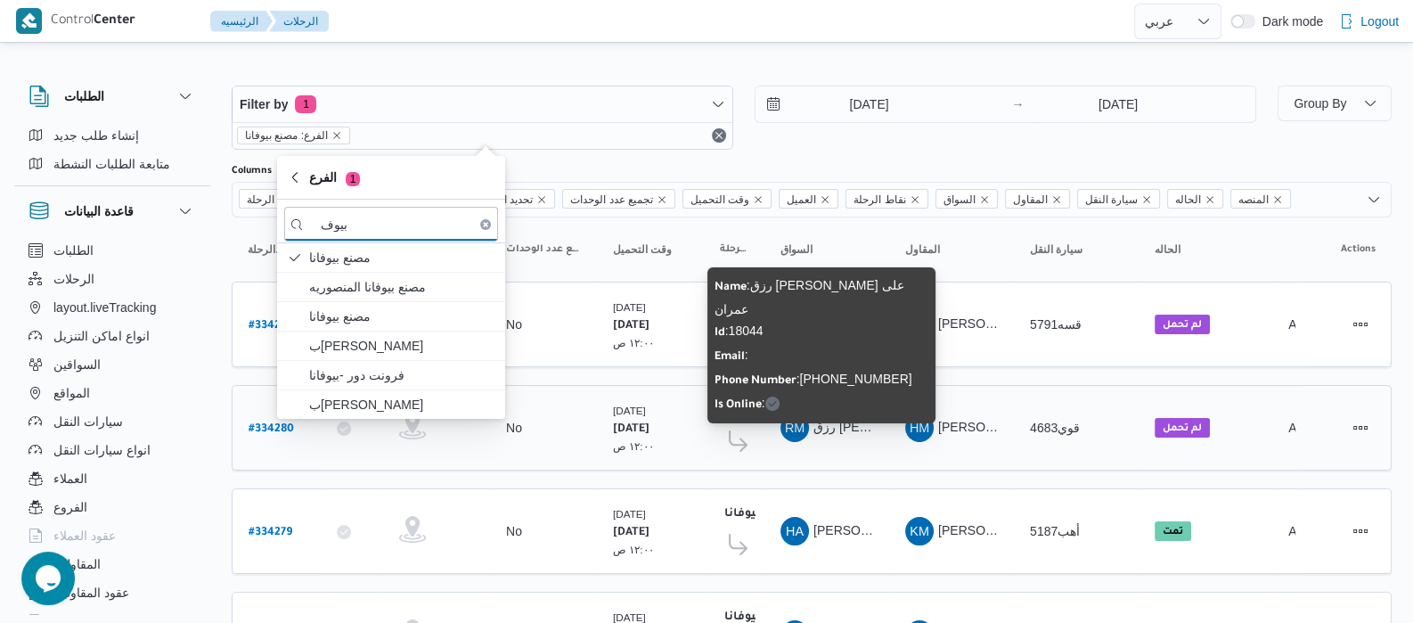
click at [825, 433] on span "RM رزق [PERSON_NAME]" at bounding box center [826, 427] width 93 height 29
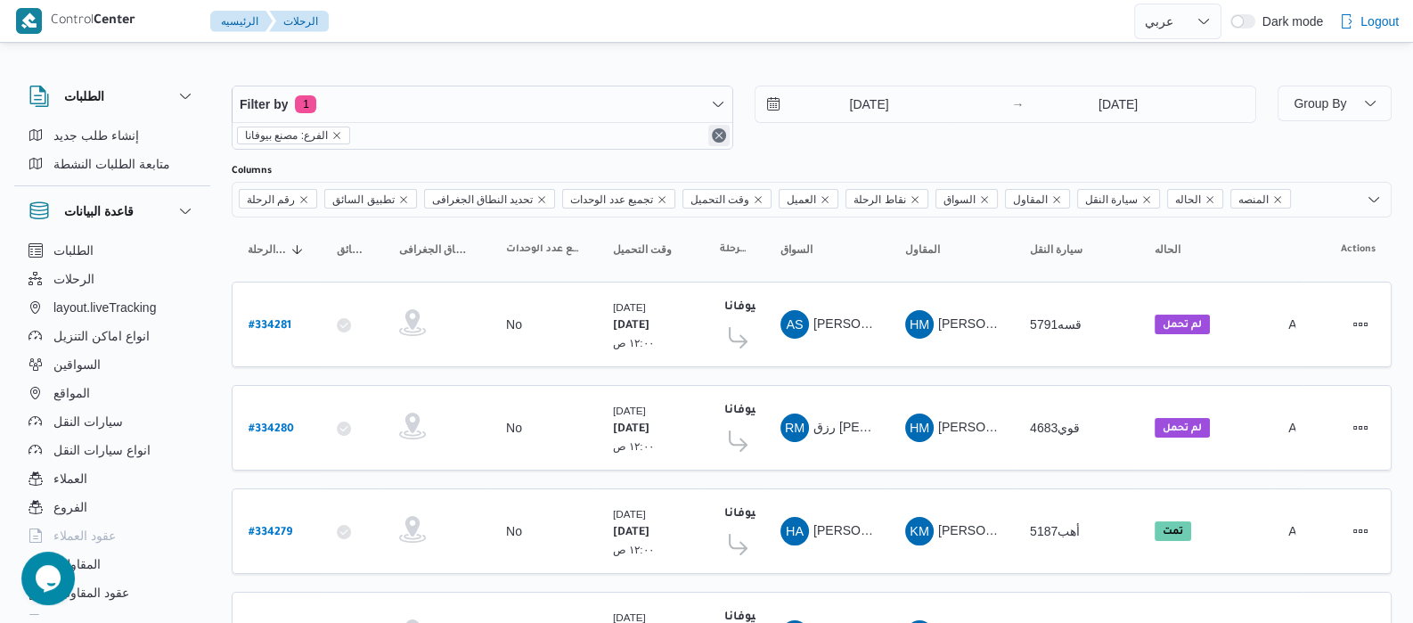
click at [717, 135] on button "Remove" at bounding box center [718, 135] width 21 height 21
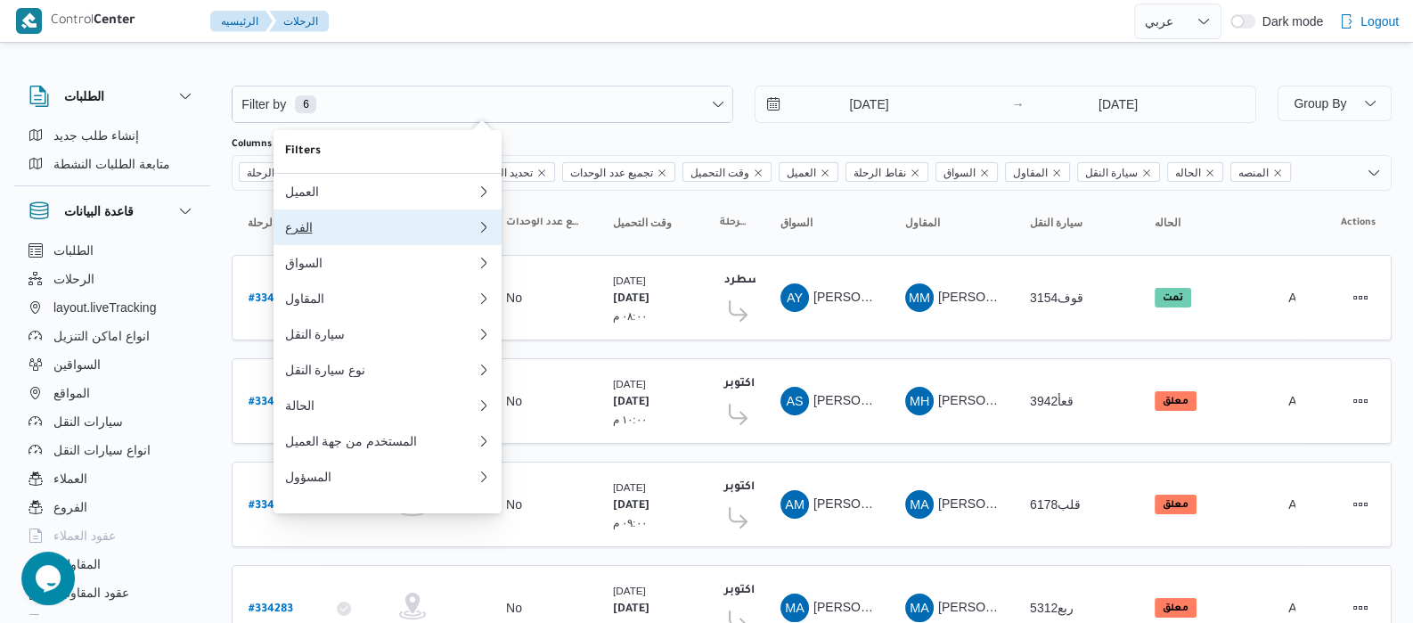
click at [322, 232] on div "الفرع" at bounding box center [376, 227] width 185 height 14
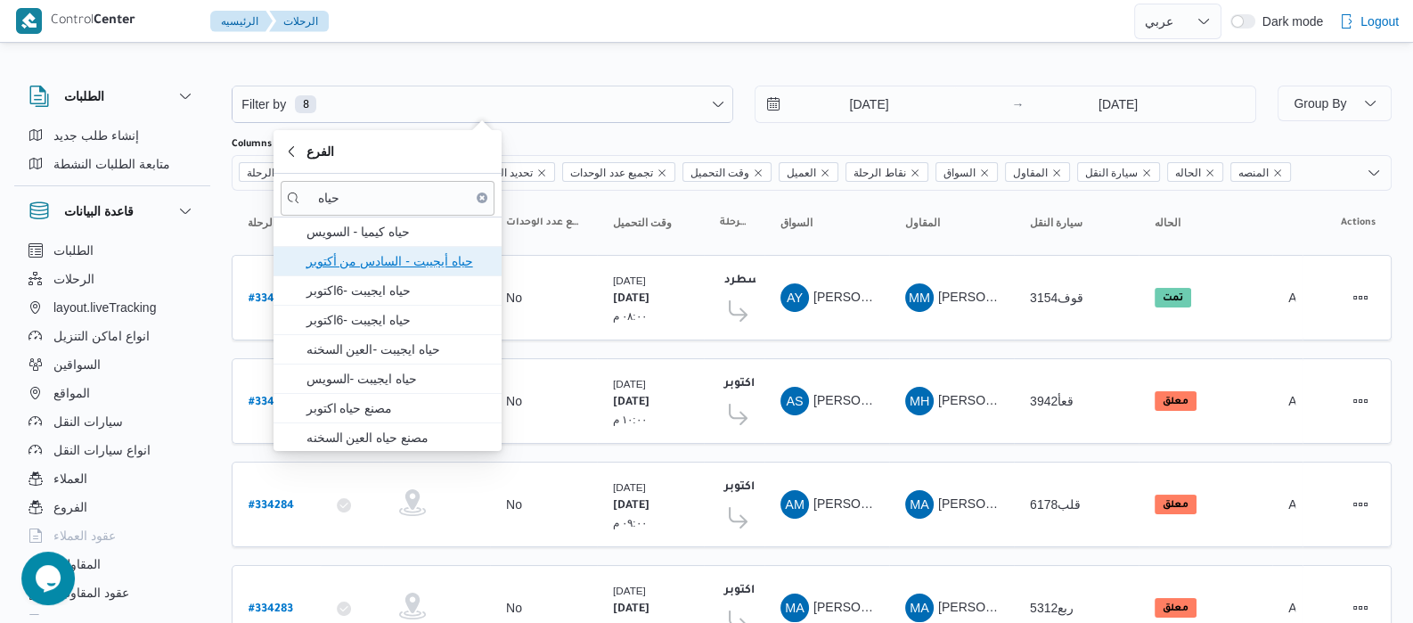
click at [332, 256] on span "حياه أيجيبت - السادس من أكتوبر" at bounding box center [398, 260] width 185 height 21
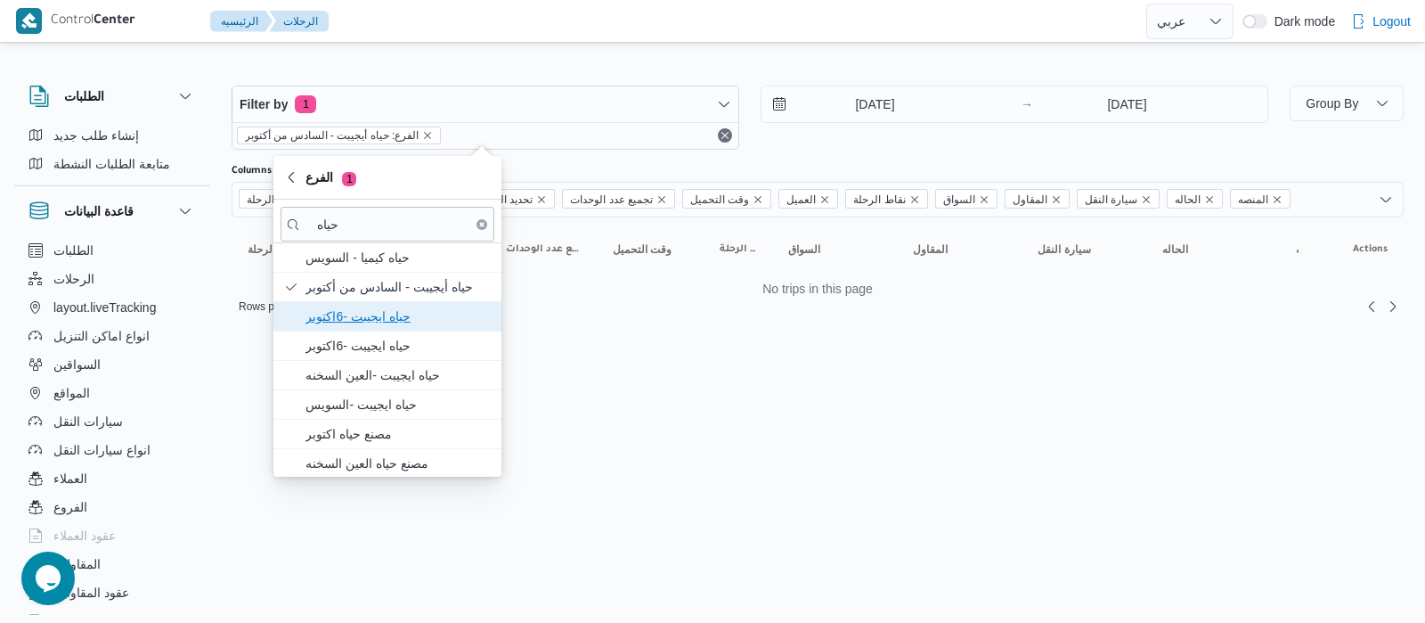
click at [348, 313] on span "حياه ايجيبت -6اكتوبر" at bounding box center [398, 316] width 185 height 21
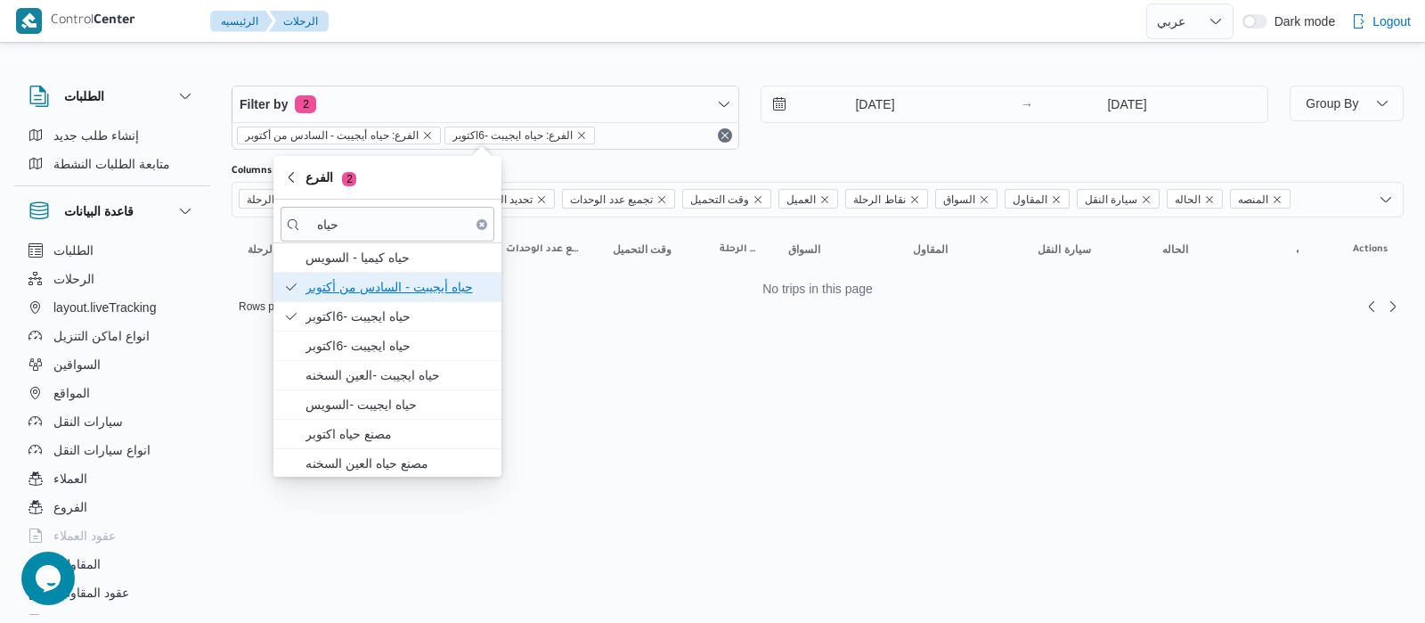
click at [348, 293] on span "حياه أيجيبت - السادس من أكتوبر" at bounding box center [398, 286] width 185 height 21
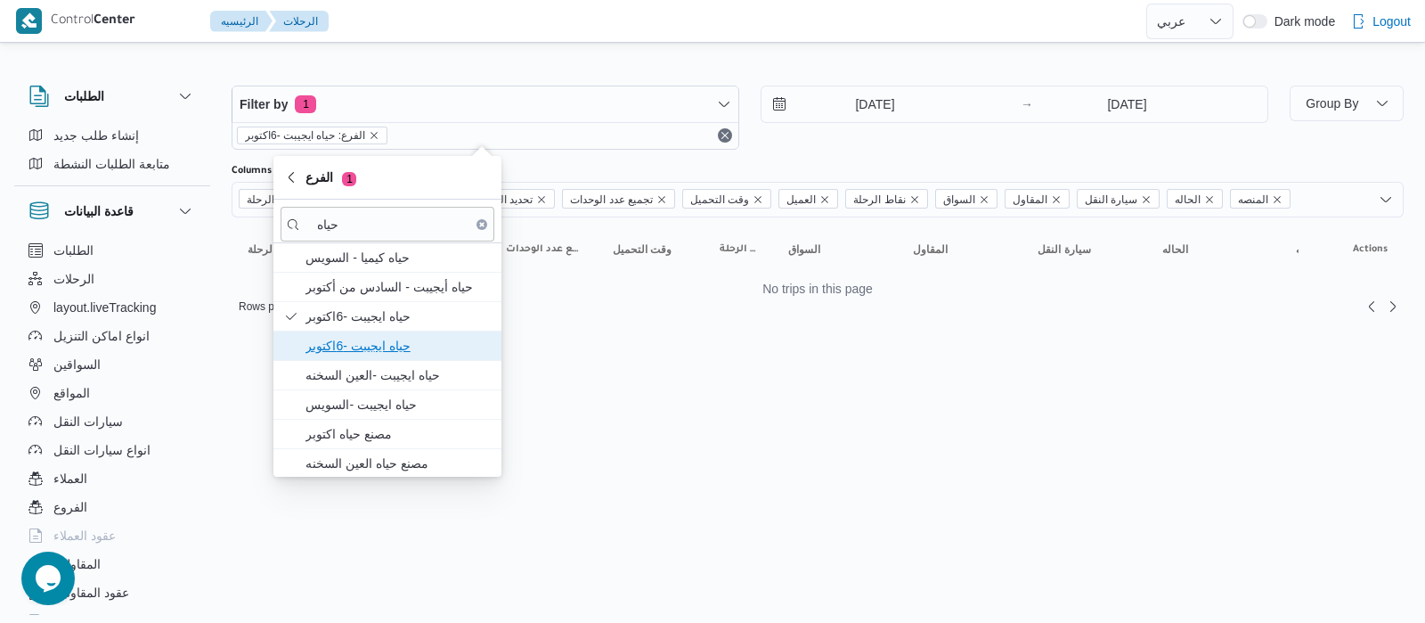
click at [359, 353] on span "حياه ايجيبت -6اكتوبر" at bounding box center [398, 345] width 185 height 21
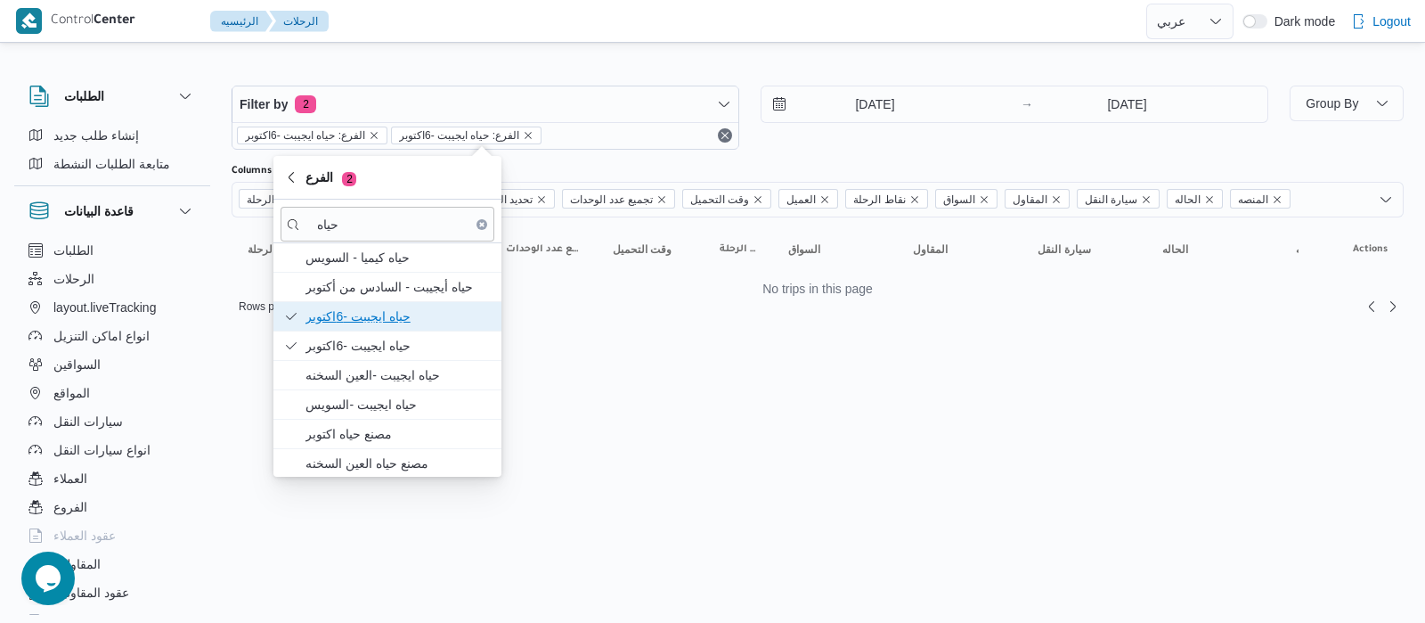
click at [352, 308] on span "حياه ايجيبت -6اكتوبر" at bounding box center [398, 316] width 185 height 21
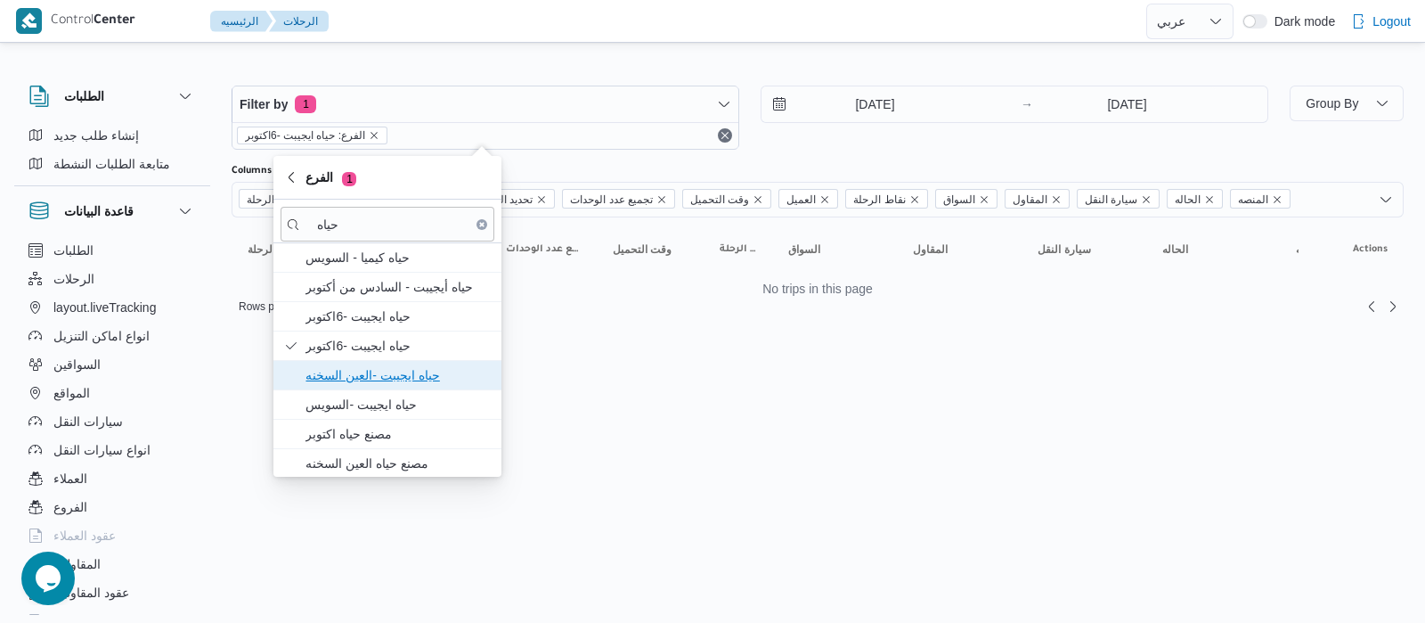
click at [392, 387] on span "حياه ايجيبت -العين السخنه" at bounding box center [388, 375] width 214 height 29
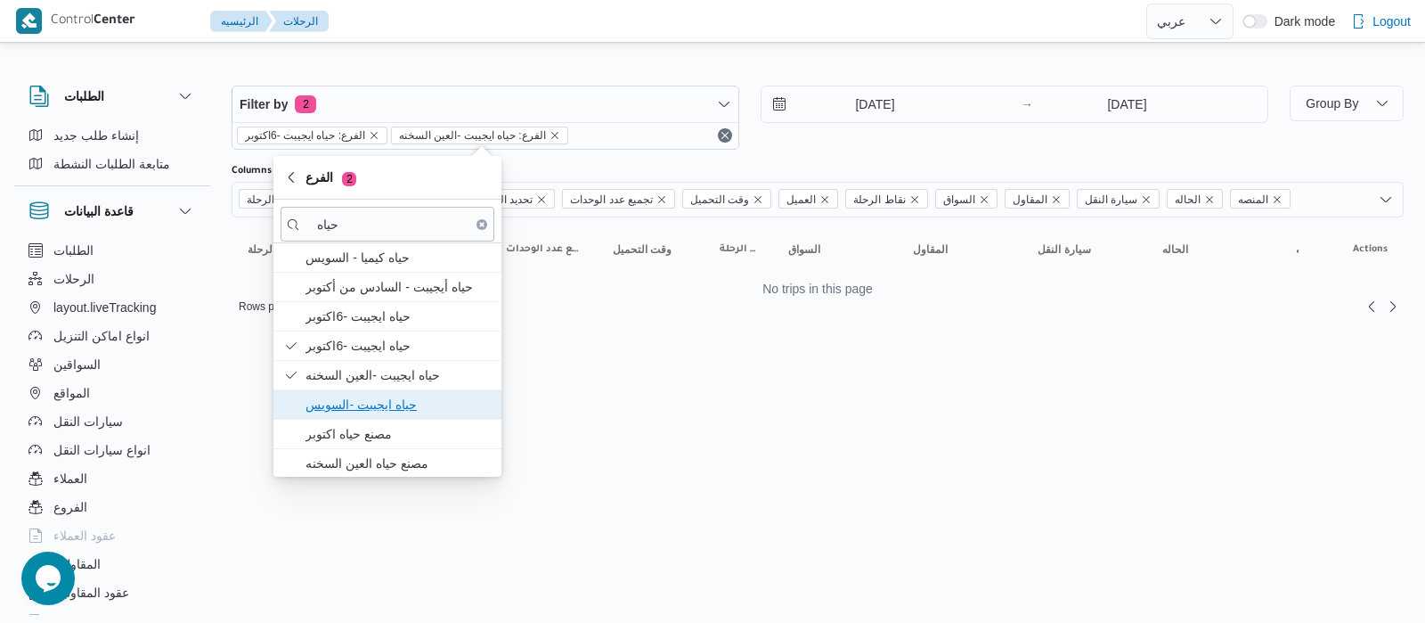
click at [392, 398] on span "حياه ايجيبت -السويس" at bounding box center [398, 404] width 185 height 21
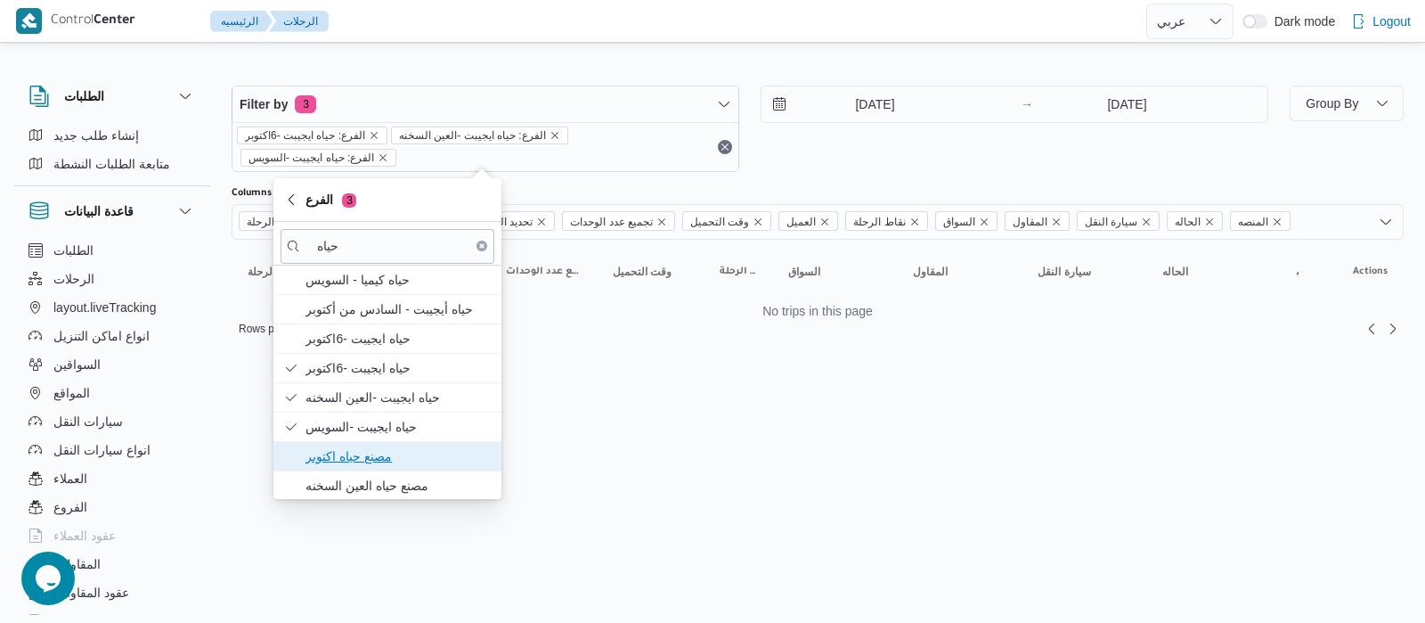
click at [379, 460] on span "مصنع حياه اكتوبر" at bounding box center [398, 455] width 185 height 21
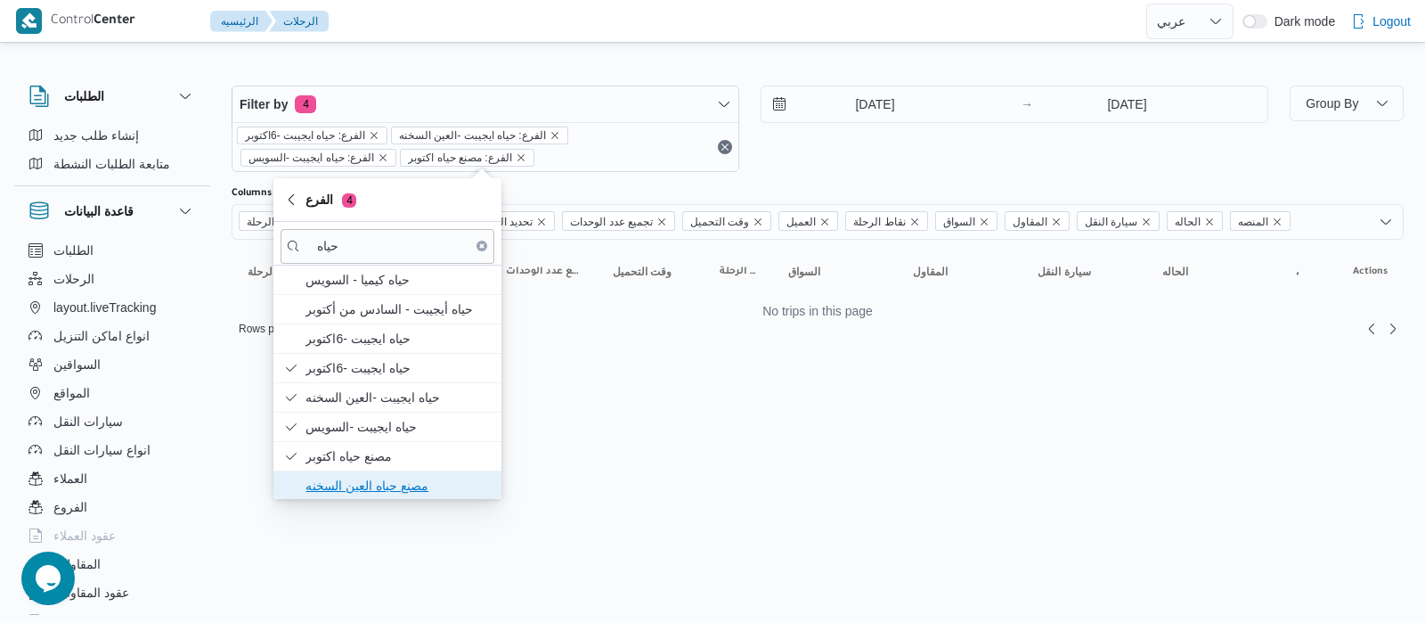
click at [382, 480] on span "مصنع حياه العين السخنه" at bounding box center [398, 485] width 185 height 21
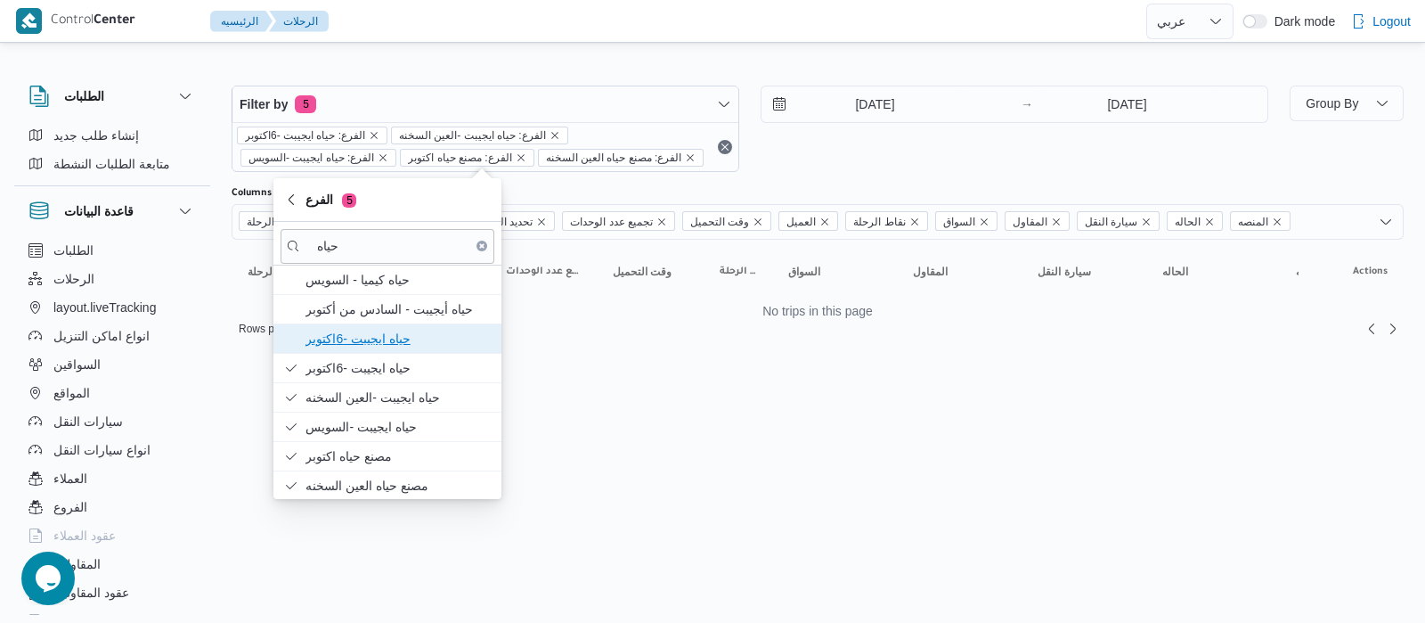
click at [355, 324] on span "حياه ايجيبت -6اكتوبر" at bounding box center [388, 338] width 214 height 29
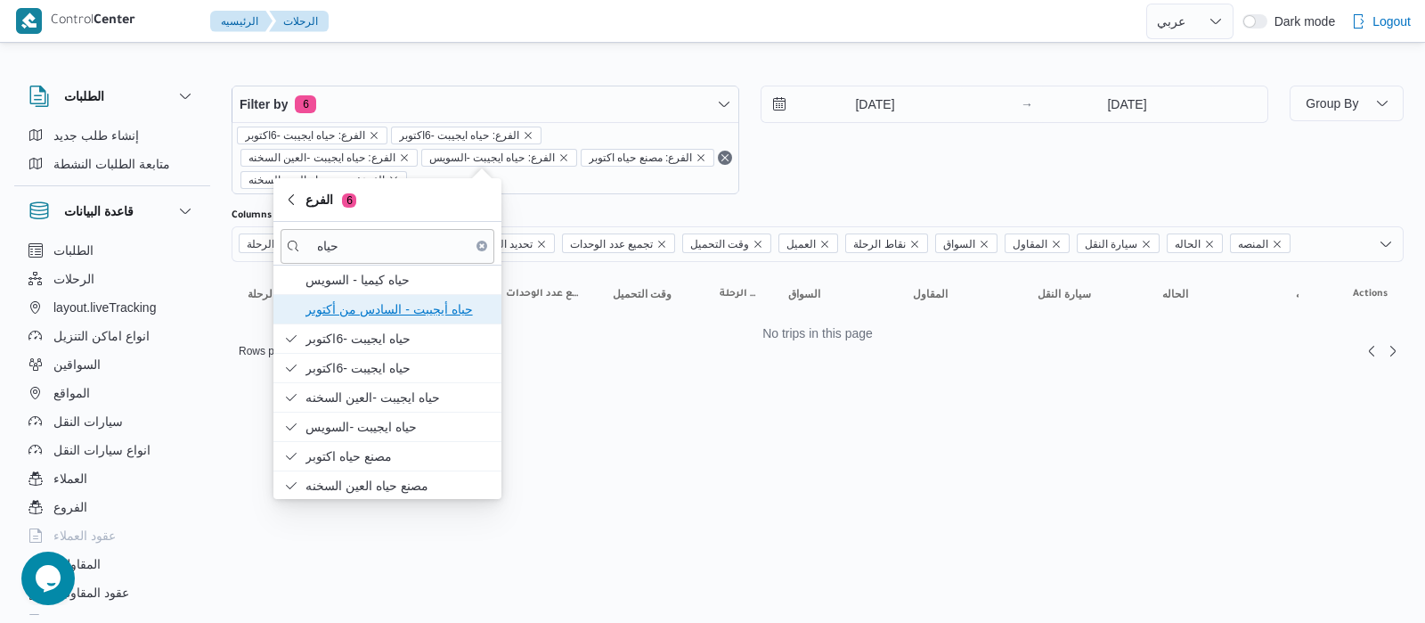
click at [350, 305] on span "حياه أيجيبت - السادس من أكتوبر" at bounding box center [398, 308] width 185 height 21
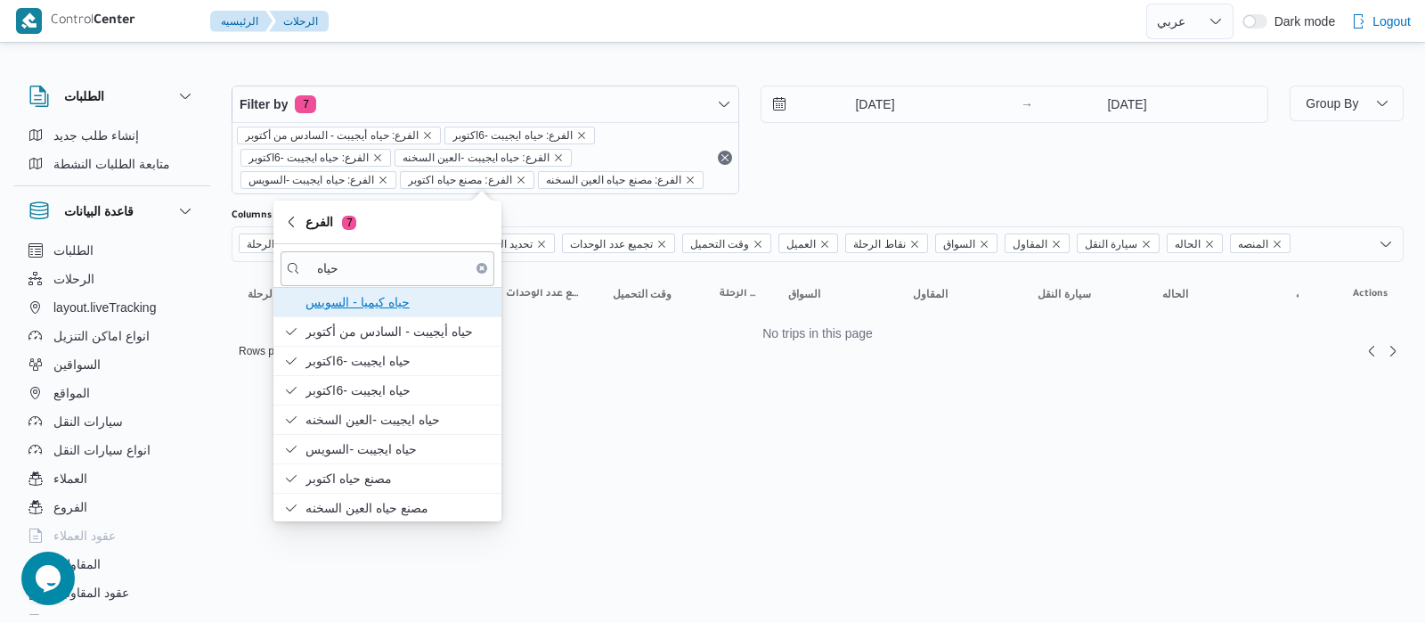
click at [348, 288] on span "حياه كيميا - السويس" at bounding box center [388, 302] width 214 height 29
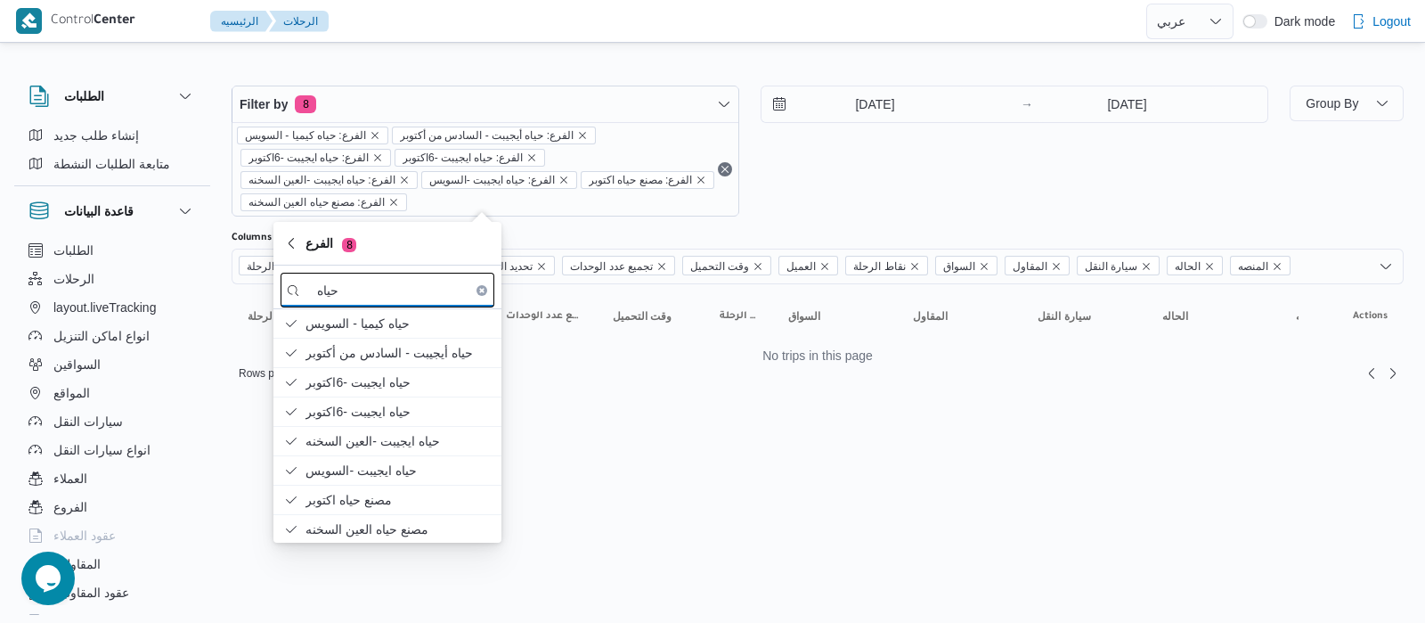
click at [368, 289] on input "حياه" at bounding box center [388, 290] width 214 height 35
type input "ح"
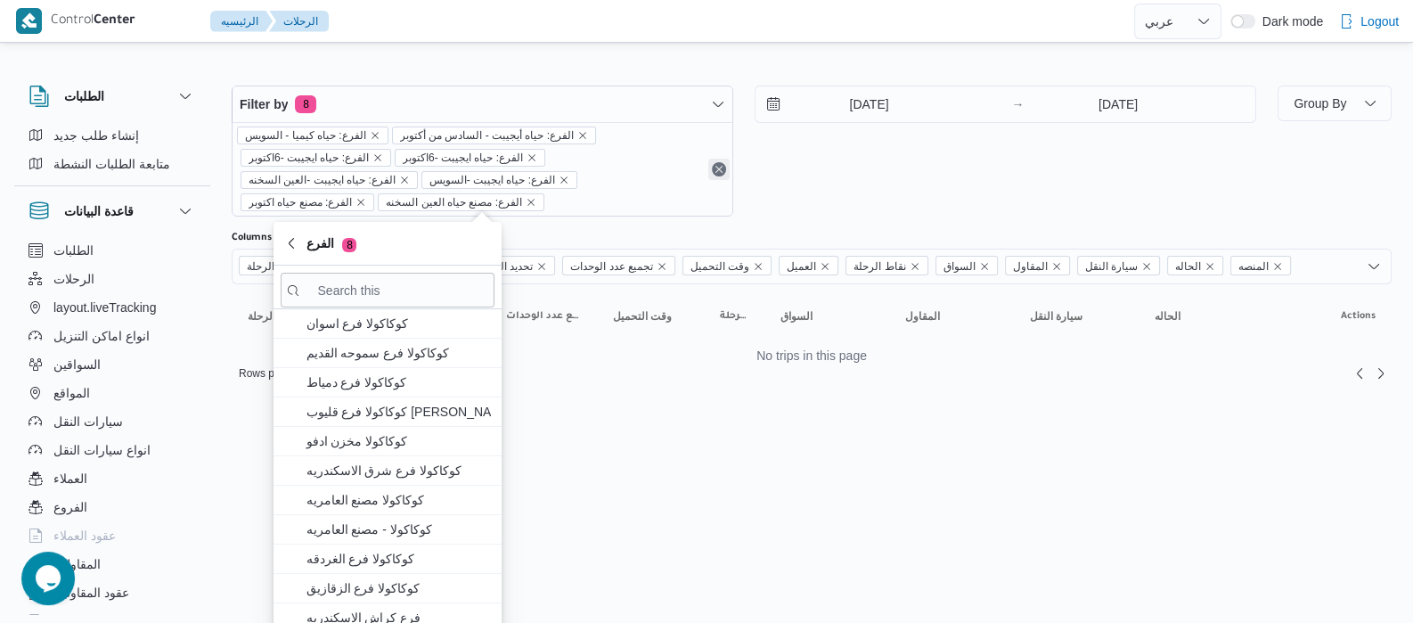
click at [719, 168] on button "Remove" at bounding box center [718, 169] width 21 height 21
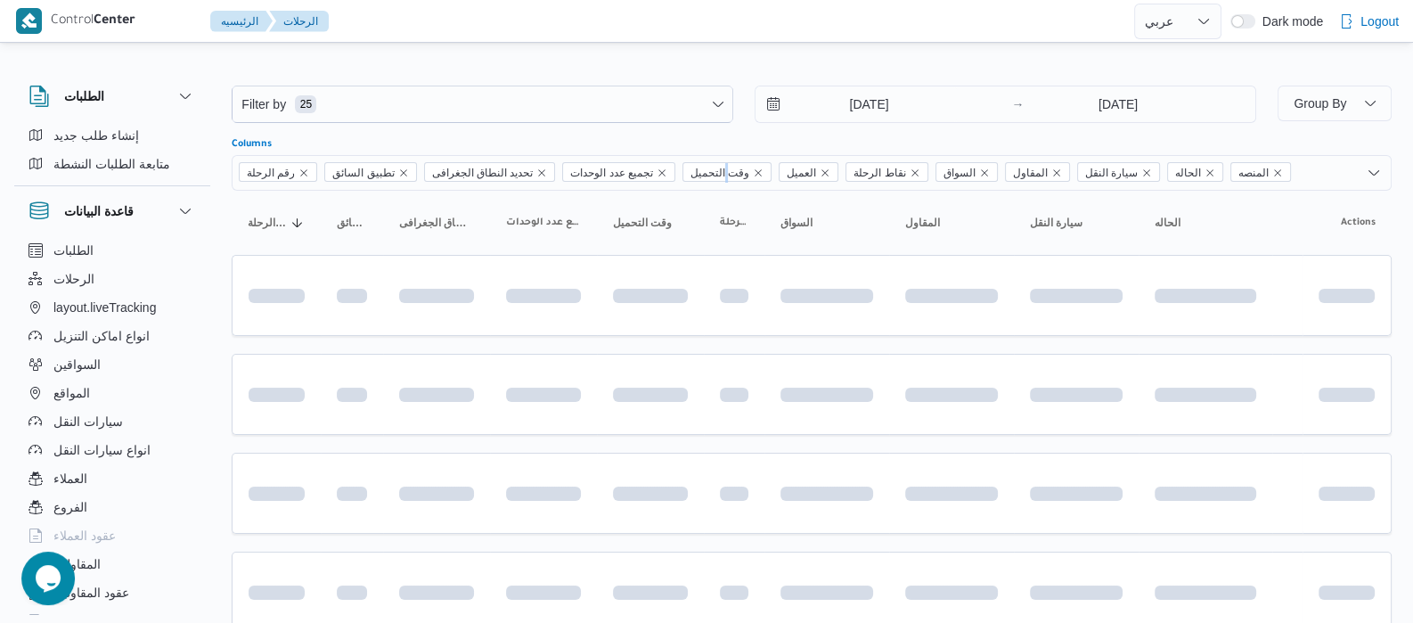
click at [719, 168] on span "وقت التحميل" at bounding box center [719, 173] width 59 height 20
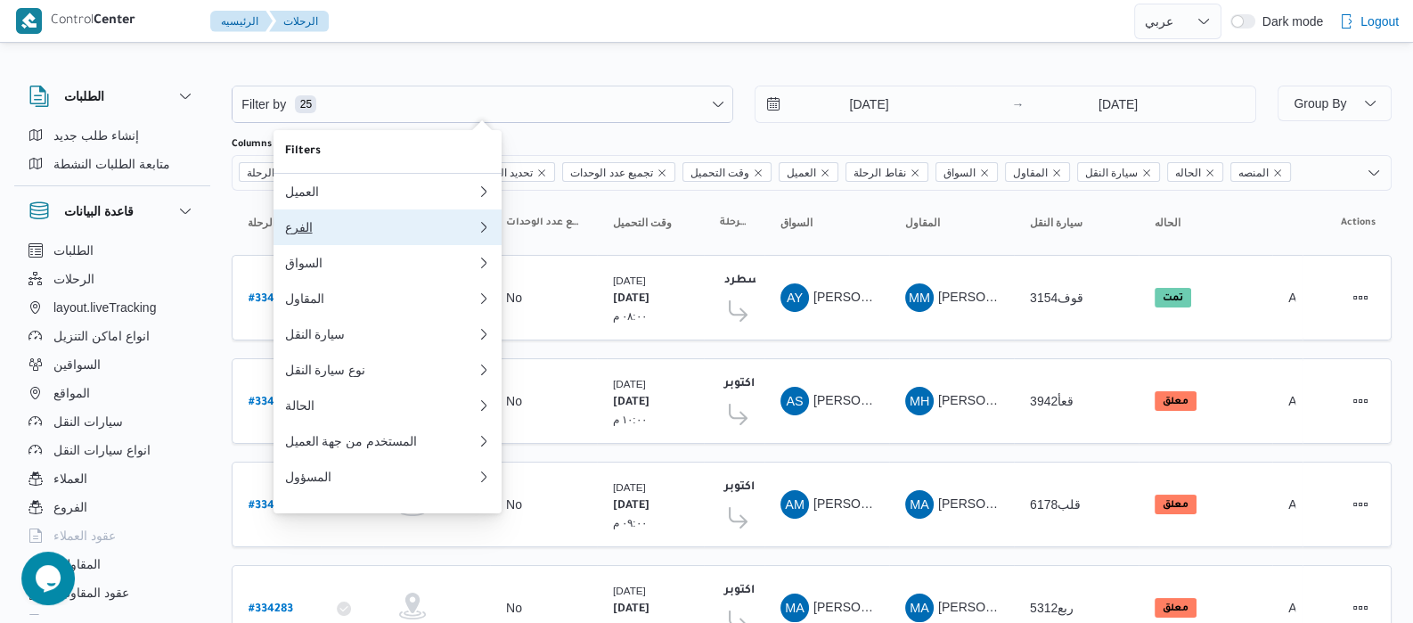
click at [349, 234] on div "الفرع" at bounding box center [376, 227] width 185 height 14
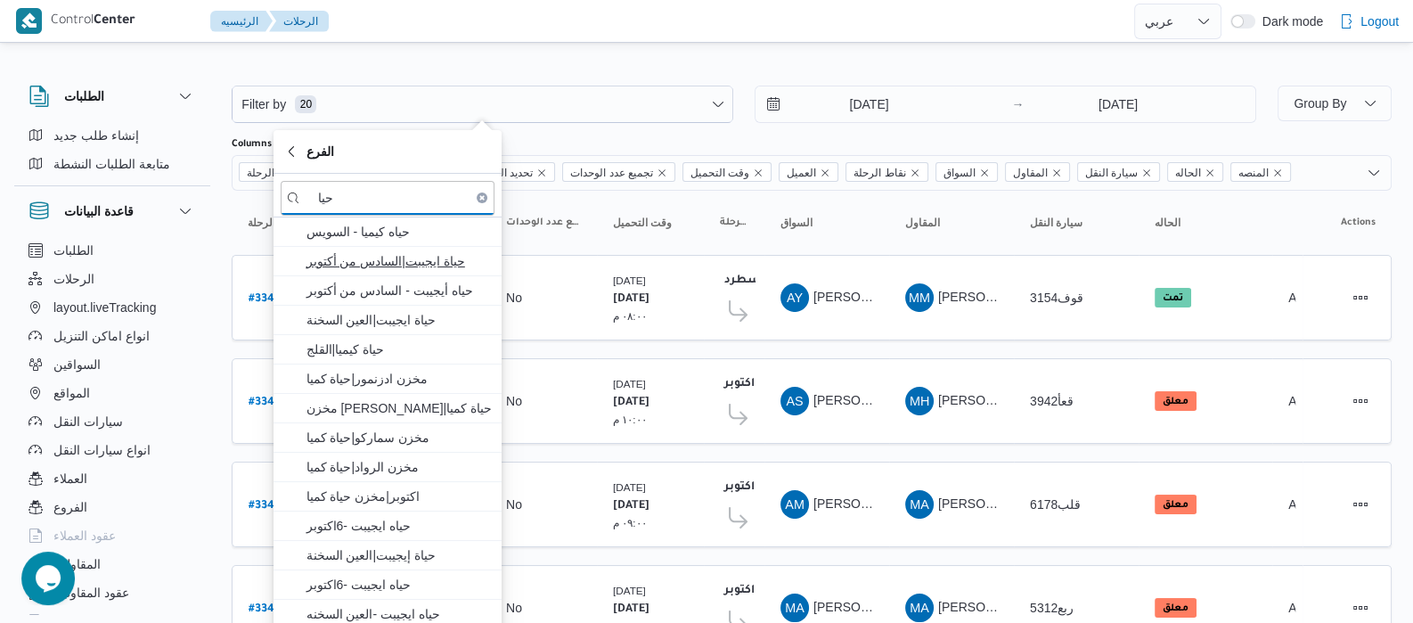
type input "حيا"
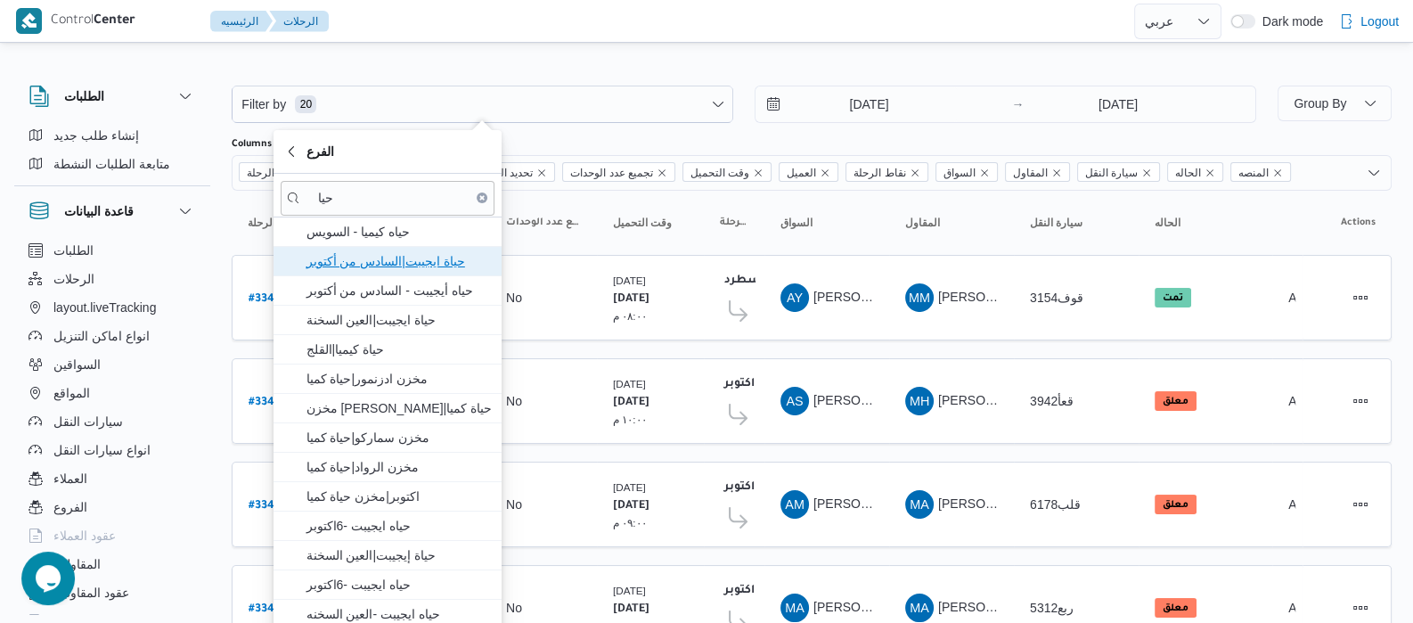
click at [356, 269] on span "حياة ايجيبت|السادس من أكتوبر" at bounding box center [398, 260] width 185 height 21
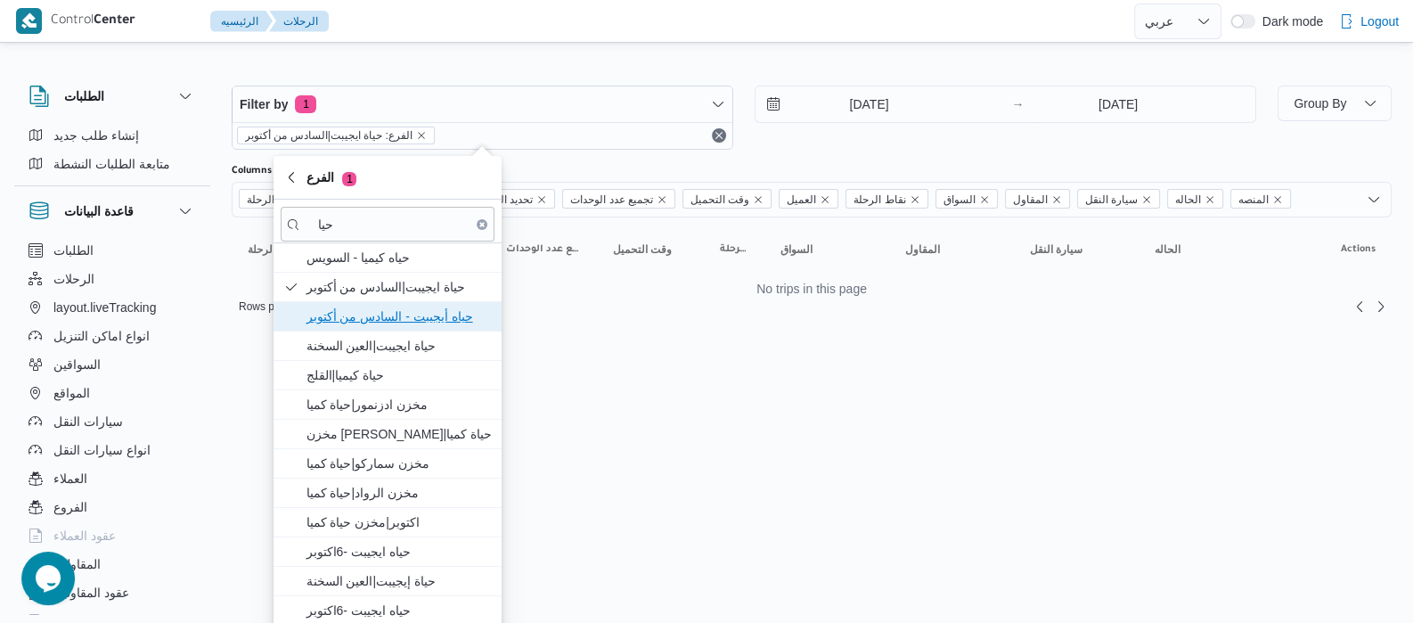
click at [361, 318] on span "حياه أيجيبت - السادس من أكتوبر" at bounding box center [398, 316] width 185 height 21
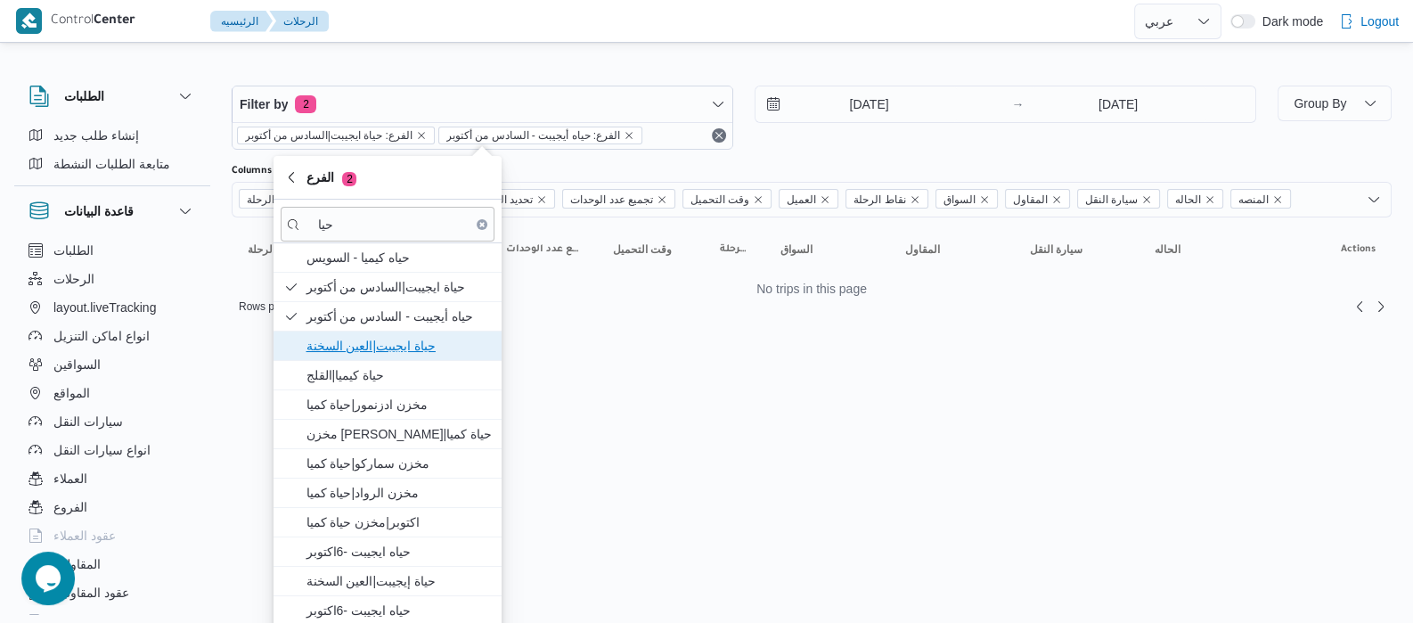
click at [361, 355] on span "حياة ايجيبت|العين السخنة" at bounding box center [398, 345] width 185 height 21
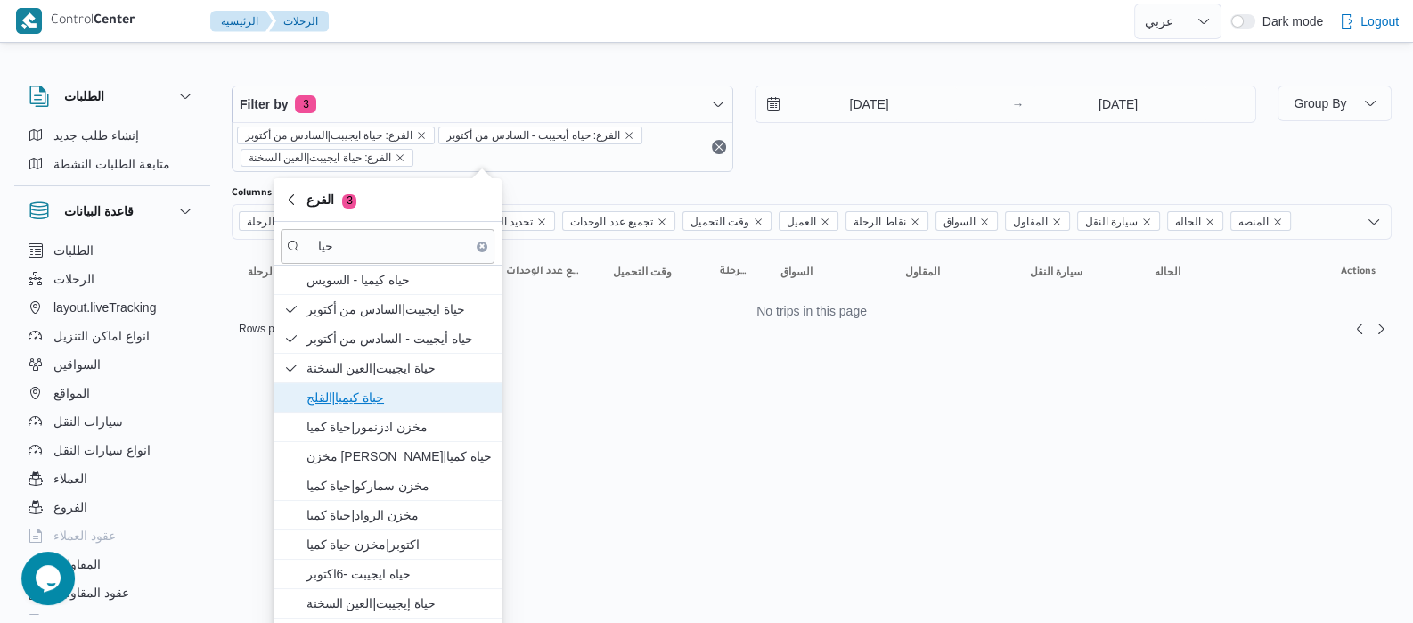
click at [361, 394] on span "حياة كيميا|القلج" at bounding box center [398, 397] width 185 height 21
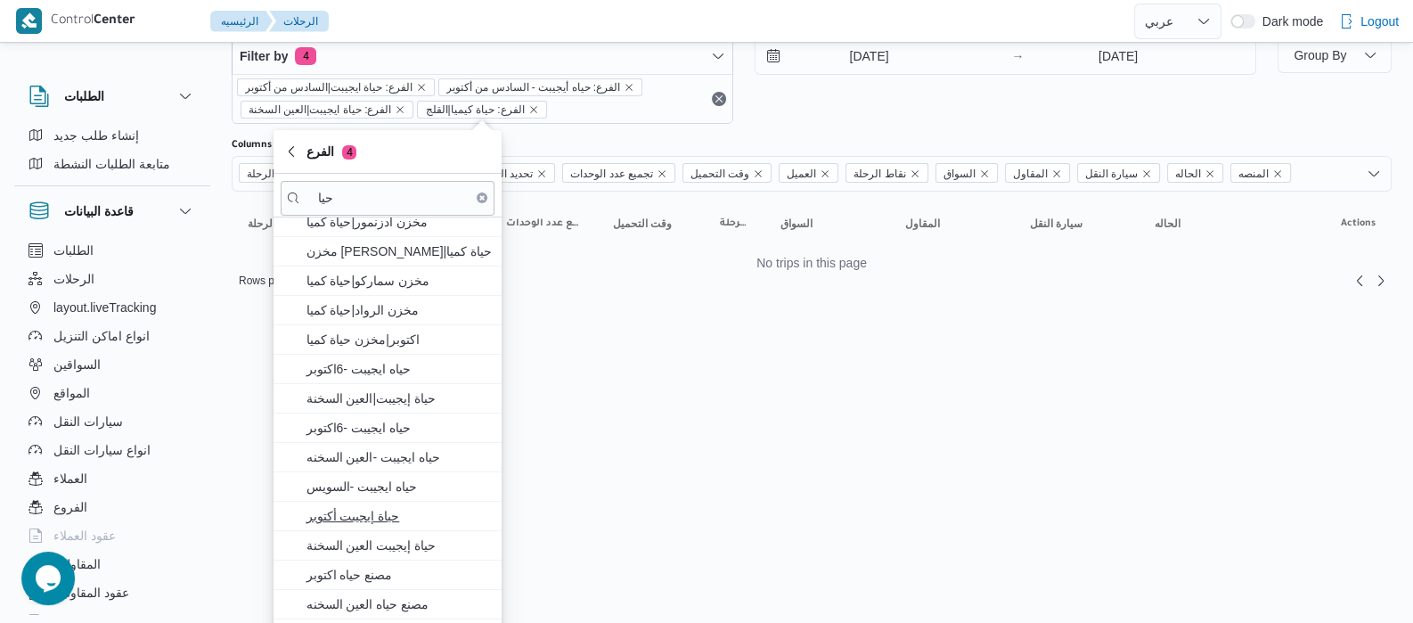
scroll to position [70, 0]
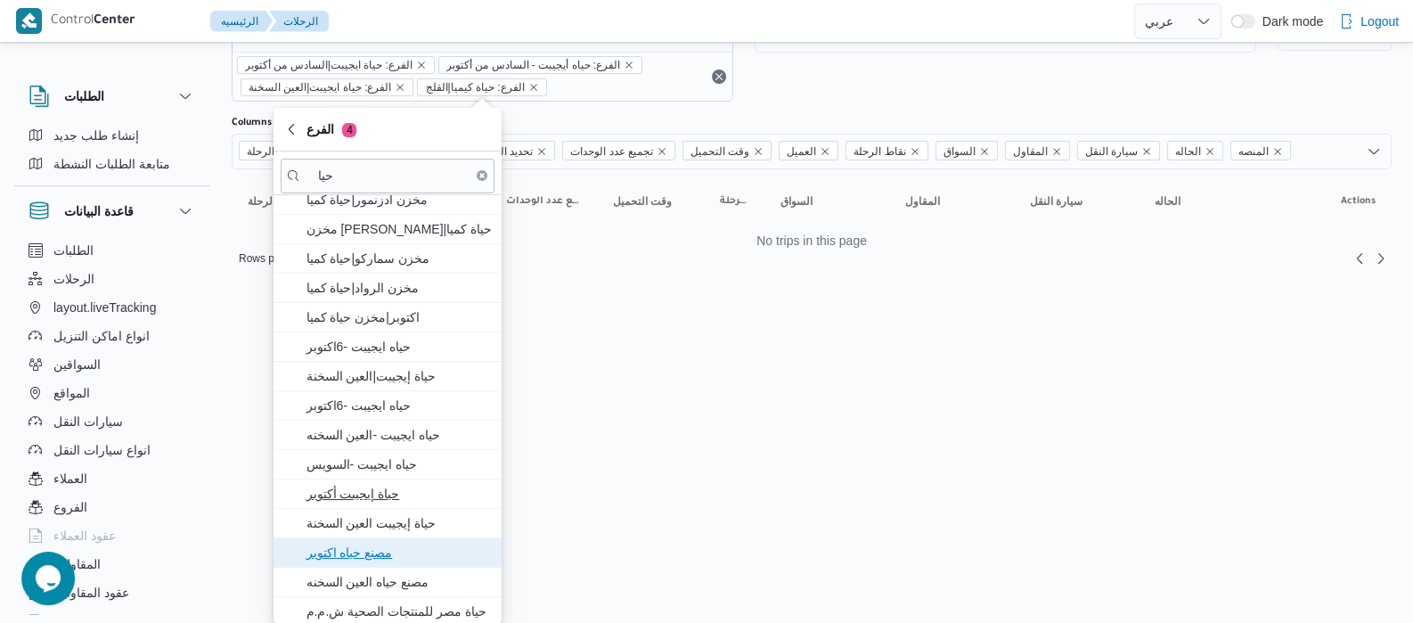
click at [392, 560] on span "مصنع حياه اكتوبر" at bounding box center [388, 552] width 214 height 29
click at [717, 80] on button "Remove" at bounding box center [718, 76] width 21 height 21
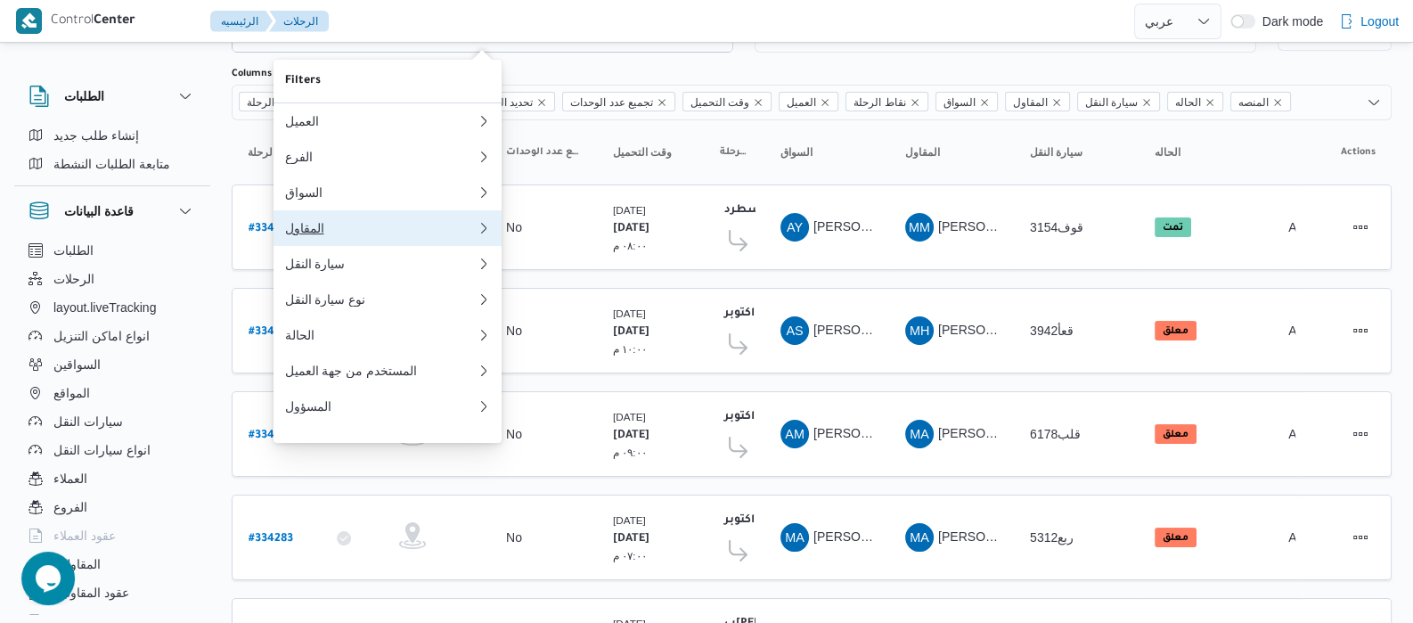
click at [353, 235] on div "المقاول" at bounding box center [376, 228] width 185 height 14
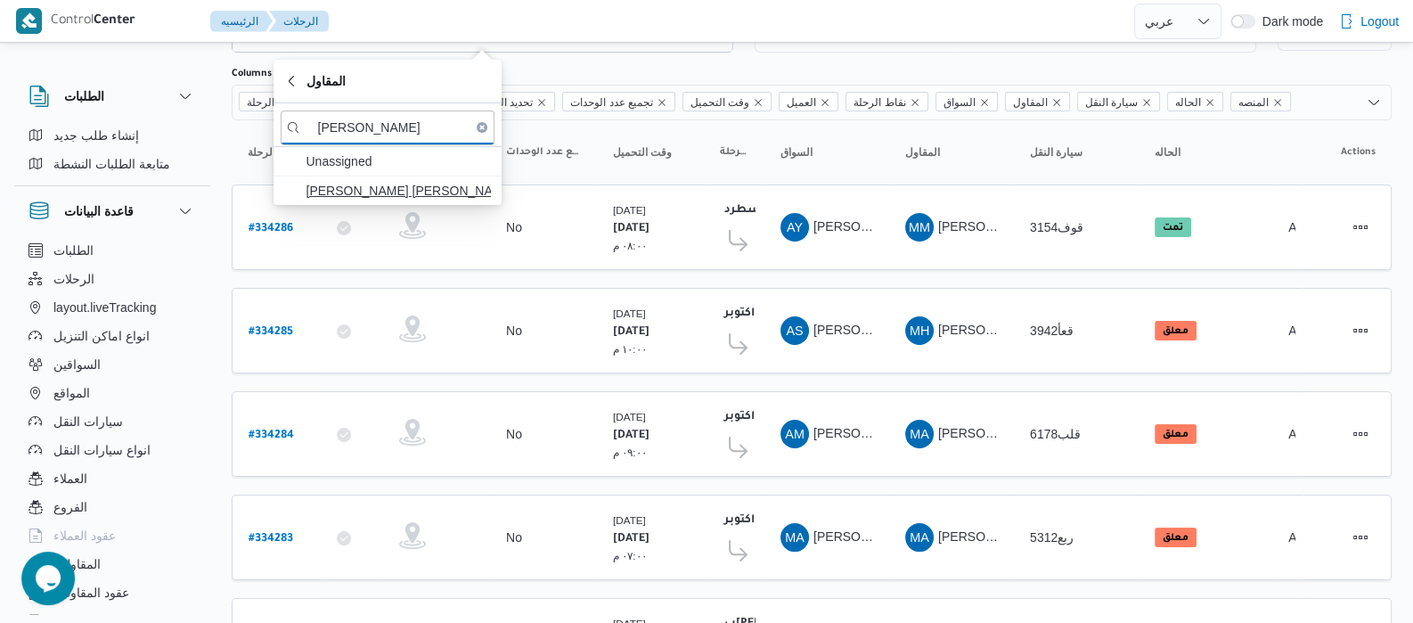
type input "[PERSON_NAME]"
click at [342, 182] on span "[PERSON_NAME] [PERSON_NAME]" at bounding box center [398, 190] width 185 height 21
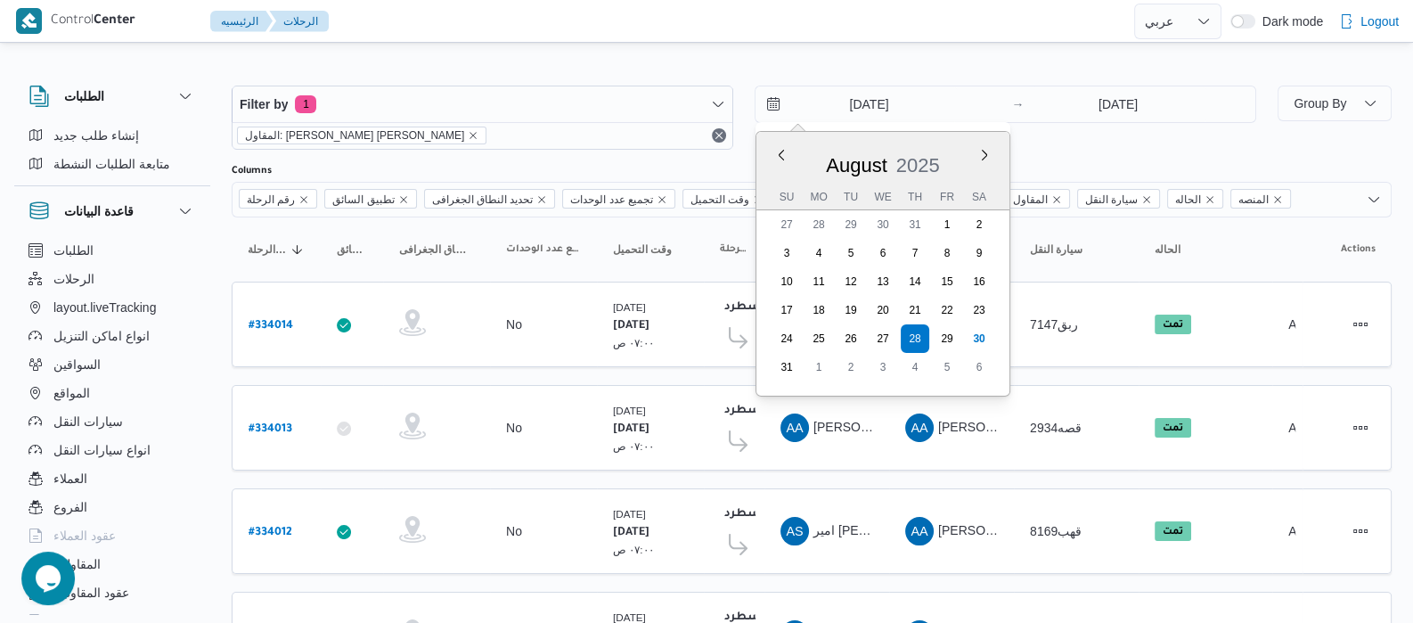
click at [827, 104] on input "[DATE]" at bounding box center [856, 104] width 202 height 36
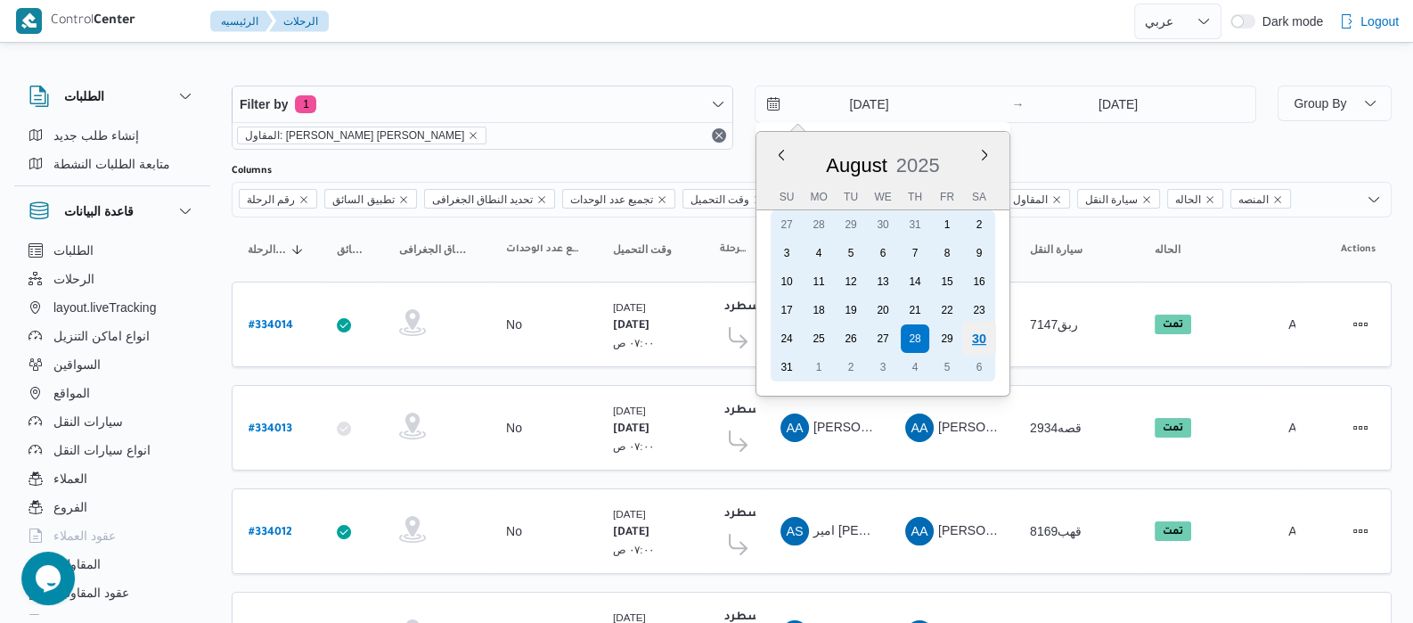
click at [984, 339] on div "30" at bounding box center [979, 339] width 34 height 34
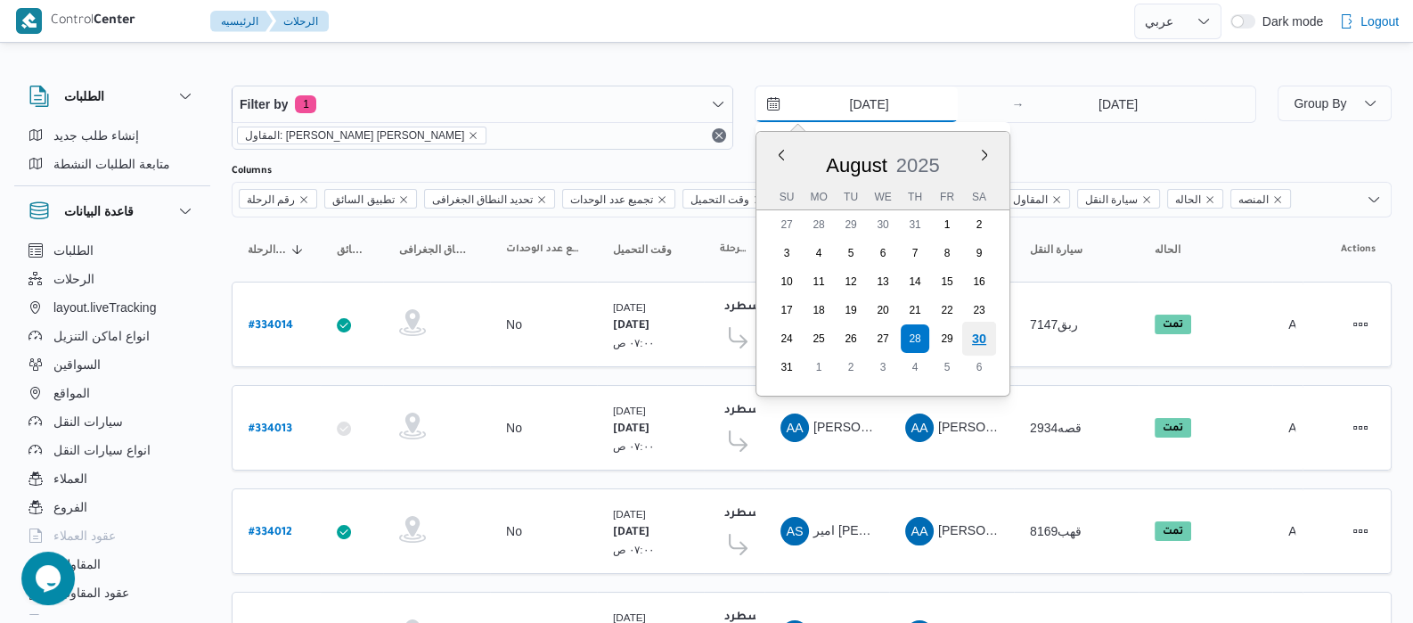
type input "[DATE]"
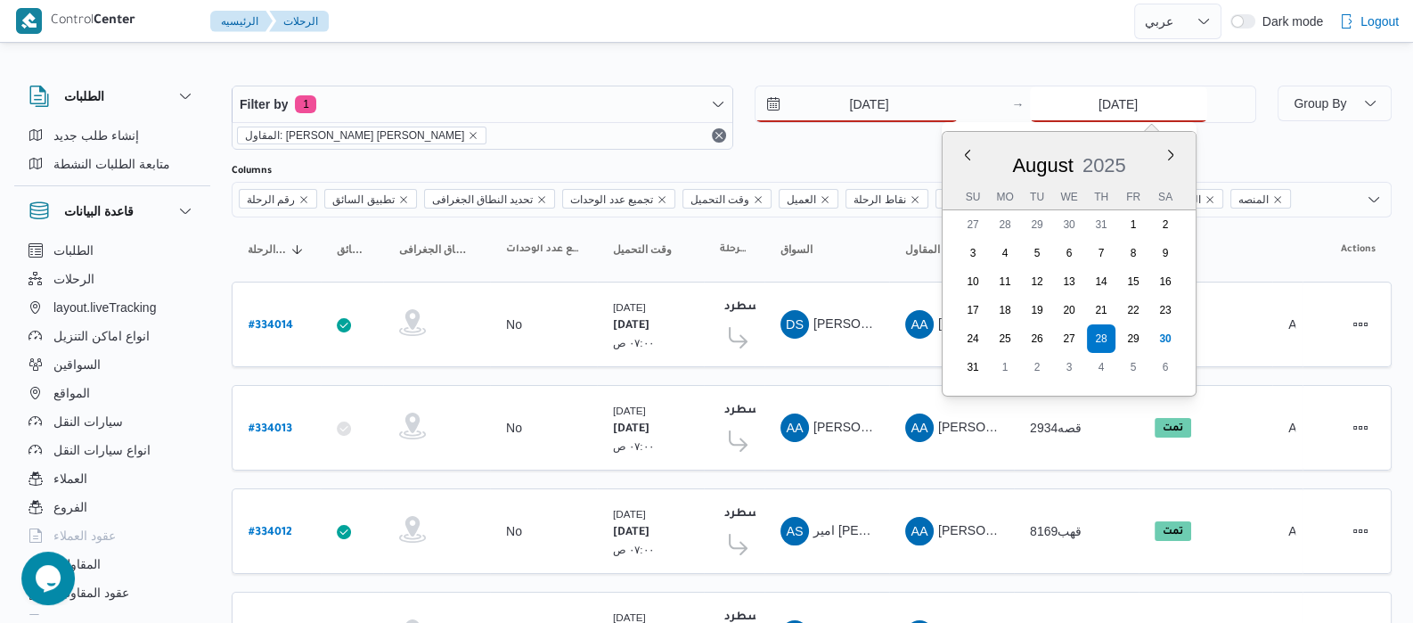
click at [1077, 104] on input "[DATE]" at bounding box center [1118, 104] width 177 height 36
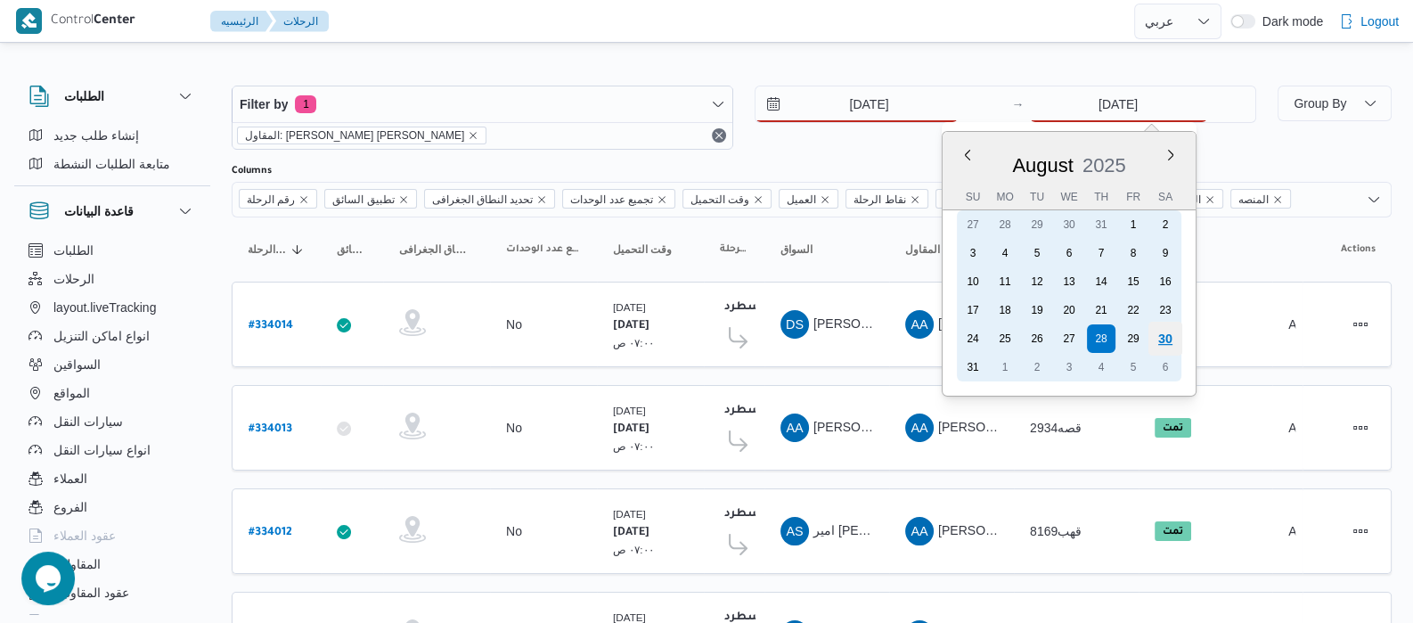
click at [1161, 340] on div "30" at bounding box center [1164, 339] width 34 height 34
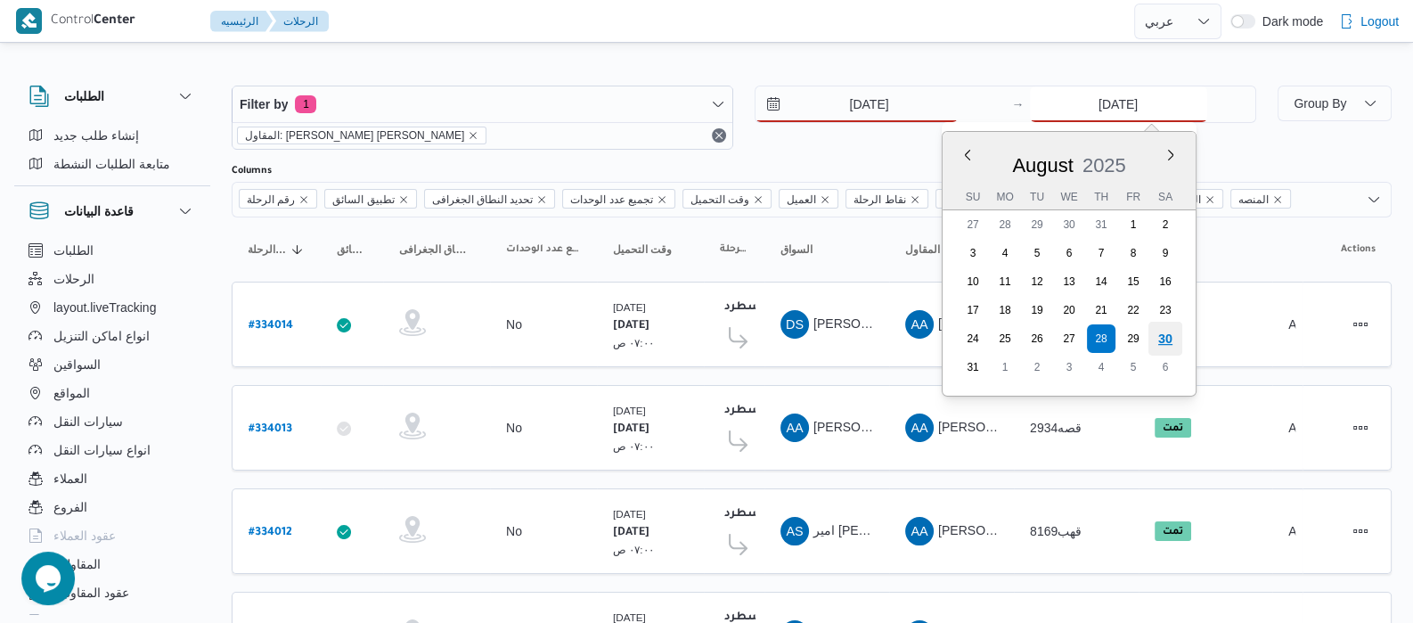
type input "[DATE]"
